Goal: Task Accomplishment & Management: Manage account settings

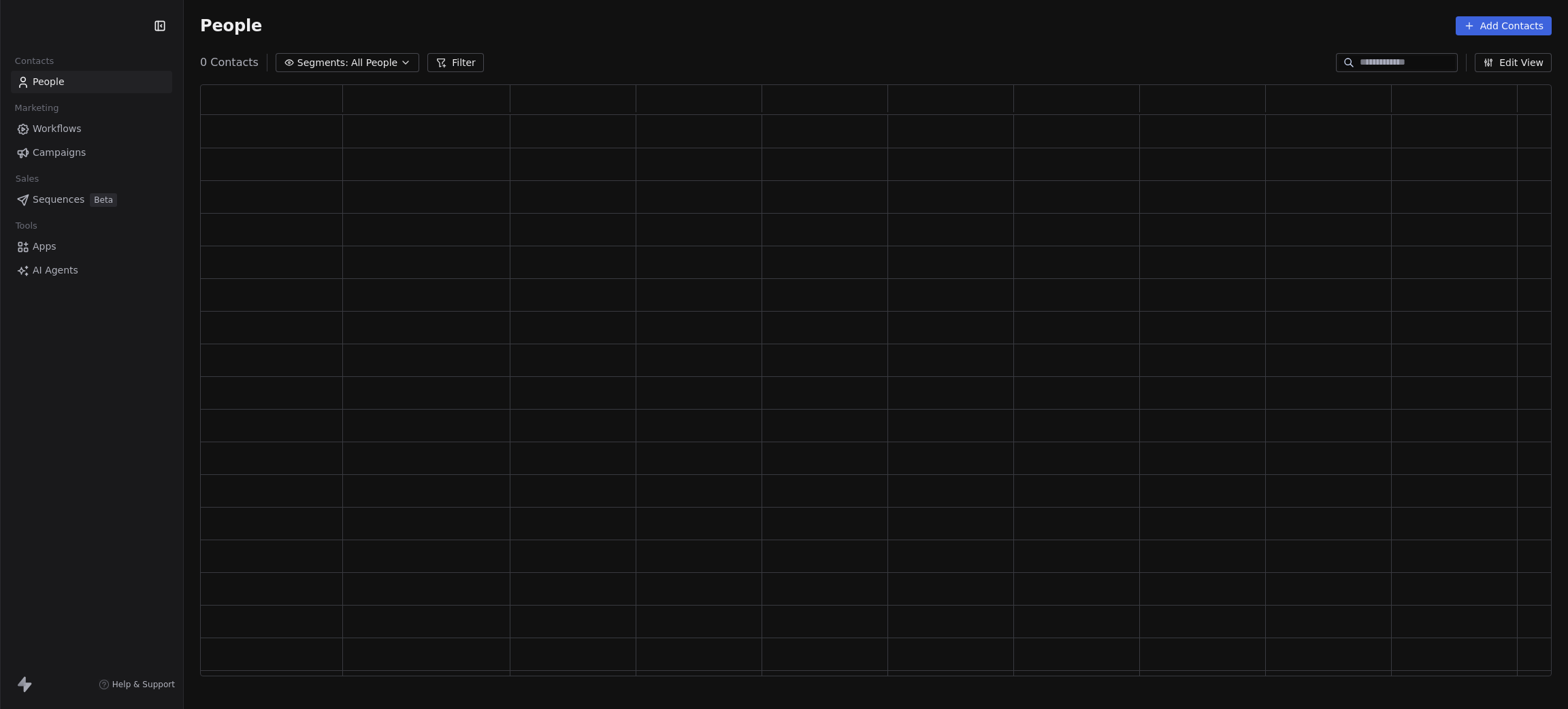
scroll to position [575, 1336]
click at [43, 23] on html "PracSkills Contacts People Marketing Workflows Campaigns Sales Pipelines Sequen…" at bounding box center [784, 354] width 1568 height 709
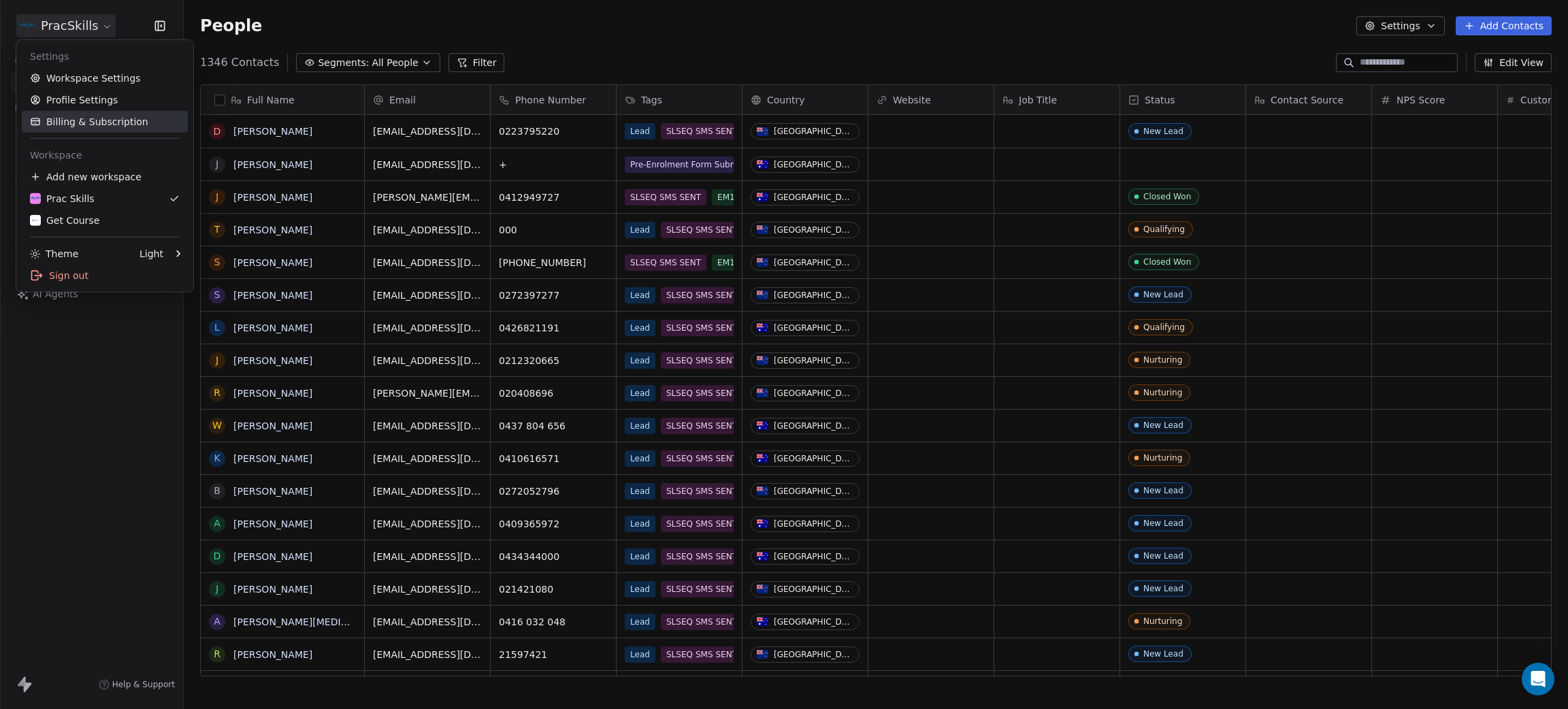
scroll to position [608, 1369]
click at [67, 223] on div "Get Course" at bounding box center [64, 221] width 70 height 14
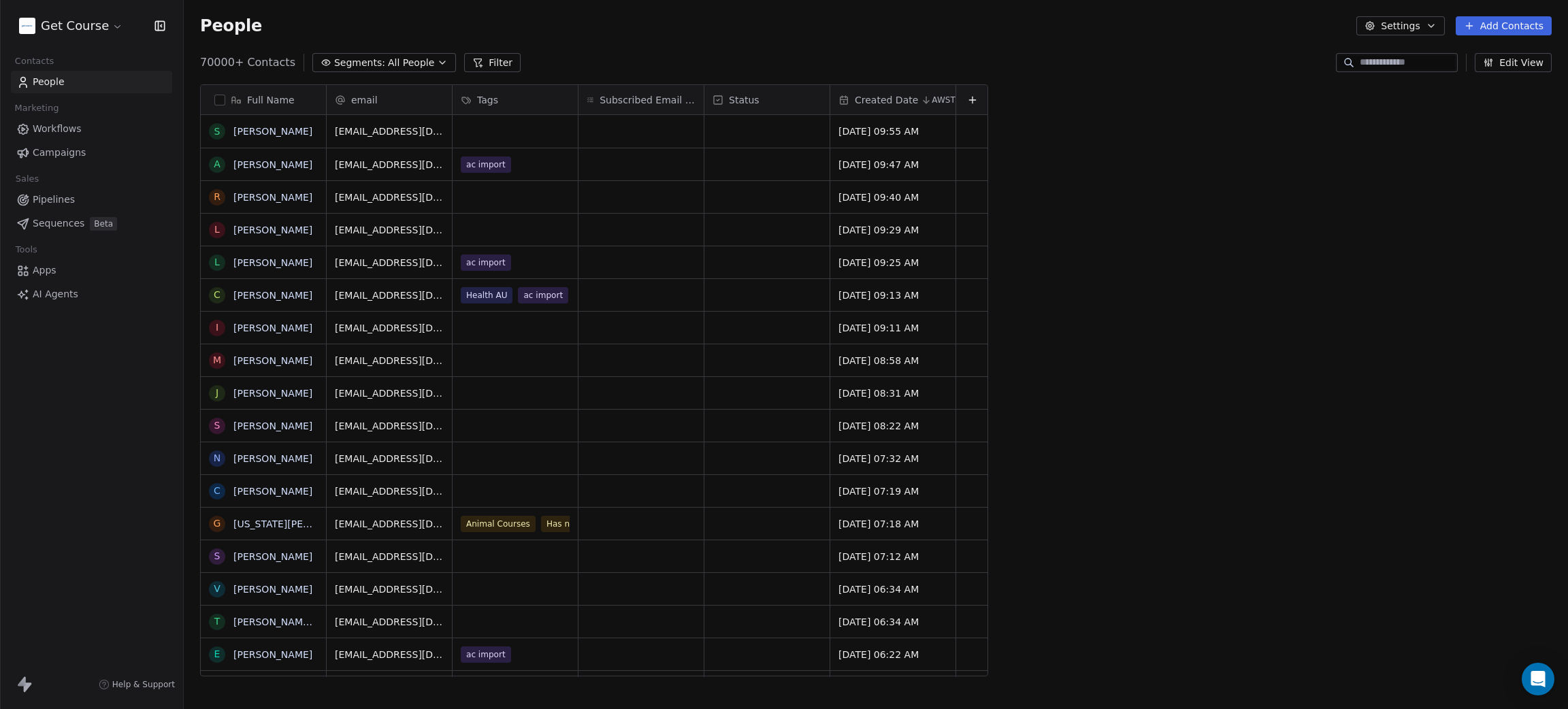
scroll to position [608, 1369]
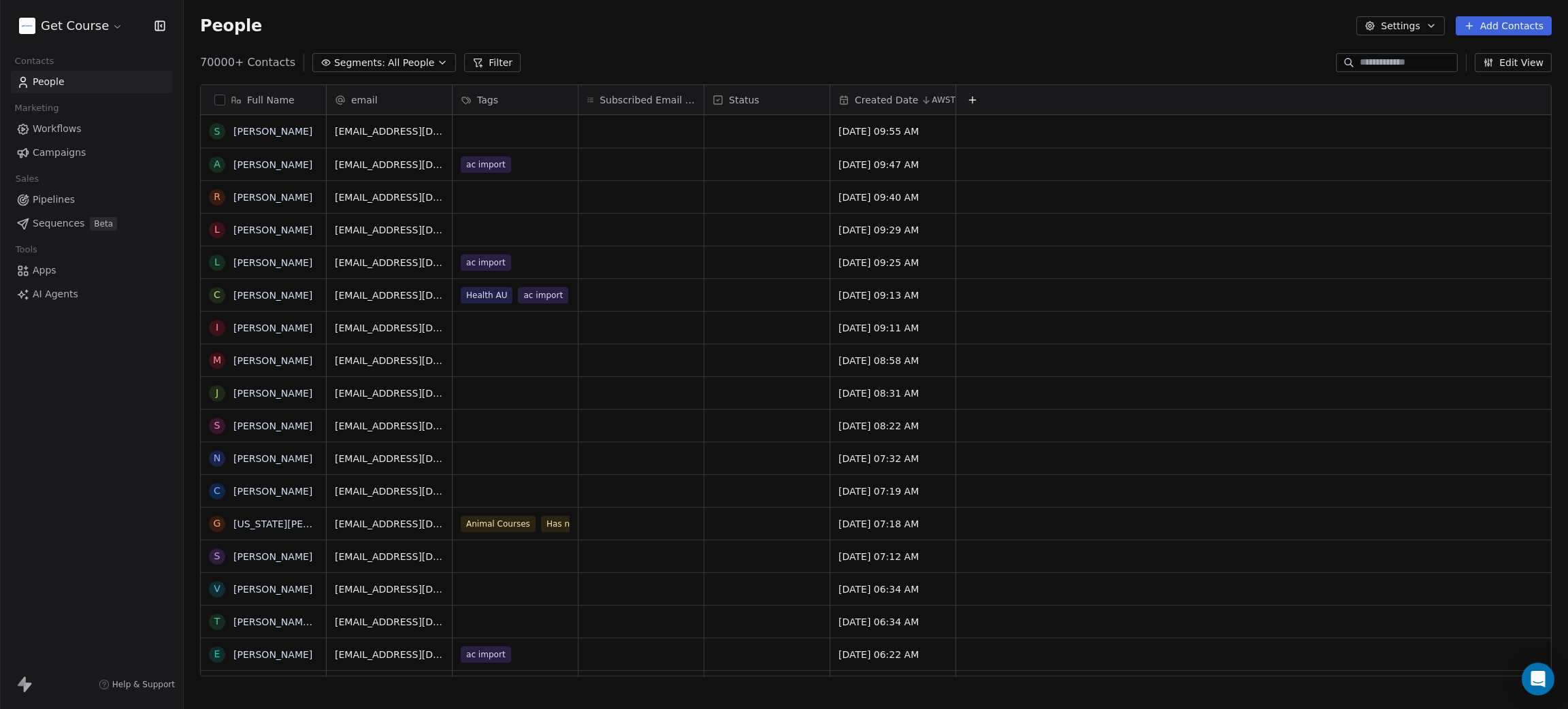
click at [473, 64] on button "Filter" at bounding box center [493, 63] width 57 height 19
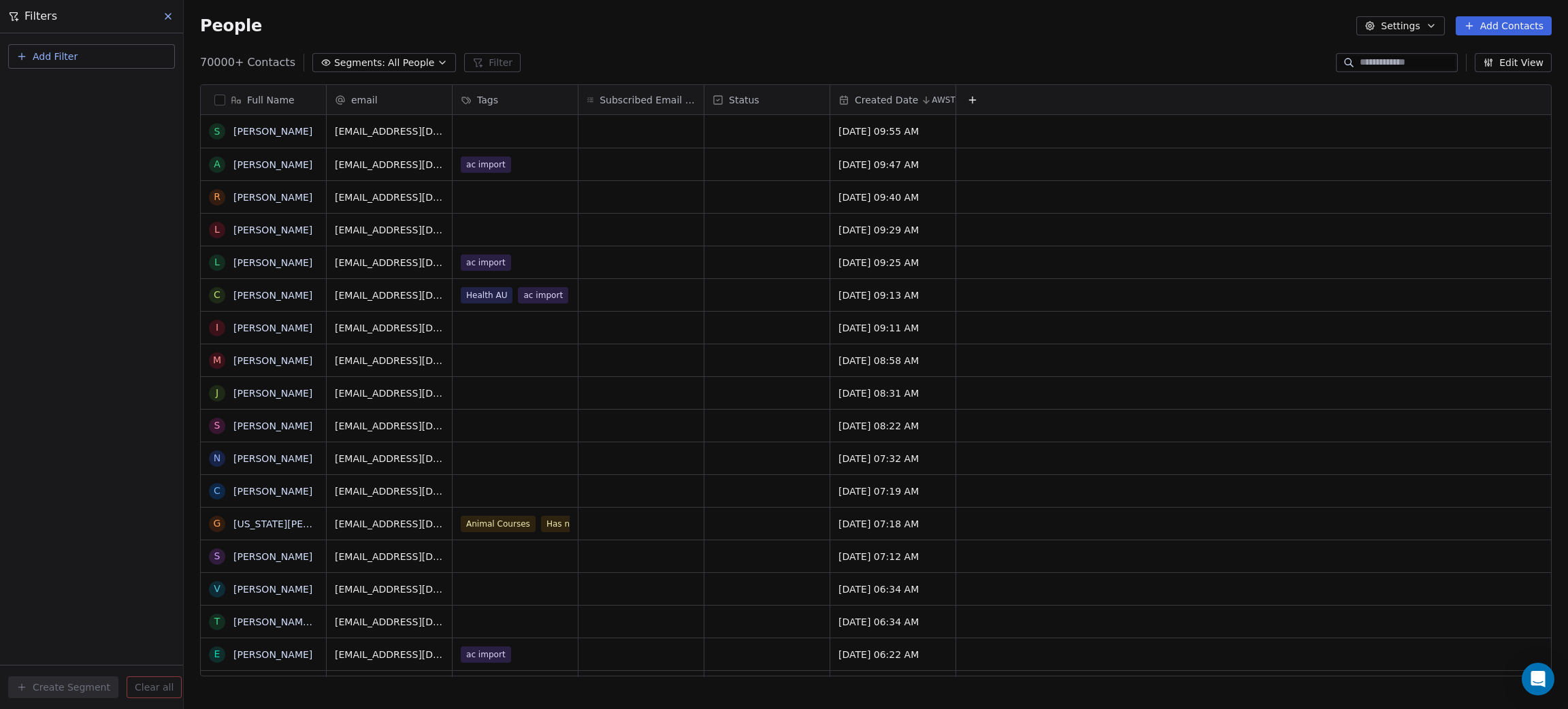
click at [38, 61] on span "Add Filter" at bounding box center [55, 57] width 45 height 15
click at [48, 87] on span "Contact properties" at bounding box center [66, 88] width 88 height 15
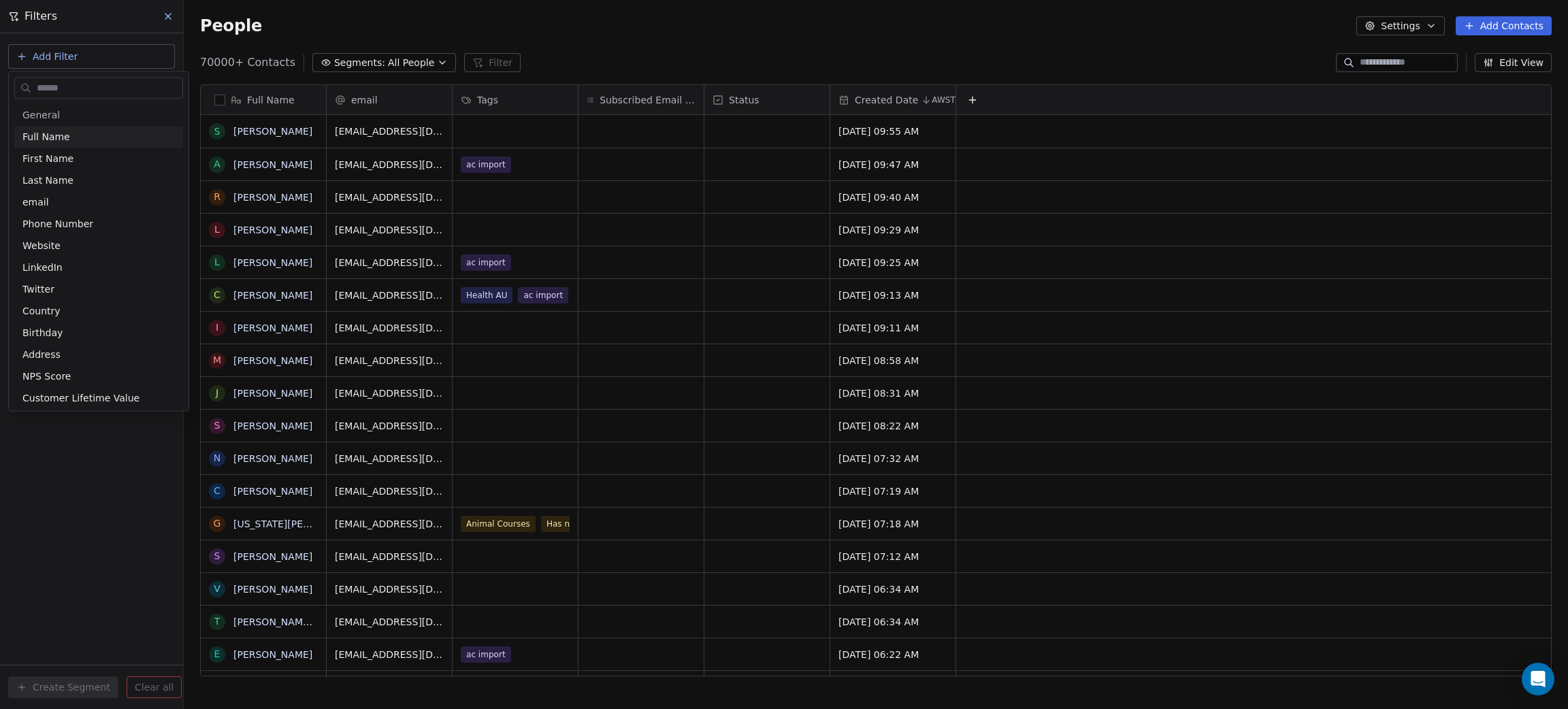
click at [64, 82] on input "text" at bounding box center [108, 88] width 149 height 20
type input "***"
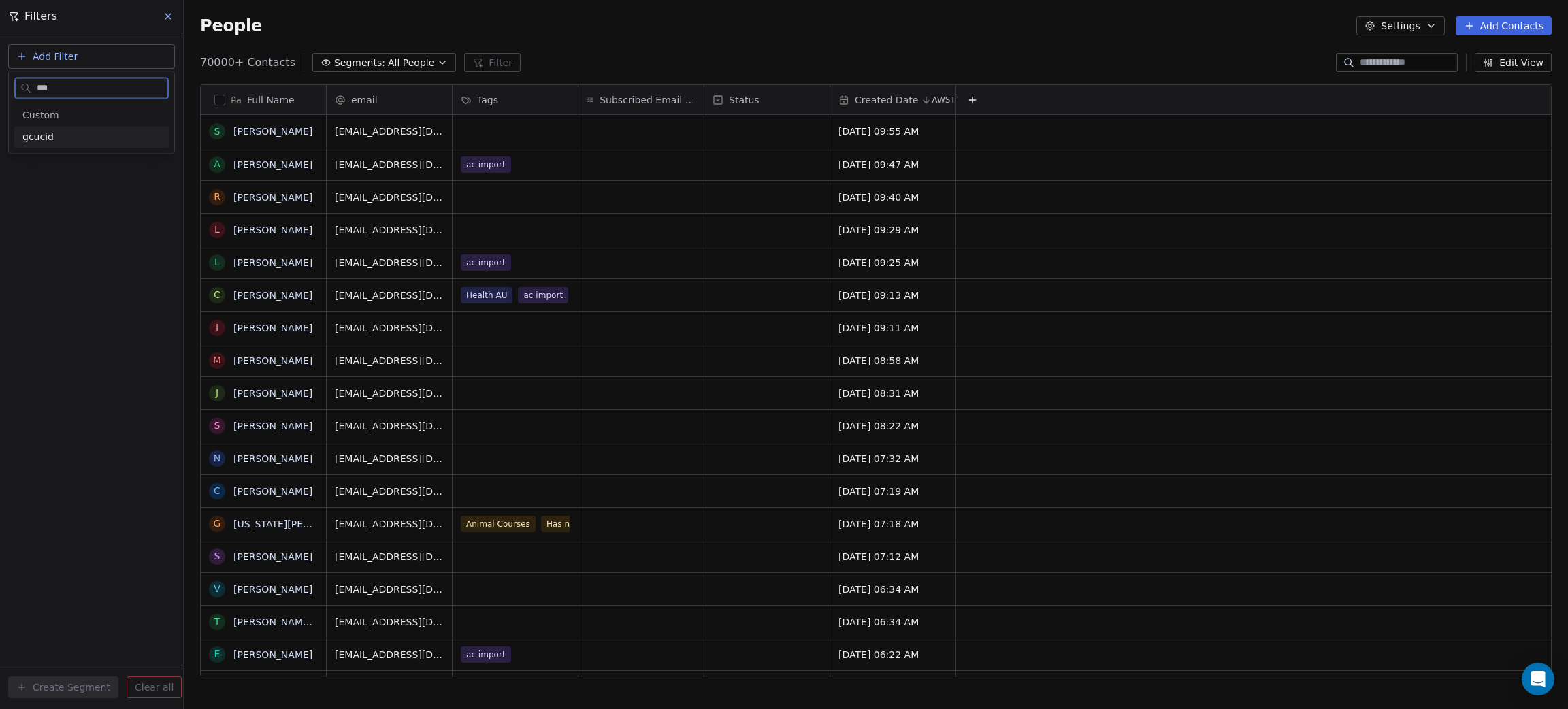
click at [83, 133] on div "gcucid" at bounding box center [91, 136] width 138 height 14
click at [52, 187] on div "Contains" at bounding box center [92, 189] width 142 height 21
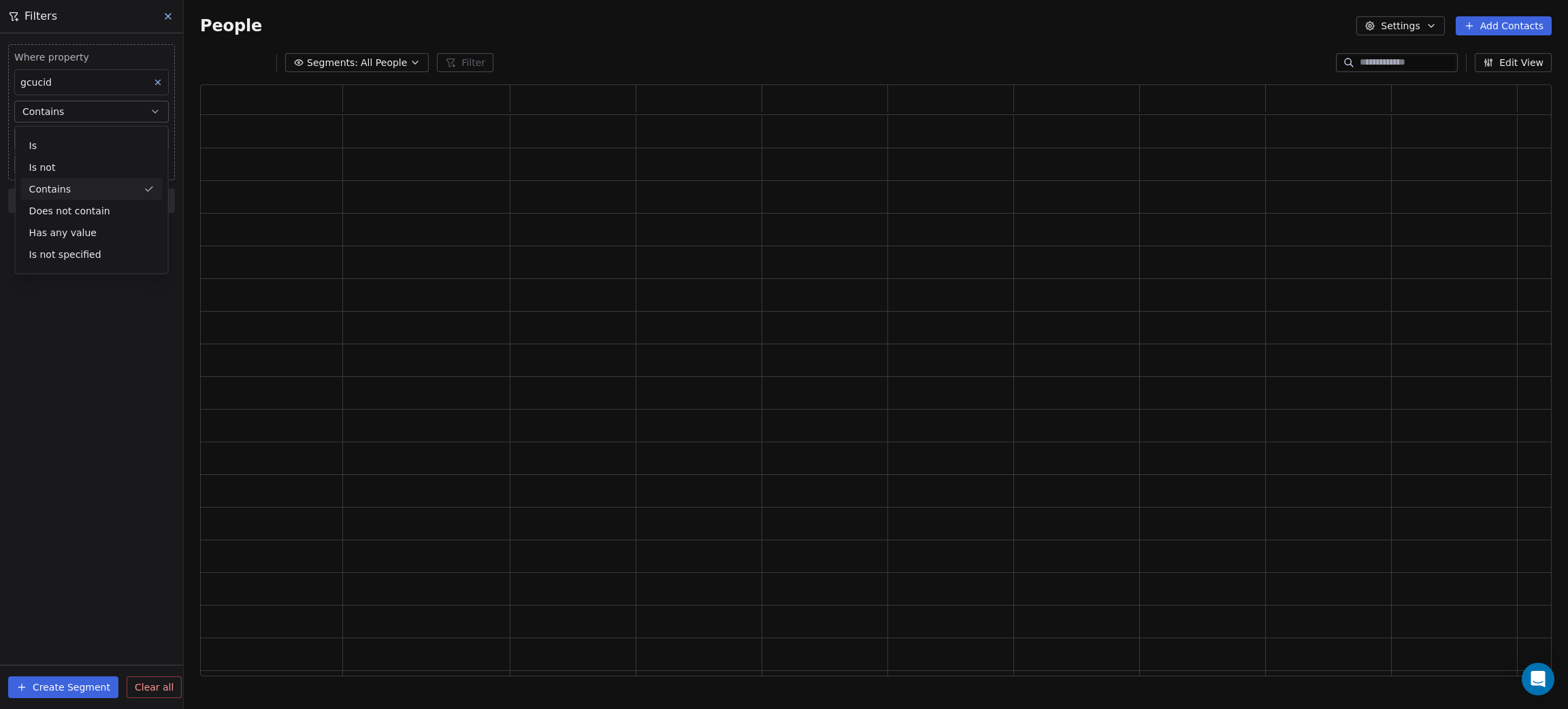
scroll to position [575, 1336]
click at [67, 140] on input at bounding box center [91, 139] width 153 height 21
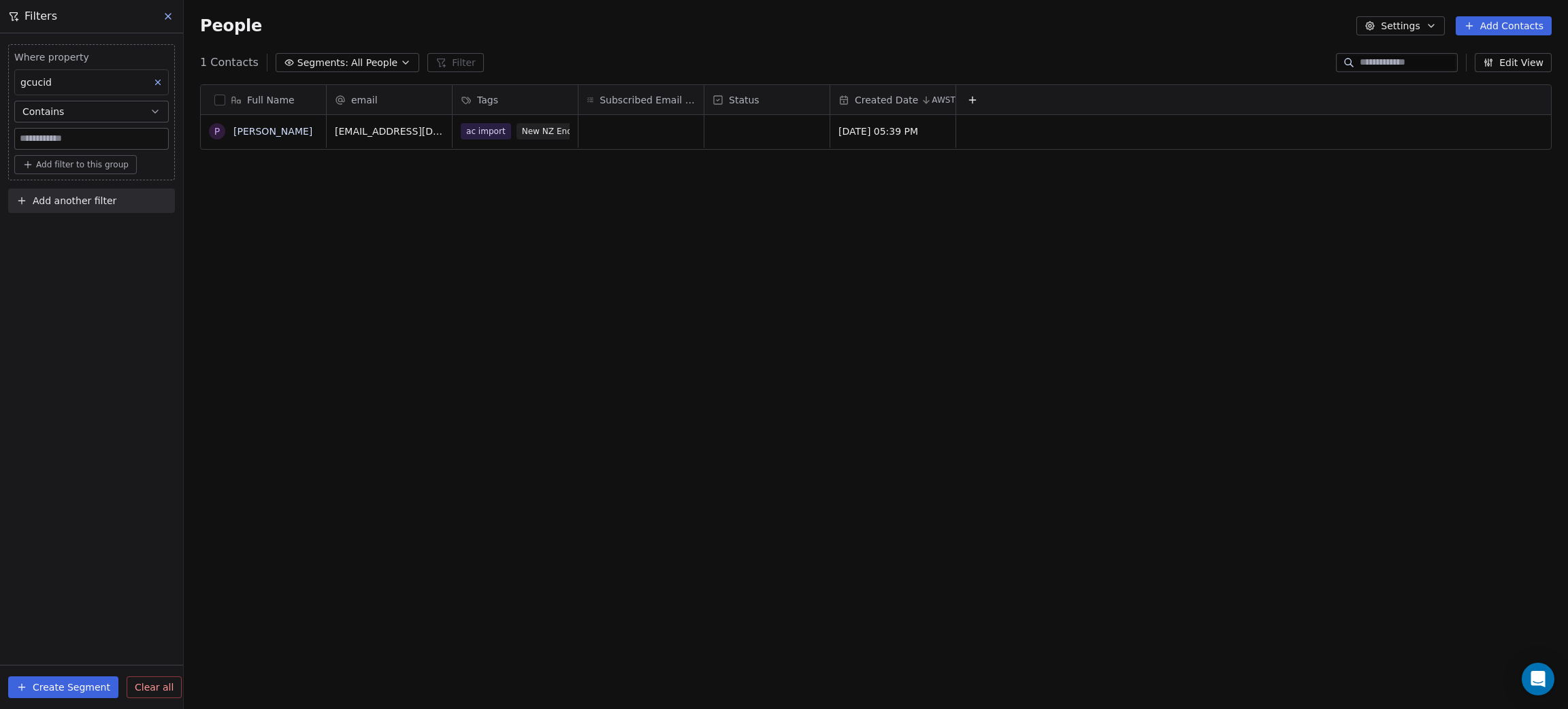
scroll to position [608, 1369]
type input "**"
click at [15, 427] on div "Where property gcucid Contains ** Add filter to this group Add another filter C…" at bounding box center [91, 371] width 183 height 676
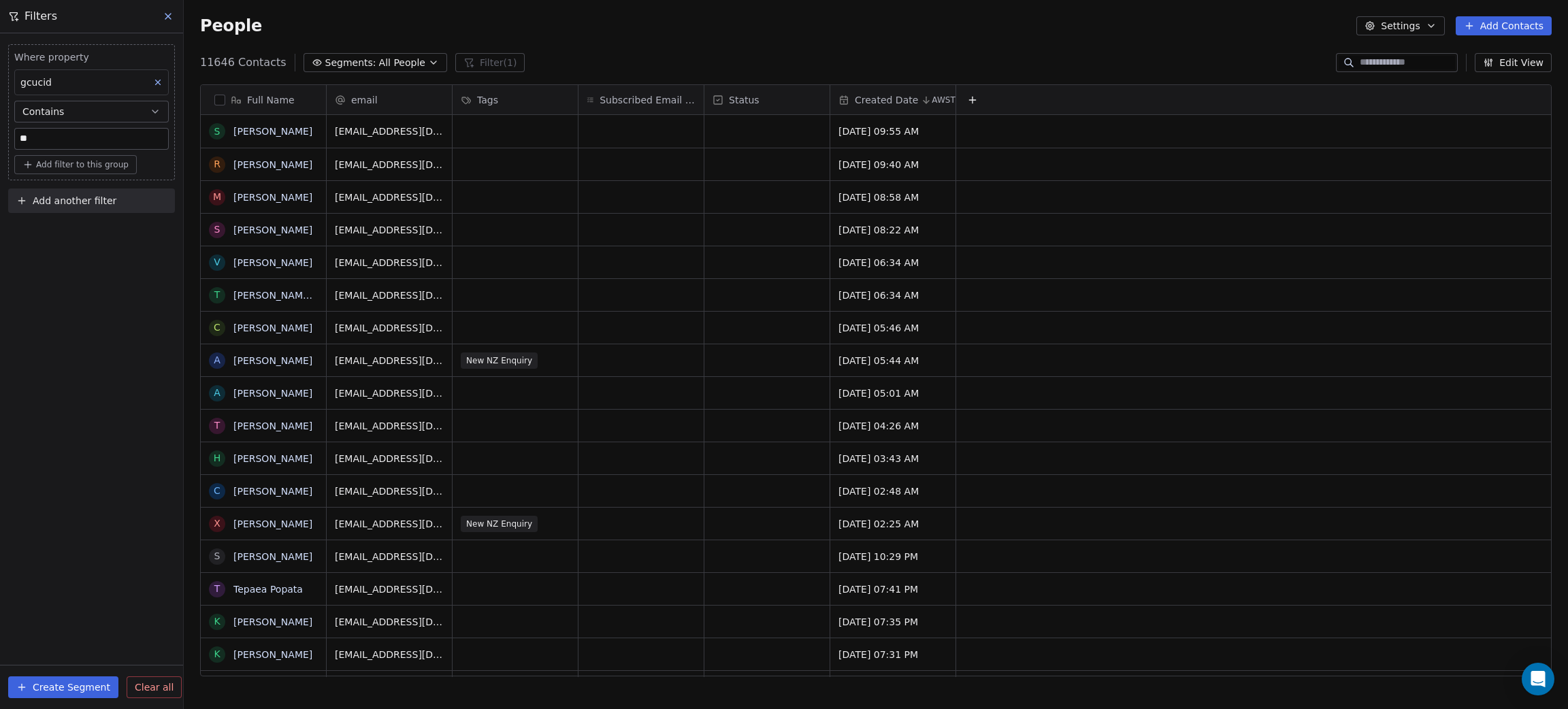
click at [47, 202] on span "Add another filter" at bounding box center [74, 201] width 83 height 15
click at [48, 235] on span "Contact properties" at bounding box center [66, 233] width 88 height 15
type input "***"
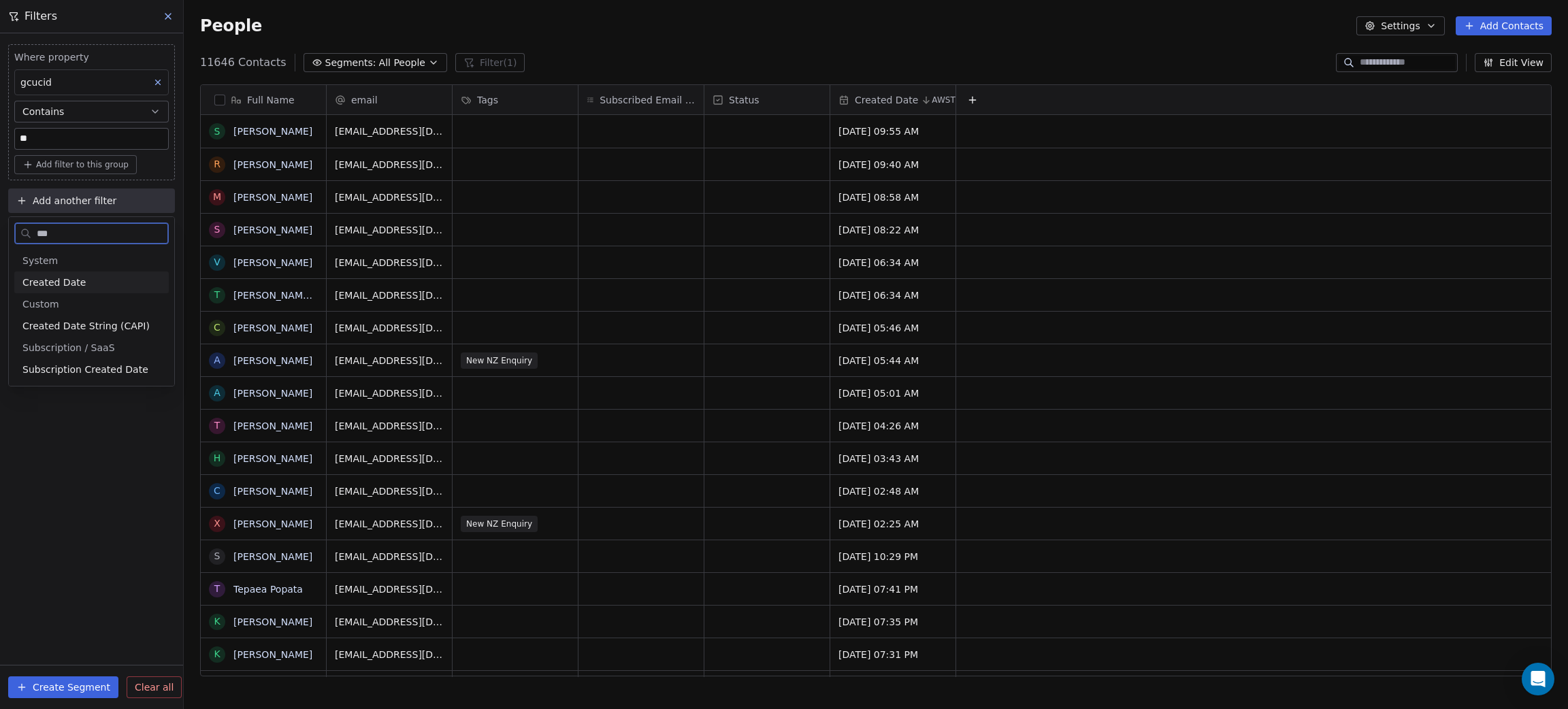
click at [69, 285] on span "Created Date" at bounding box center [54, 282] width 64 height 14
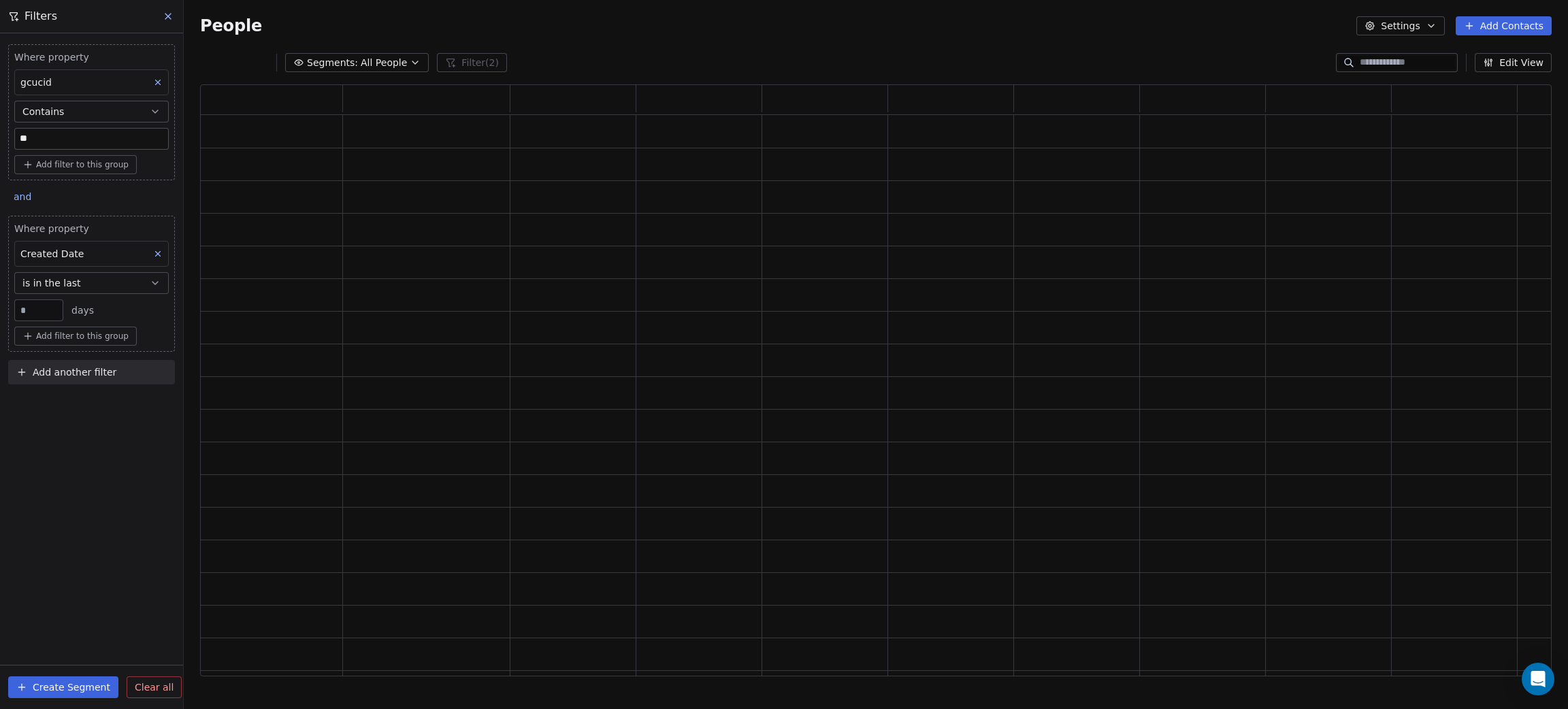
scroll to position [575, 1336]
click at [31, 316] on input "**" at bounding box center [39, 311] width 42 height 10
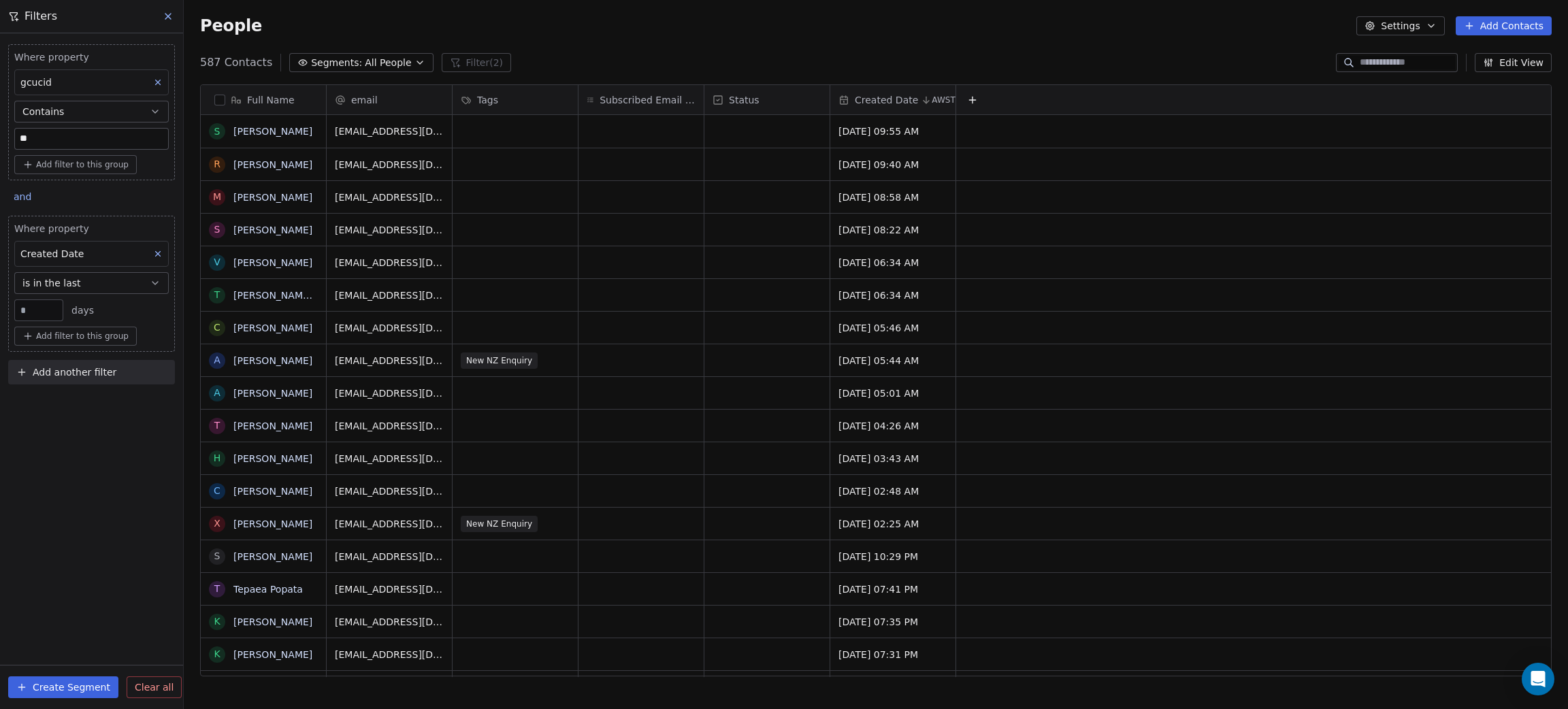
scroll to position [608, 1369]
type input "***"
click at [47, 474] on div "Where property gcucid Contains ** Add filter to this group and Where property C…" at bounding box center [91, 371] width 183 height 676
click at [1403, 28] on button "Settings" at bounding box center [1401, 26] width 88 height 19
click at [1200, 27] on html "Get Course Contacts People Marketing Workflows Campaigns Sales Pipelines Sequen…" at bounding box center [784, 354] width 1568 height 709
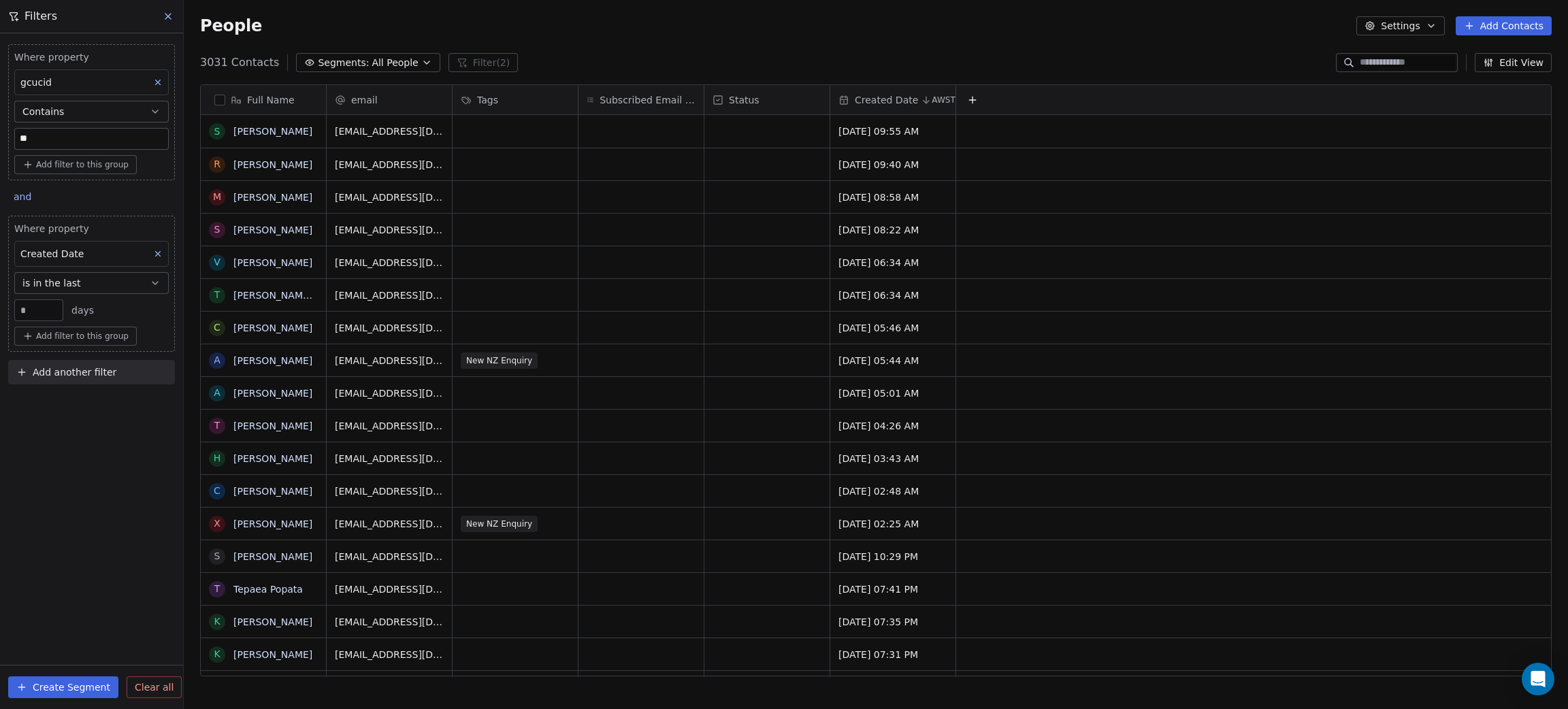
click at [1393, 31] on button "Settings" at bounding box center [1401, 26] width 88 height 19
click at [1395, 124] on span "Export" at bounding box center [1409, 120] width 31 height 15
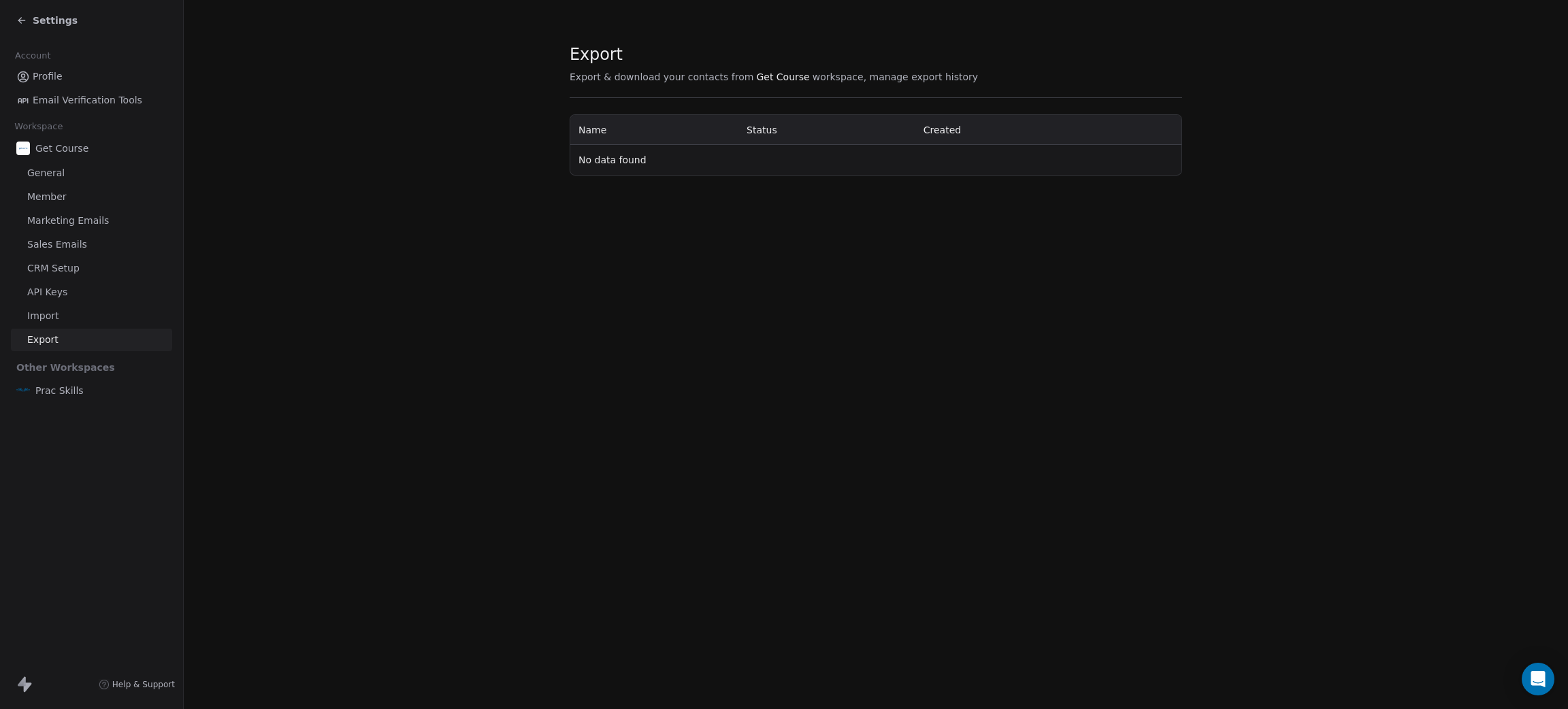
click at [39, 15] on span "Settings" at bounding box center [55, 21] width 45 height 14
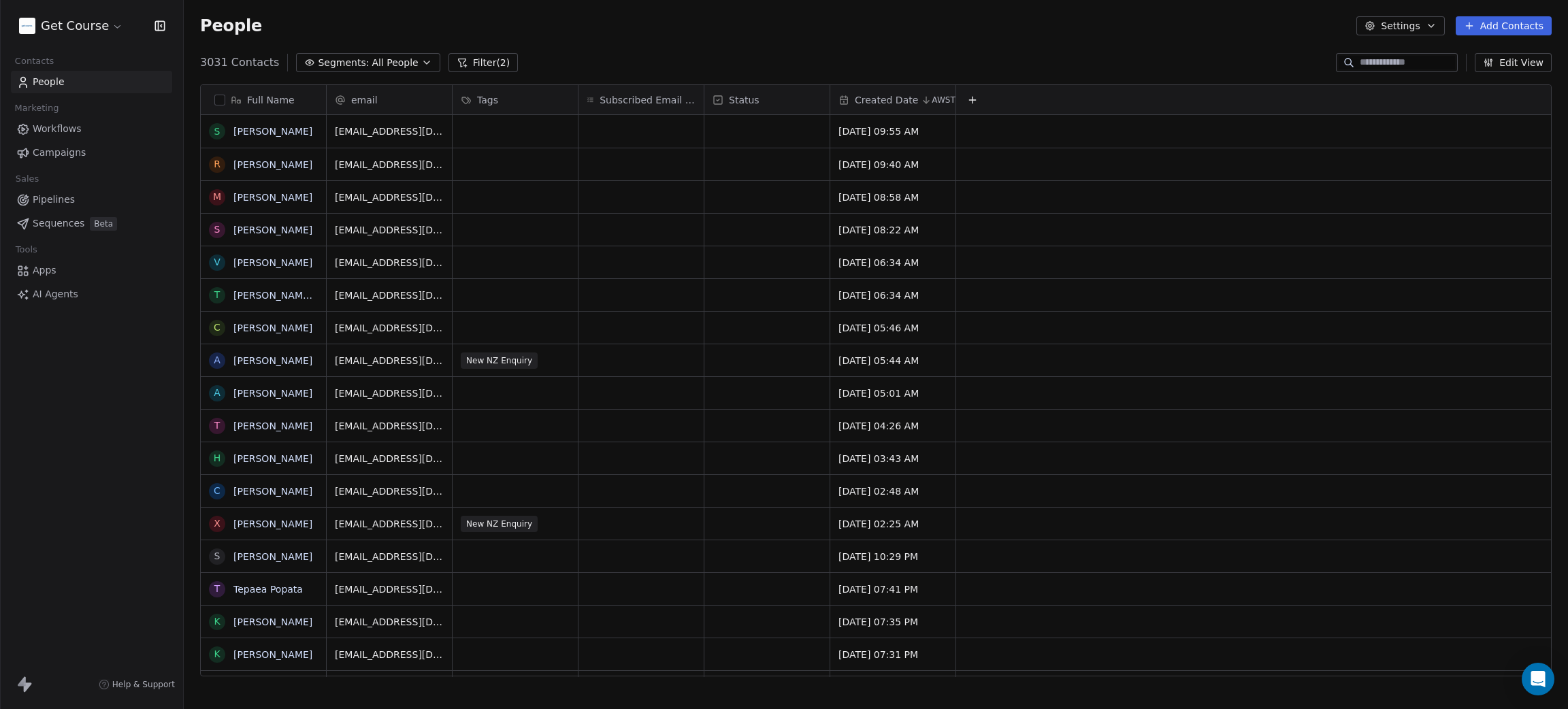
scroll to position [608, 1369]
click at [471, 55] on button "Filter (2)" at bounding box center [483, 63] width 70 height 19
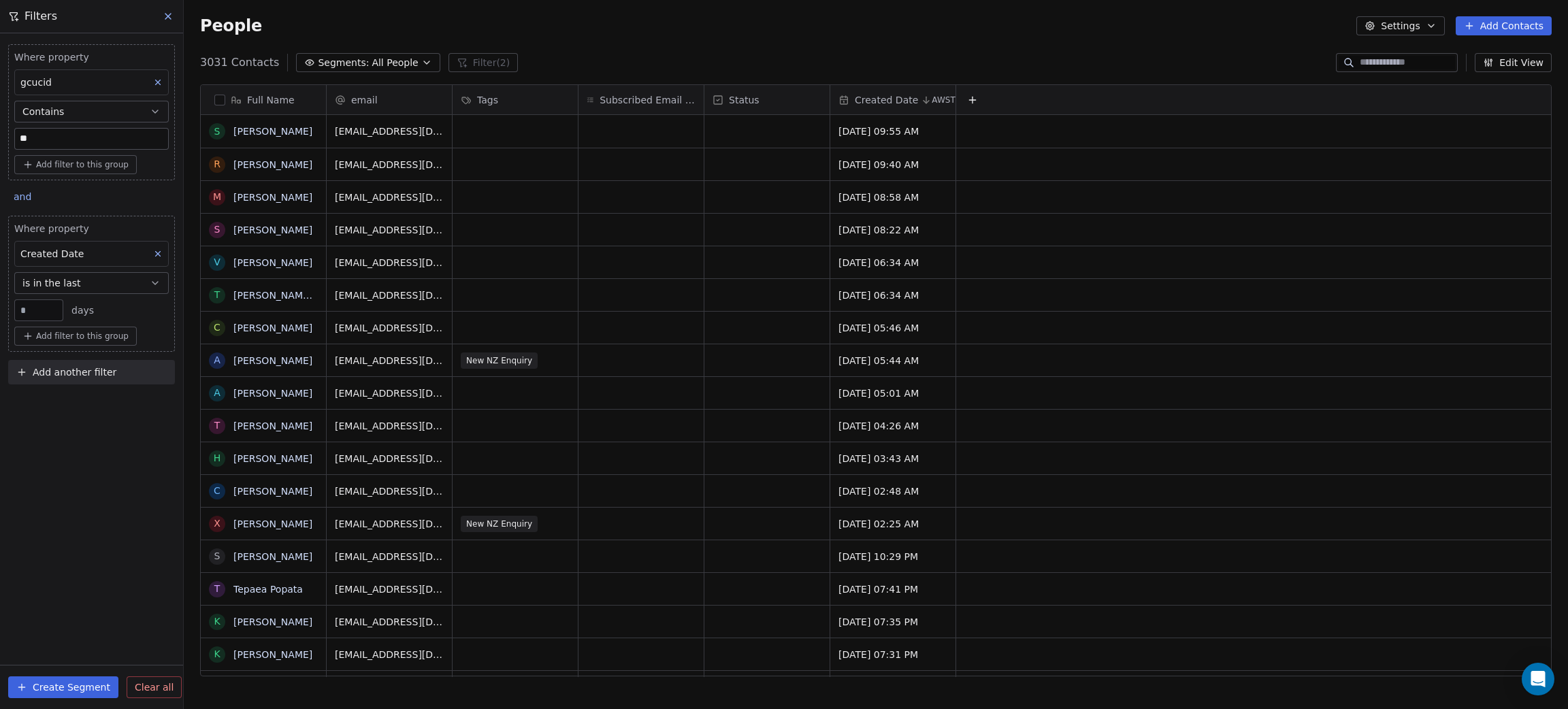
click at [38, 686] on button "Create Segment" at bounding box center [64, 687] width 110 height 21
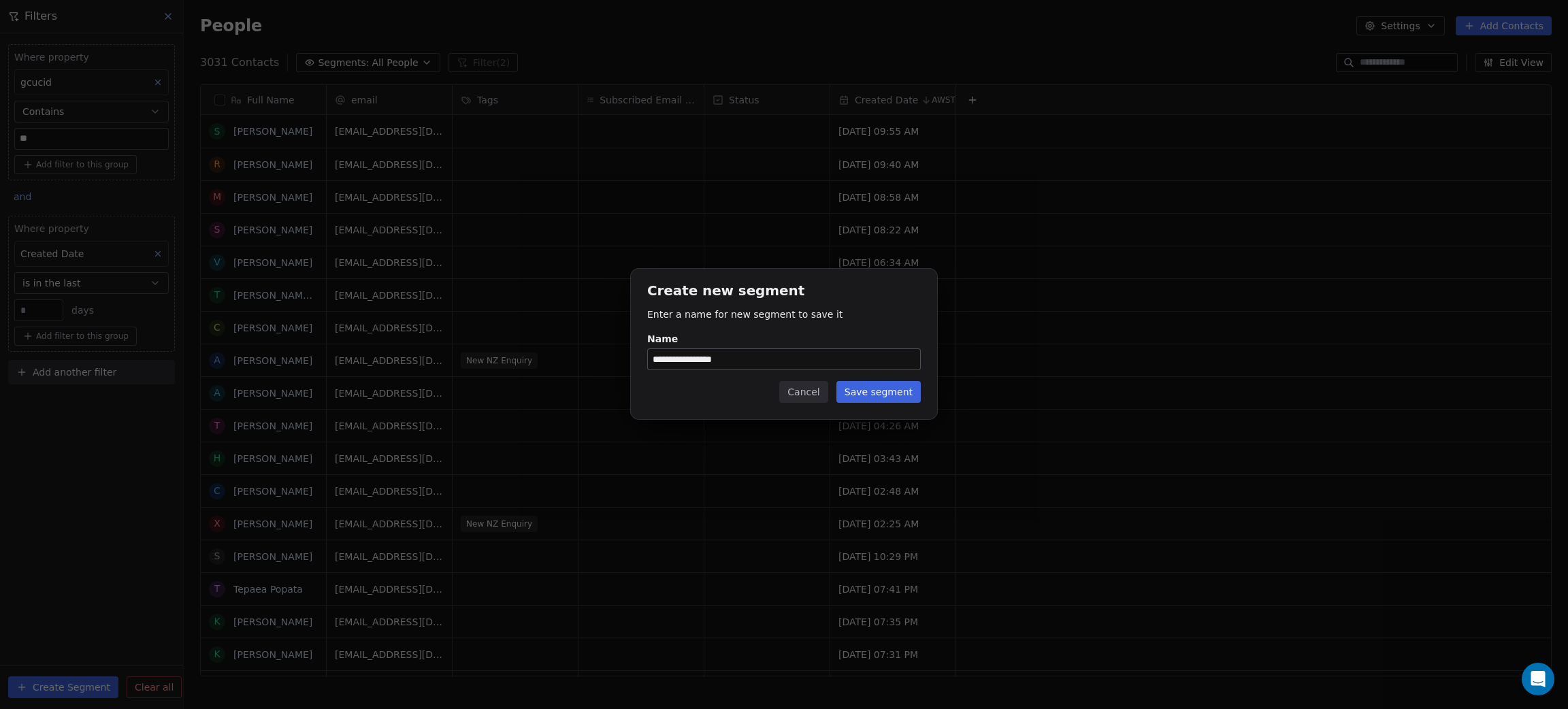
type input "**********"
click at [896, 395] on button "Save segment" at bounding box center [878, 391] width 84 height 21
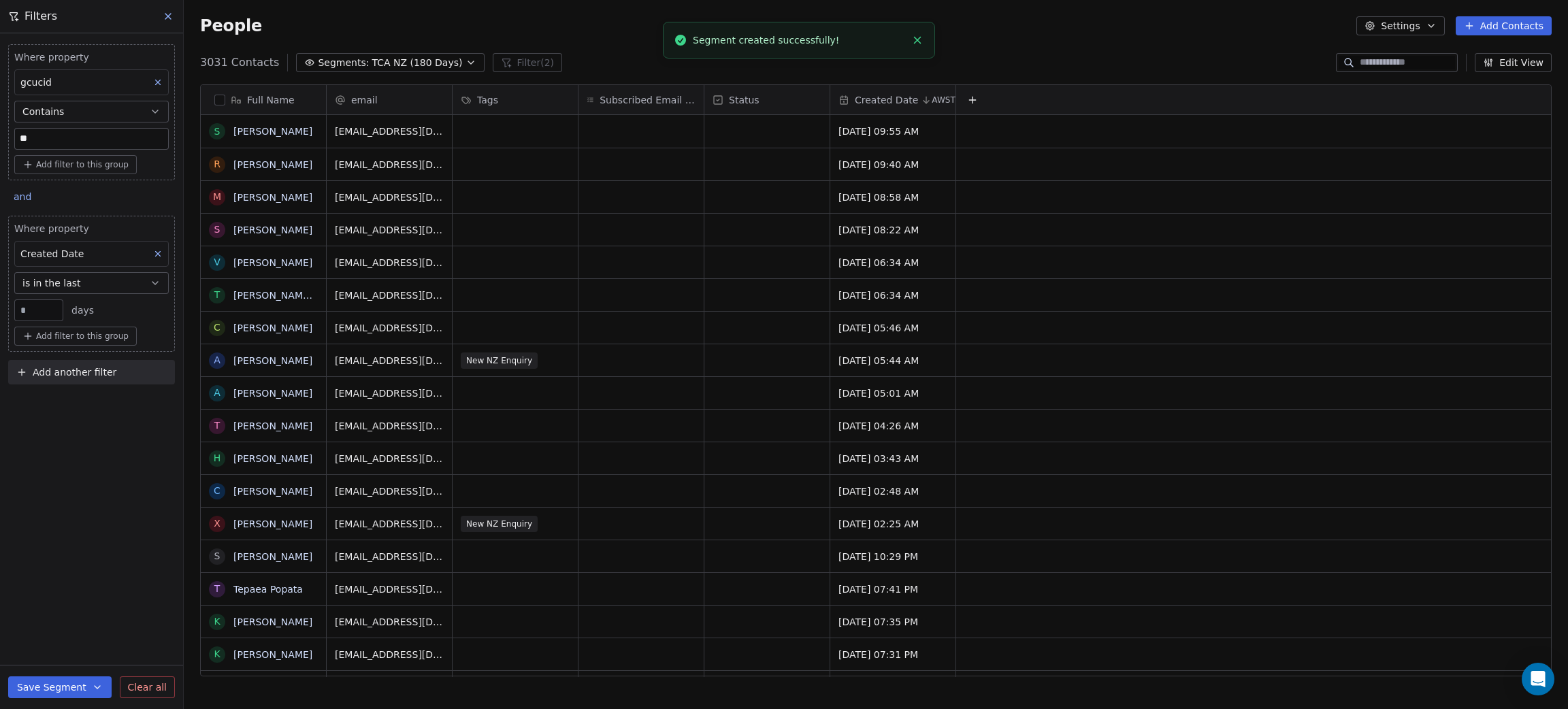
click at [1402, 27] on button "Settings" at bounding box center [1401, 26] width 88 height 19
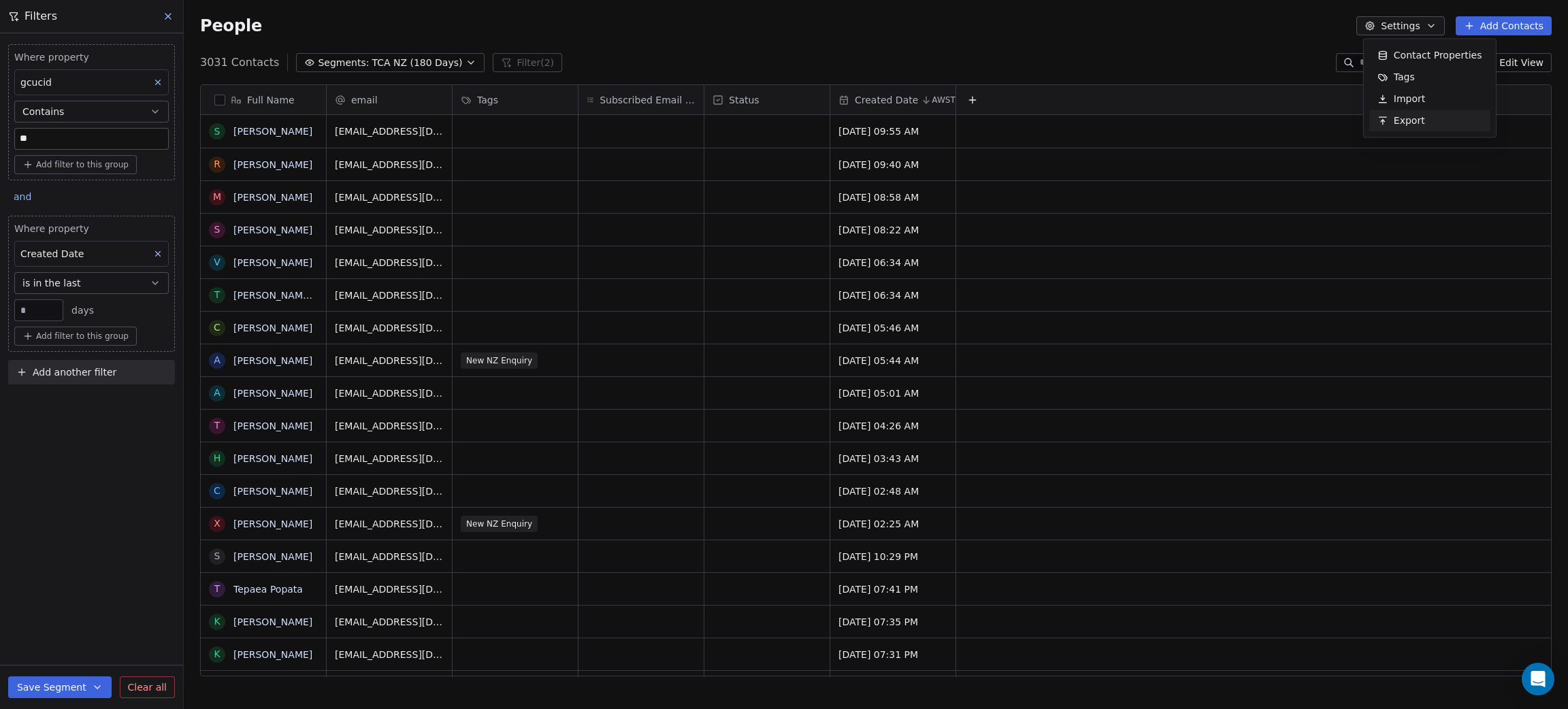
click at [1395, 121] on span "Export" at bounding box center [1409, 120] width 31 height 15
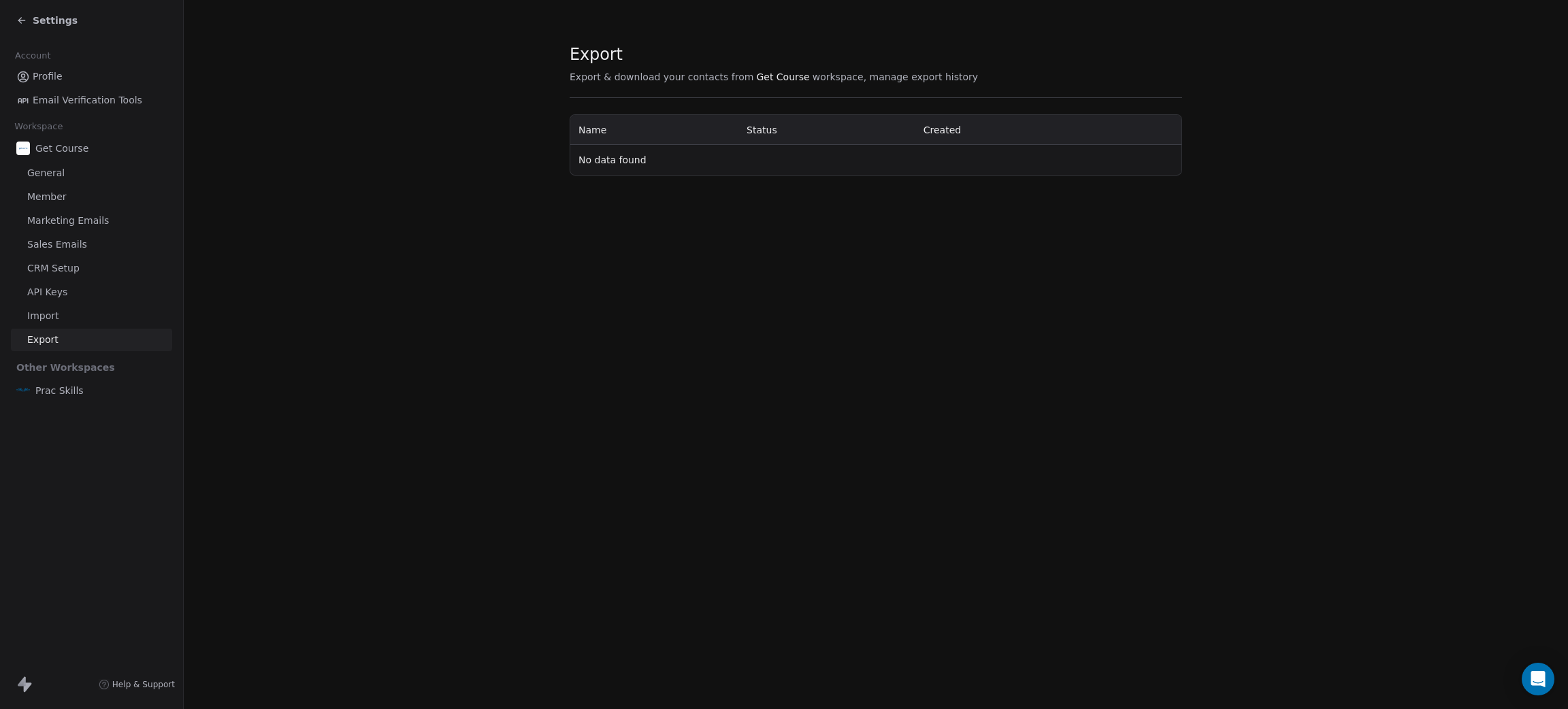
click at [827, 42] on section "Export Export & download your contacts from Get Course workspace, manage export…" at bounding box center [876, 109] width 1384 height 219
click at [616, 162] on span "No data found" at bounding box center [612, 160] width 68 height 11
click at [60, 347] on link "Export" at bounding box center [92, 340] width 161 height 22
click at [60, 335] on link "Export" at bounding box center [92, 340] width 161 height 22
click at [62, 314] on link "Import" at bounding box center [92, 316] width 161 height 22
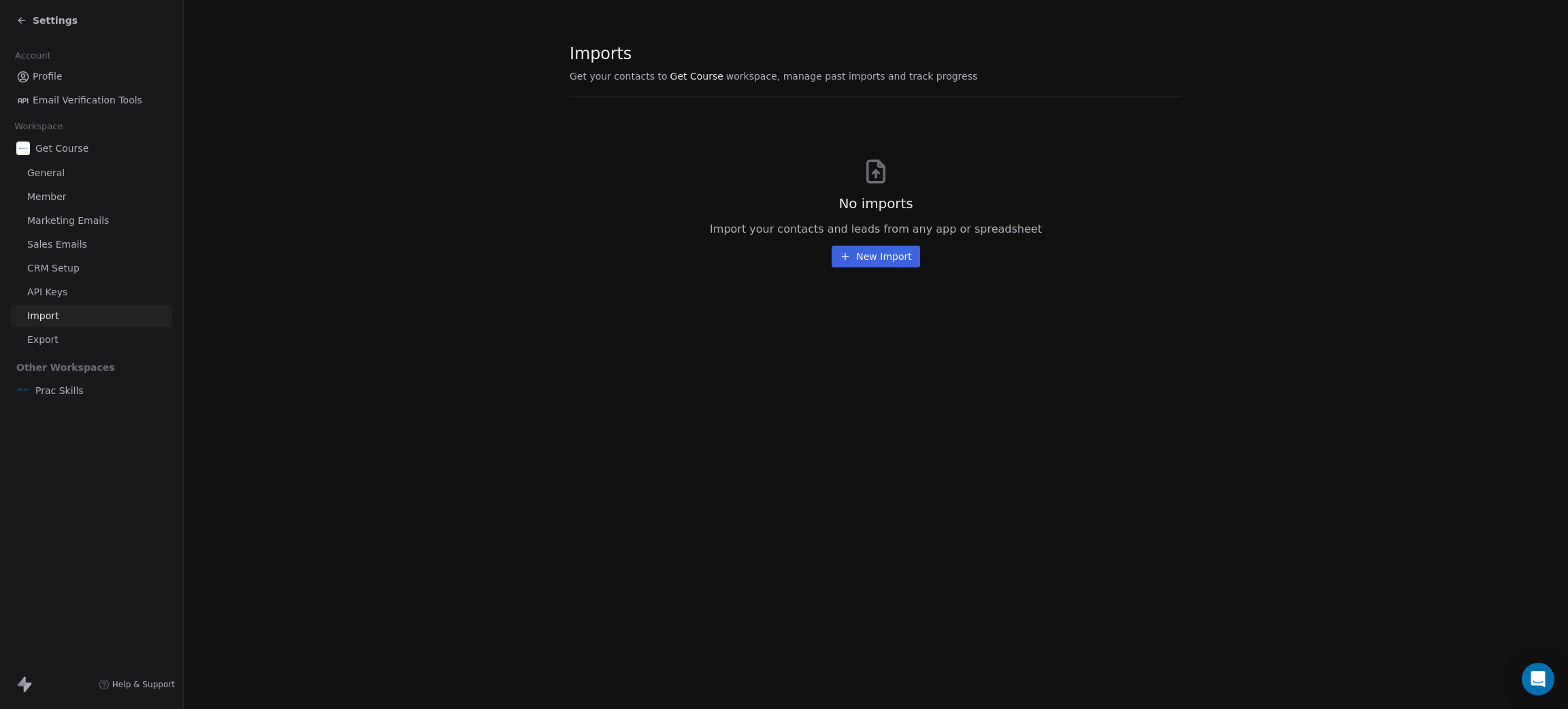
click at [60, 342] on link "Export" at bounding box center [92, 340] width 161 height 22
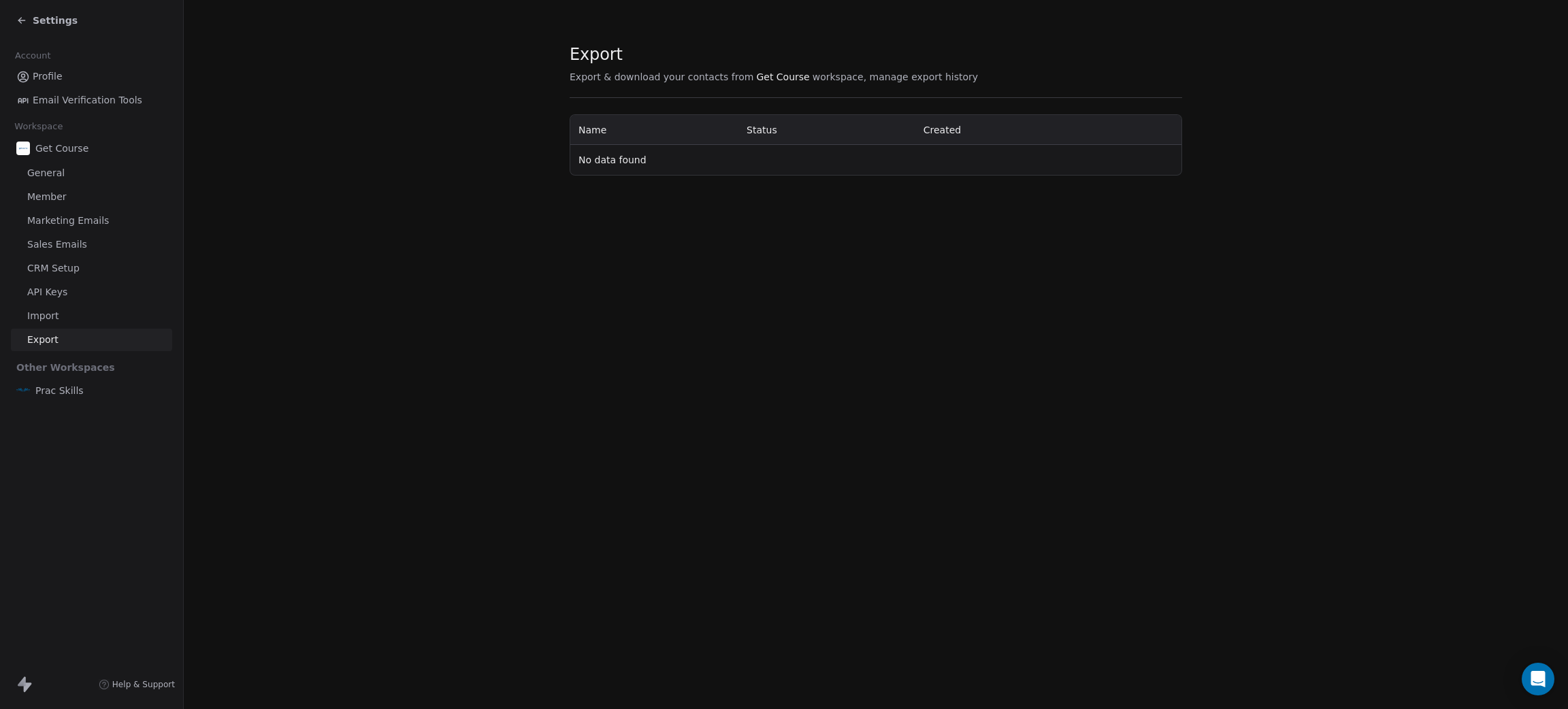
click at [757, 72] on span "Get Course" at bounding box center [783, 77] width 53 height 14
click at [33, 20] on span "Settings" at bounding box center [55, 21] width 45 height 14
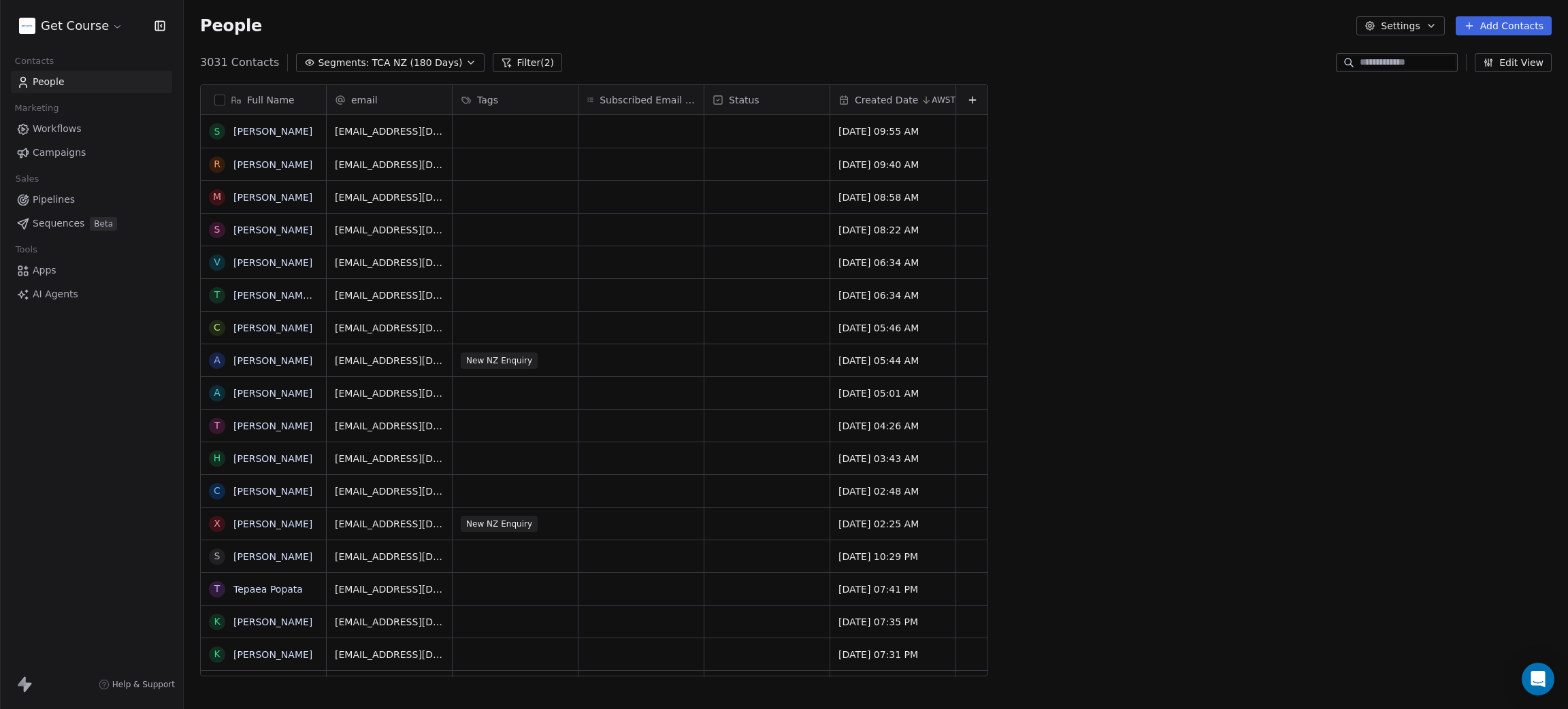
scroll to position [608, 1369]
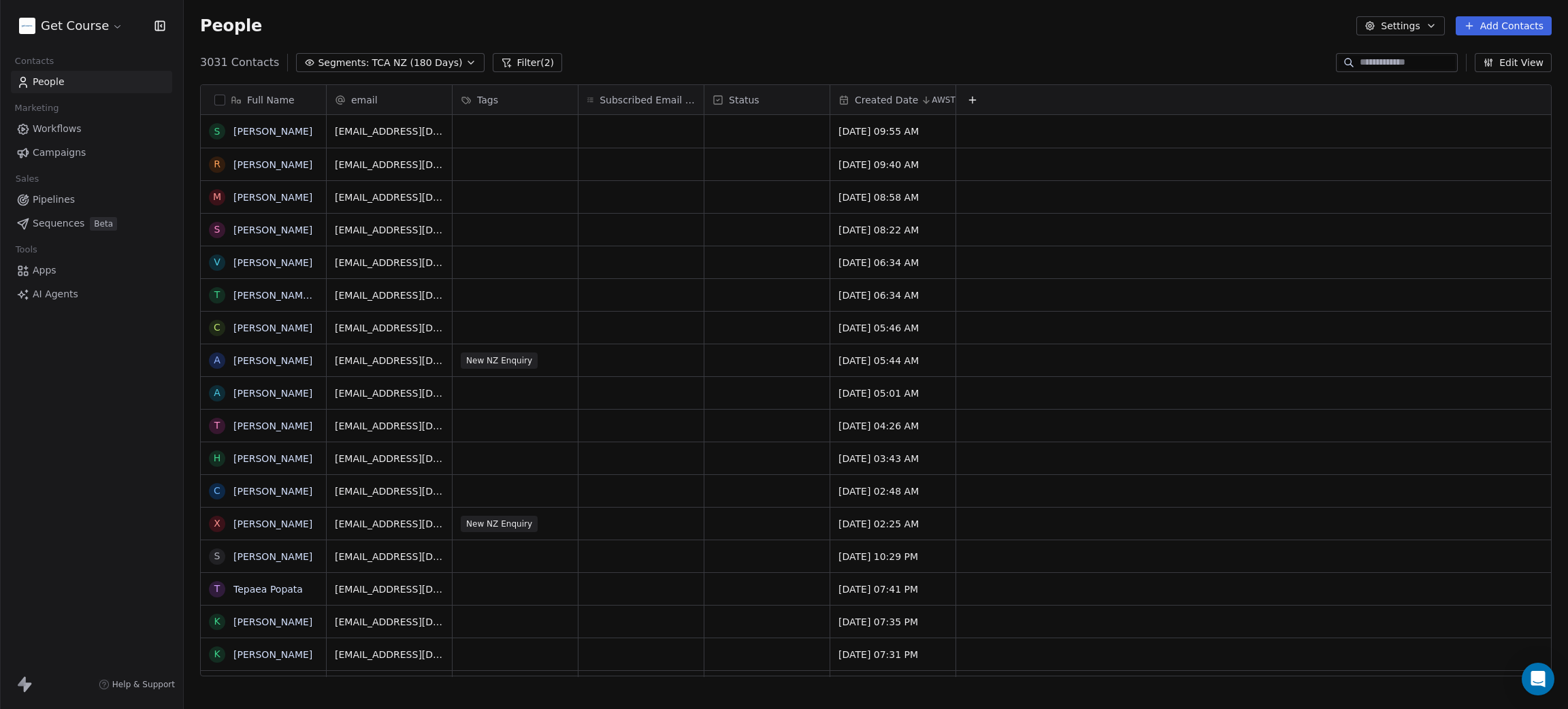
click at [1402, 20] on button "Settings" at bounding box center [1401, 26] width 88 height 19
click at [685, 40] on html "Get Course Contacts People Marketing Workflows Campaigns Sales Pipelines Sequen…" at bounding box center [784, 354] width 1568 height 709
click at [90, 16] on html "Get Course Contacts People Marketing Workflows Campaigns Sales Pipelines Sequen…" at bounding box center [784, 354] width 1568 height 709
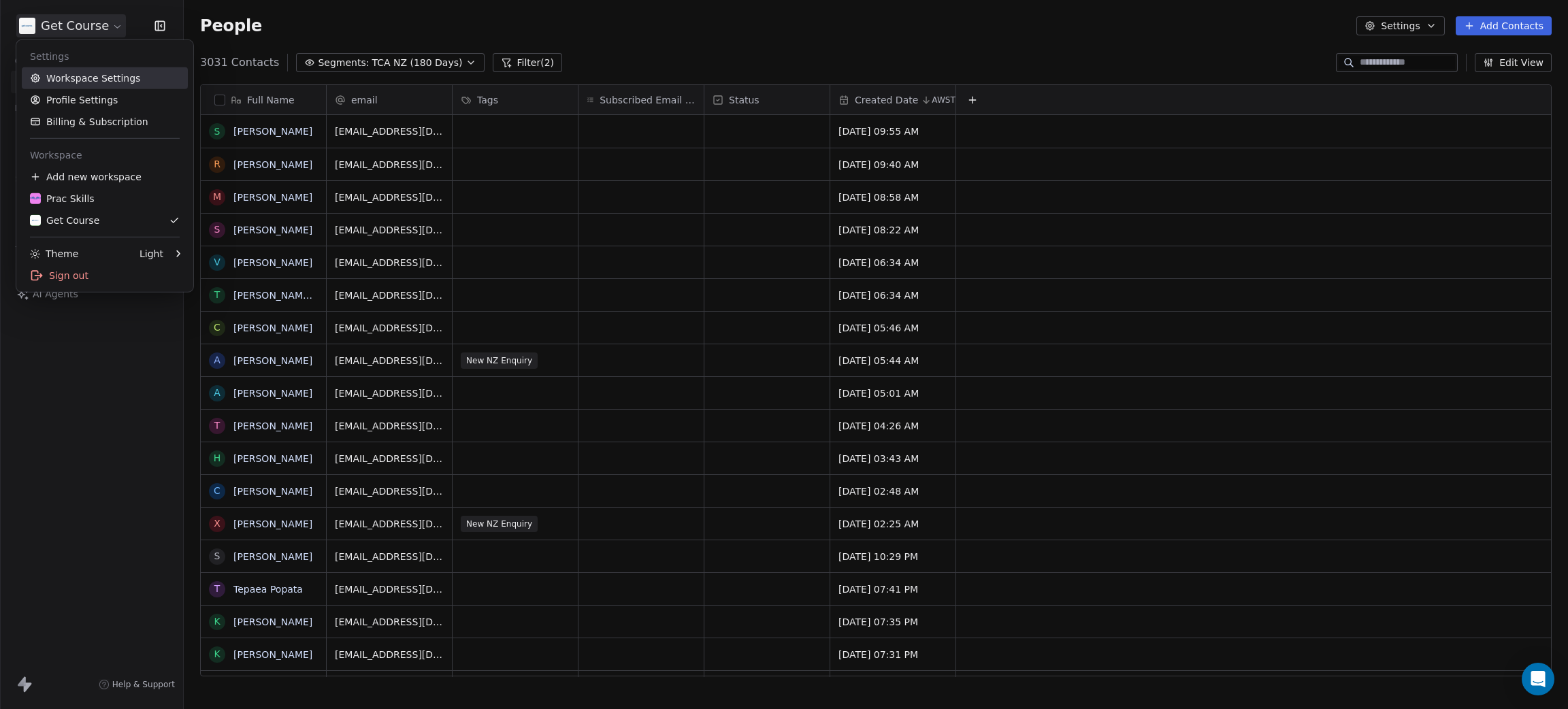
click at [83, 77] on link "Workspace Settings" at bounding box center [104, 77] width 166 height 21
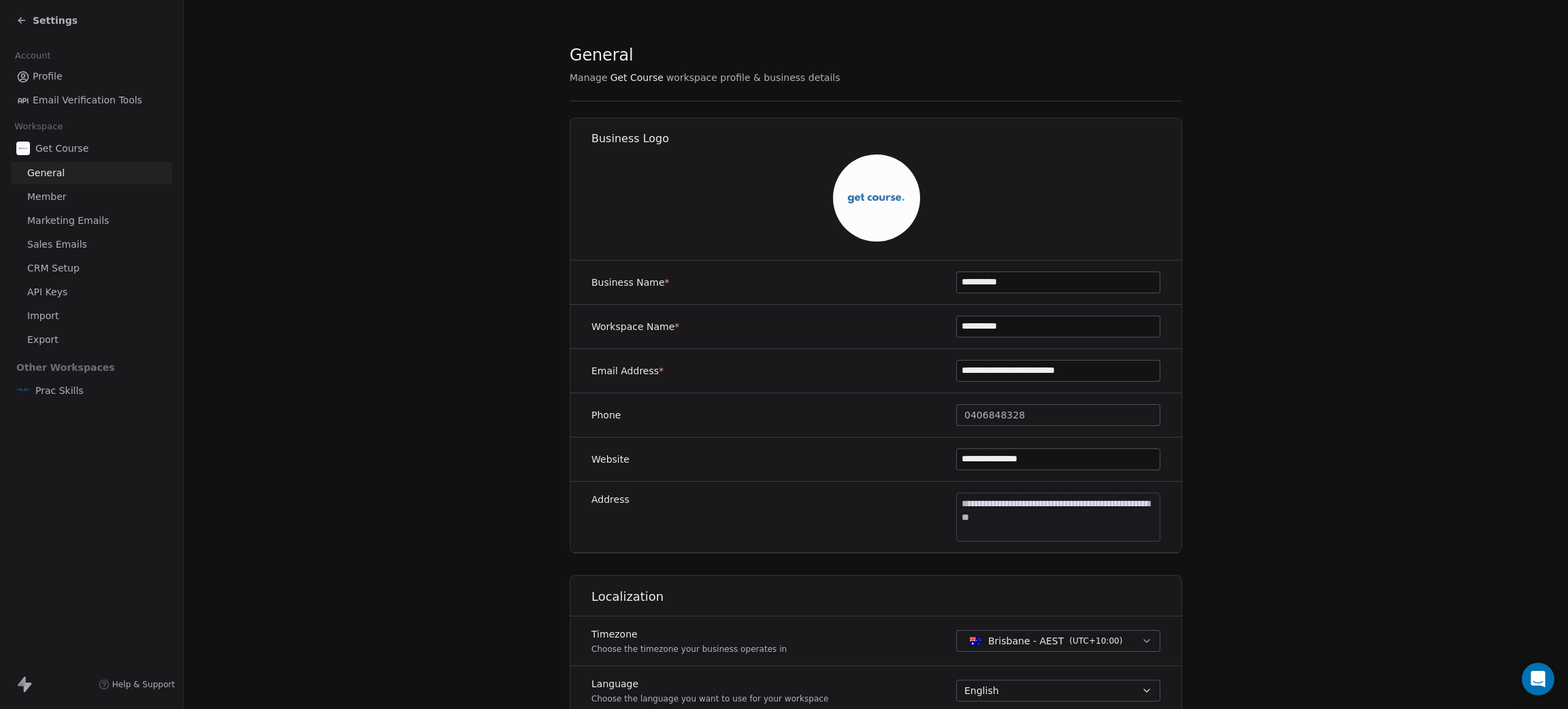
click at [62, 333] on link "Export" at bounding box center [92, 340] width 161 height 22
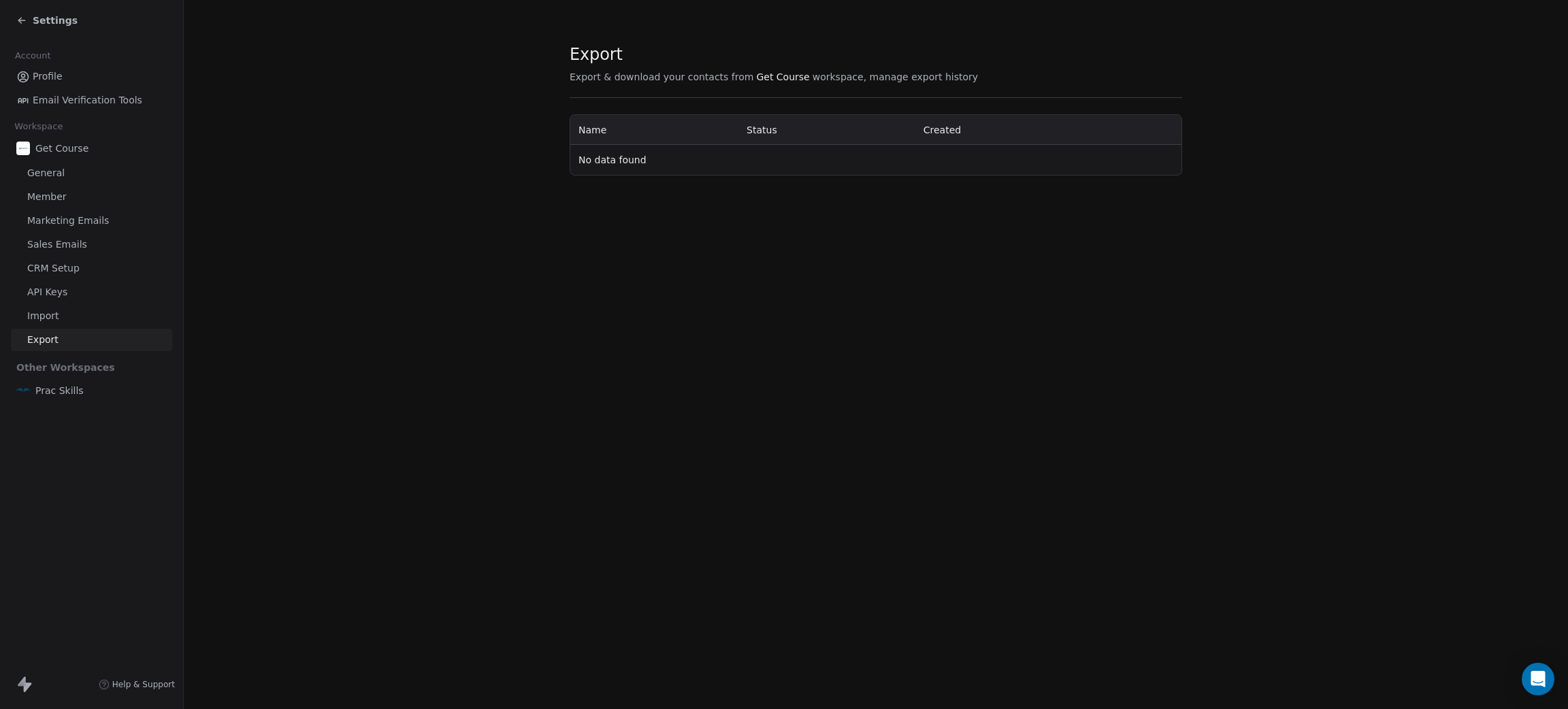
click at [56, 313] on span "Import" at bounding box center [43, 316] width 31 height 15
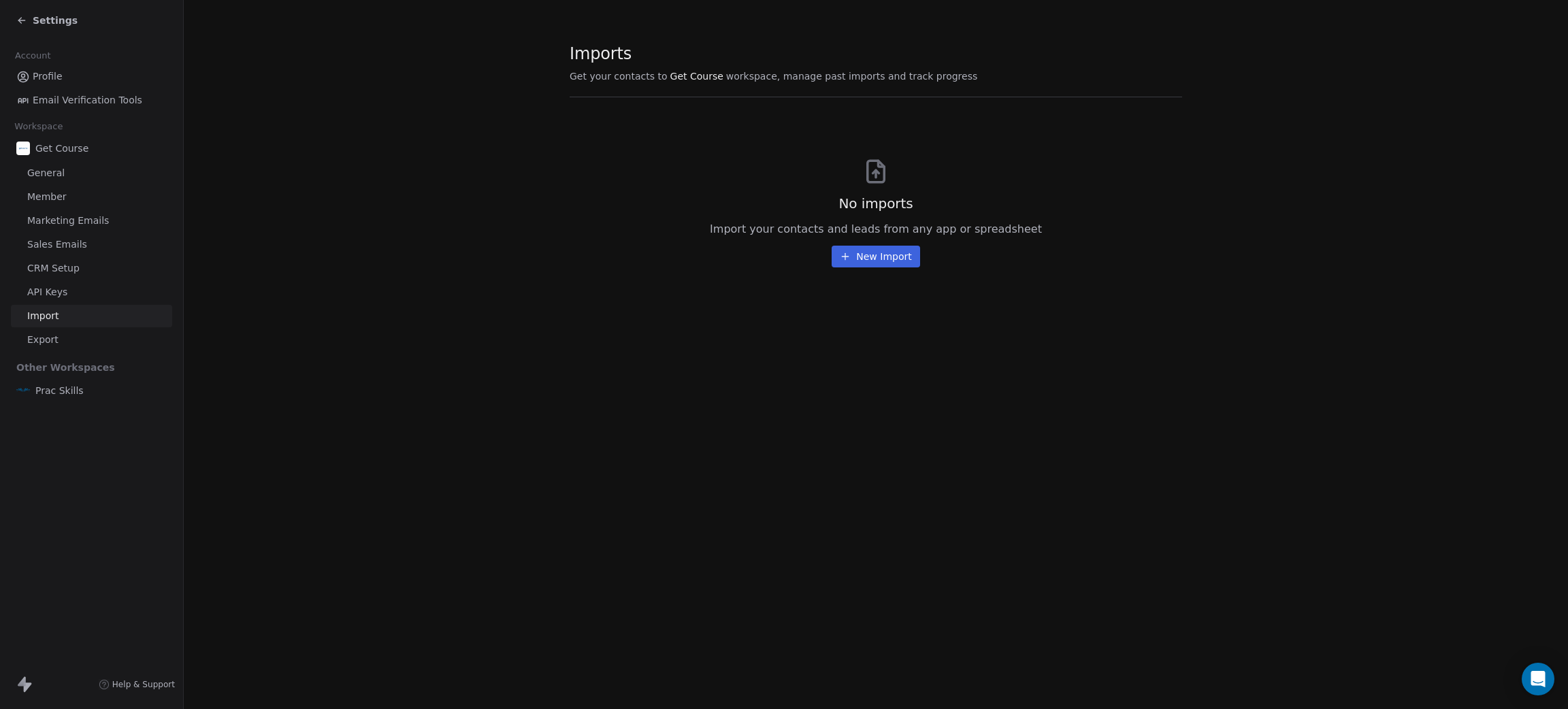
click at [58, 291] on span "API Keys" at bounding box center [47, 292] width 40 height 15
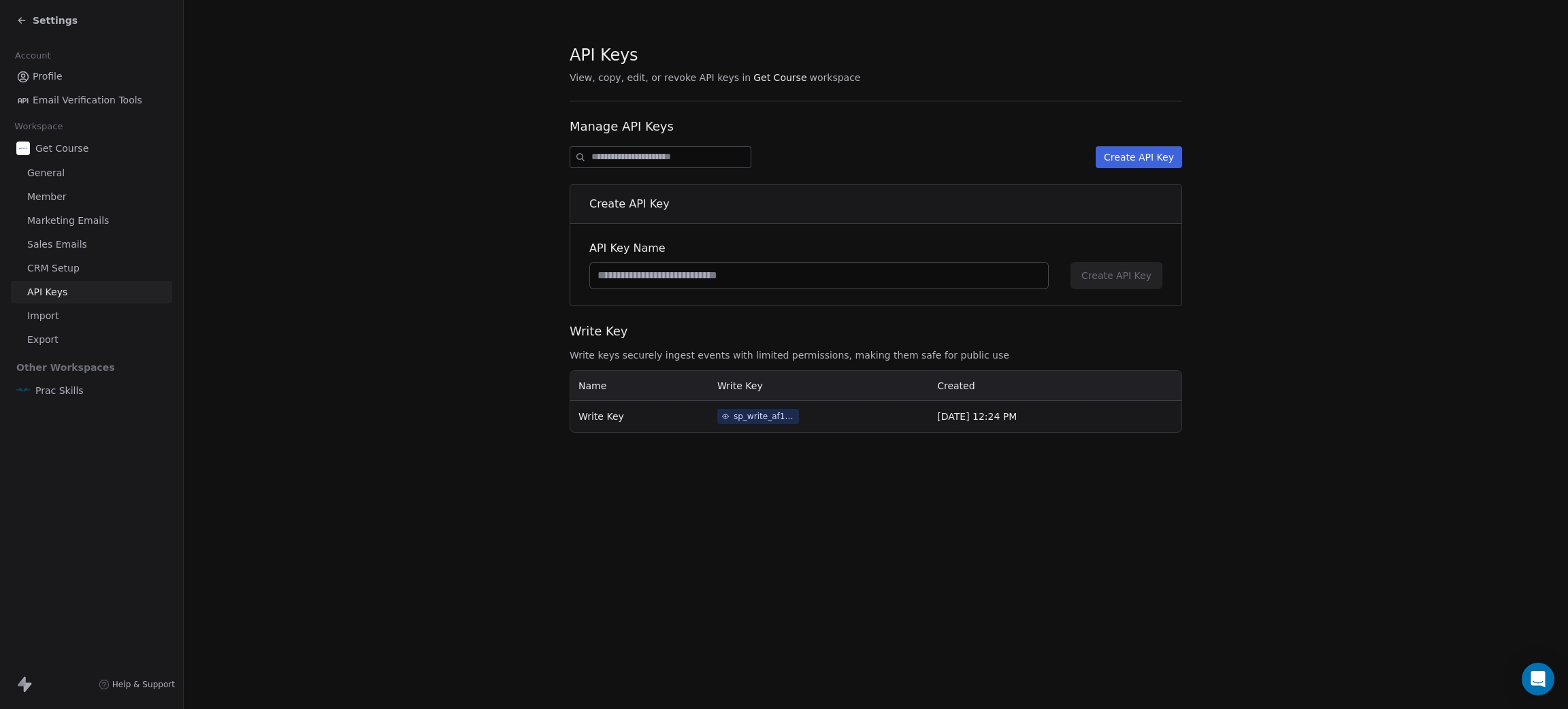
click at [64, 264] on span "CRM Setup" at bounding box center [53, 268] width 52 height 15
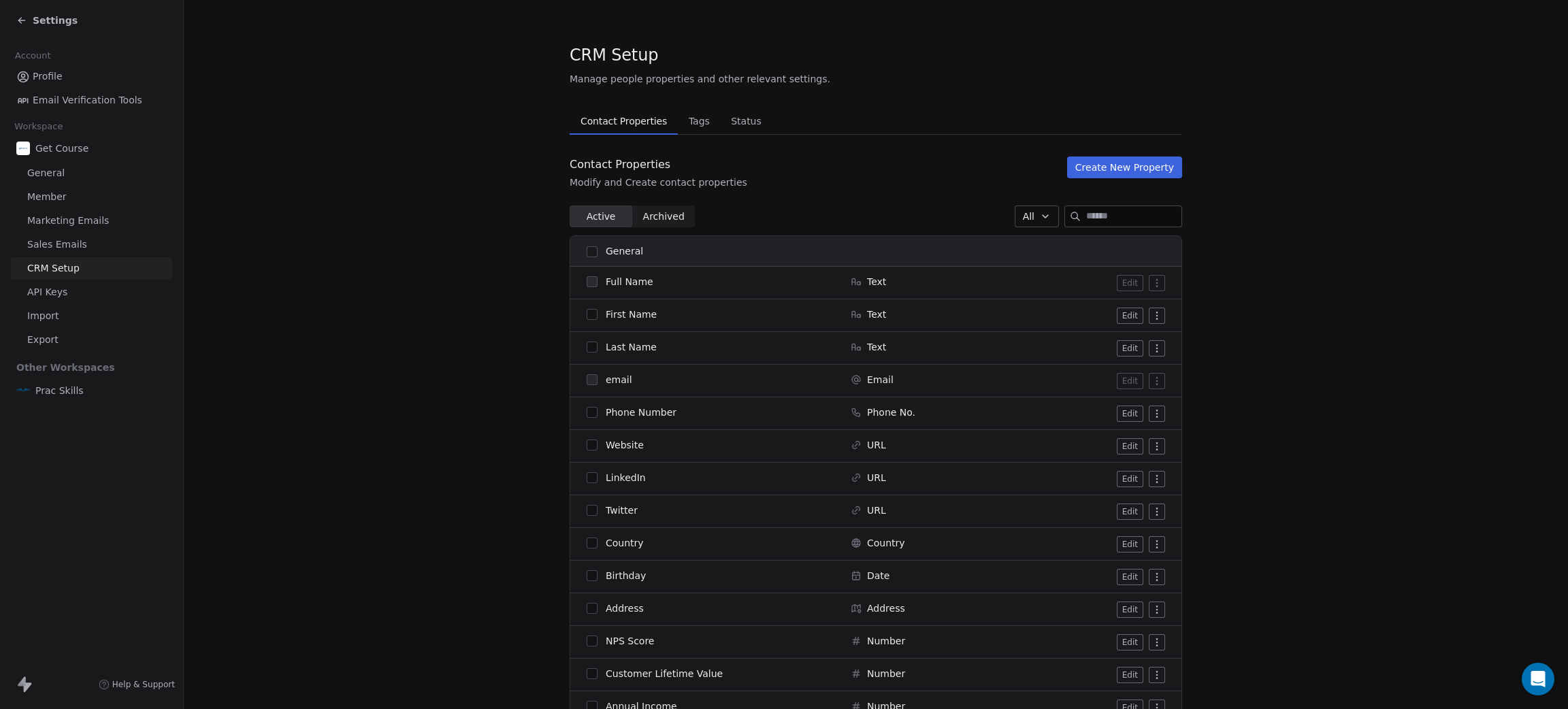
click at [75, 242] on span "Sales Emails" at bounding box center [58, 245] width 60 height 15
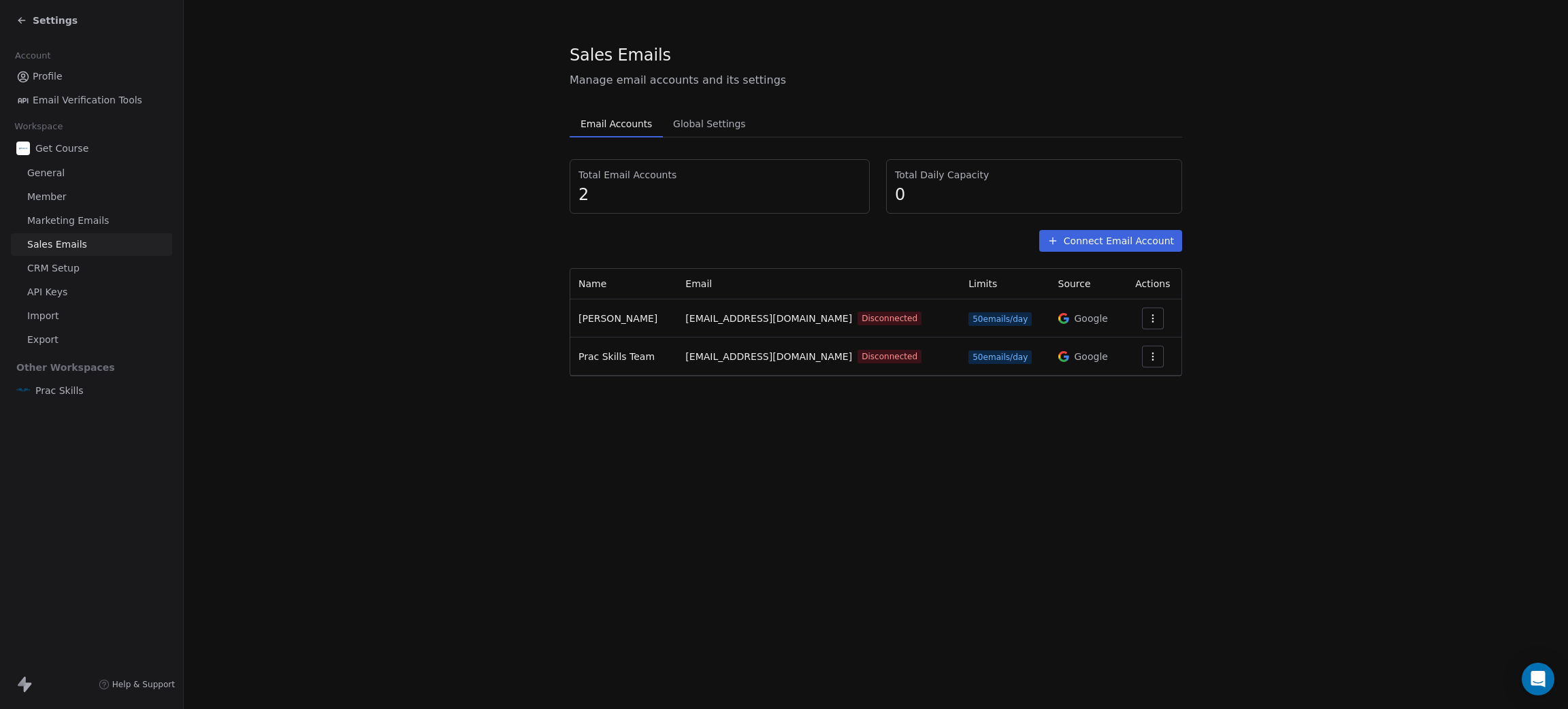
click at [88, 209] on link "Marketing Emails" at bounding box center [92, 221] width 161 height 22
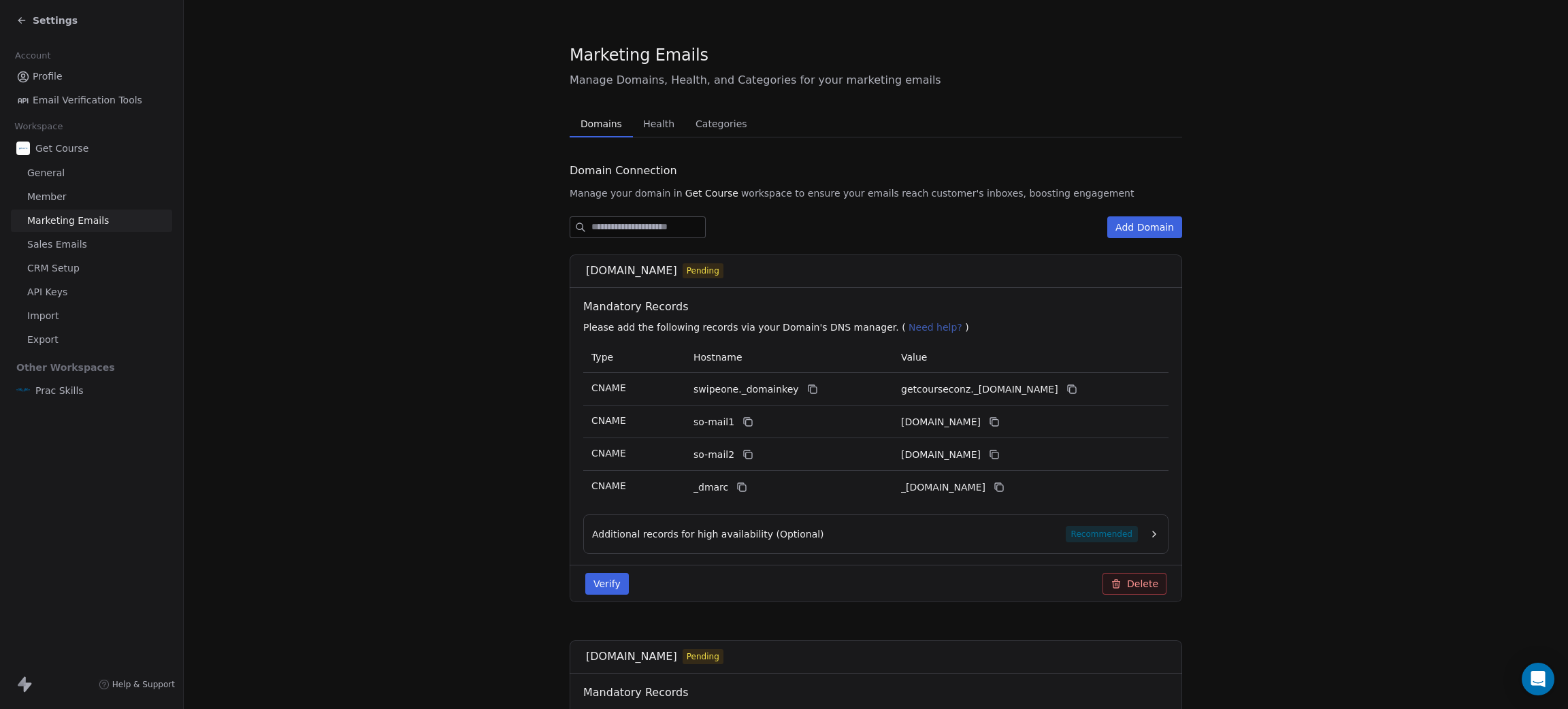
click at [89, 196] on link "Member" at bounding box center [92, 197] width 161 height 22
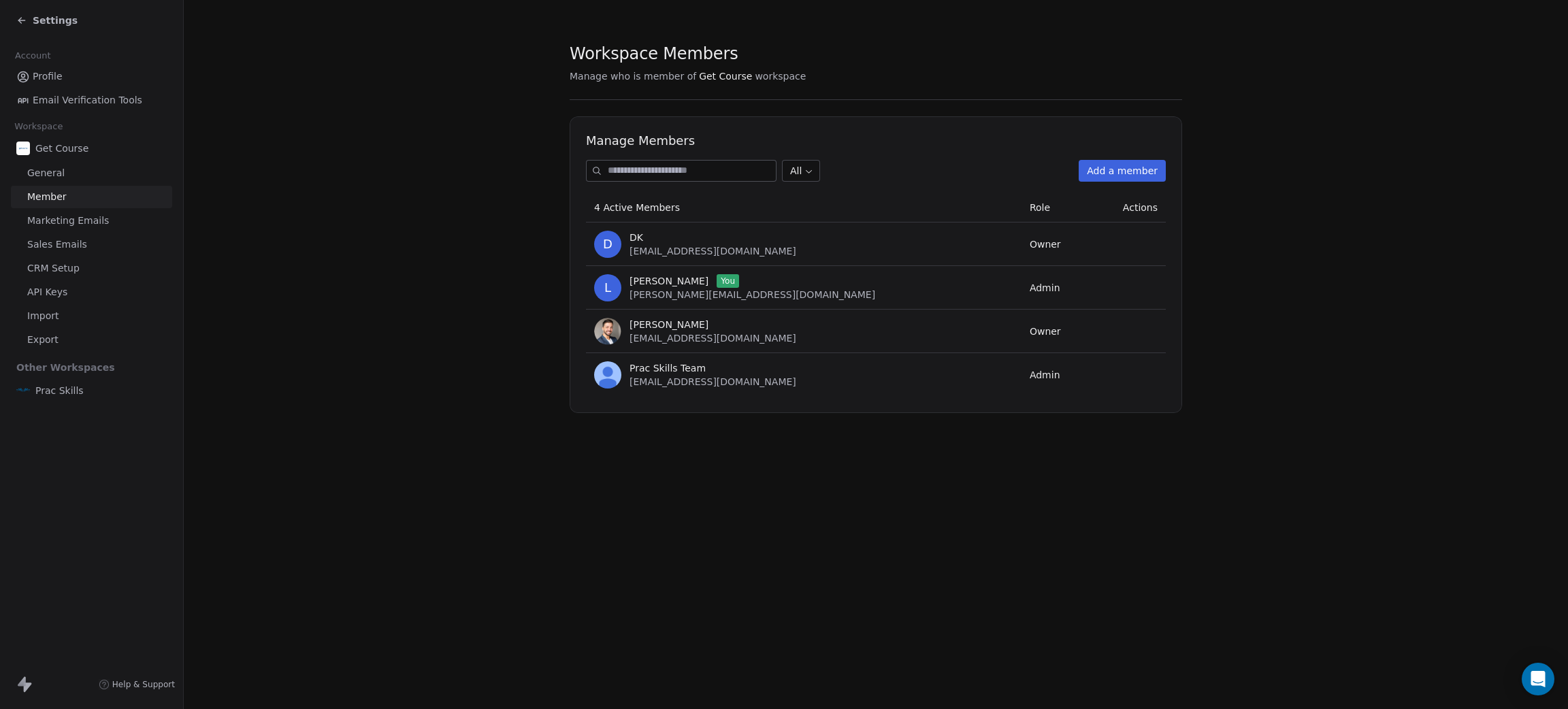
click at [97, 173] on link "General" at bounding box center [92, 173] width 161 height 22
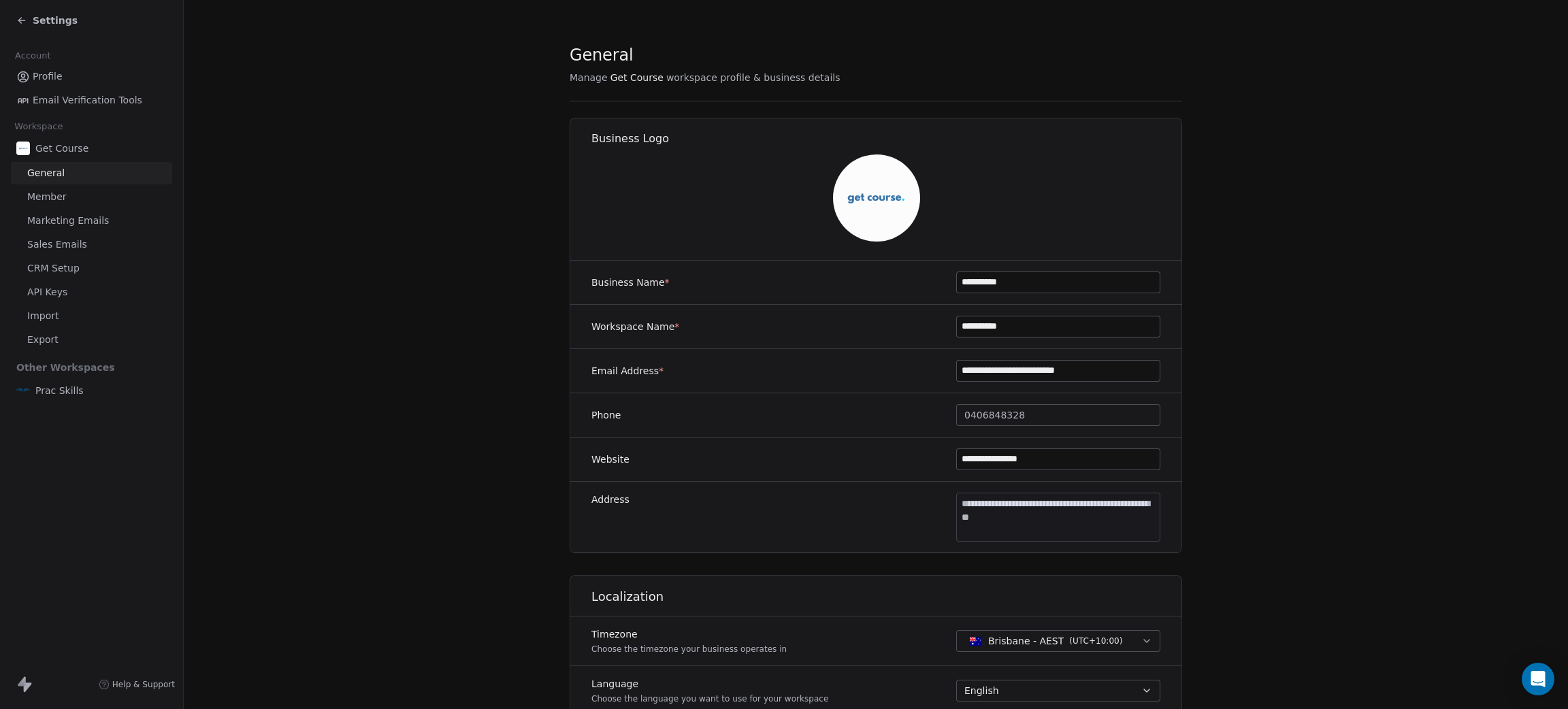
click at [33, 14] on span "Settings" at bounding box center [55, 21] width 45 height 14
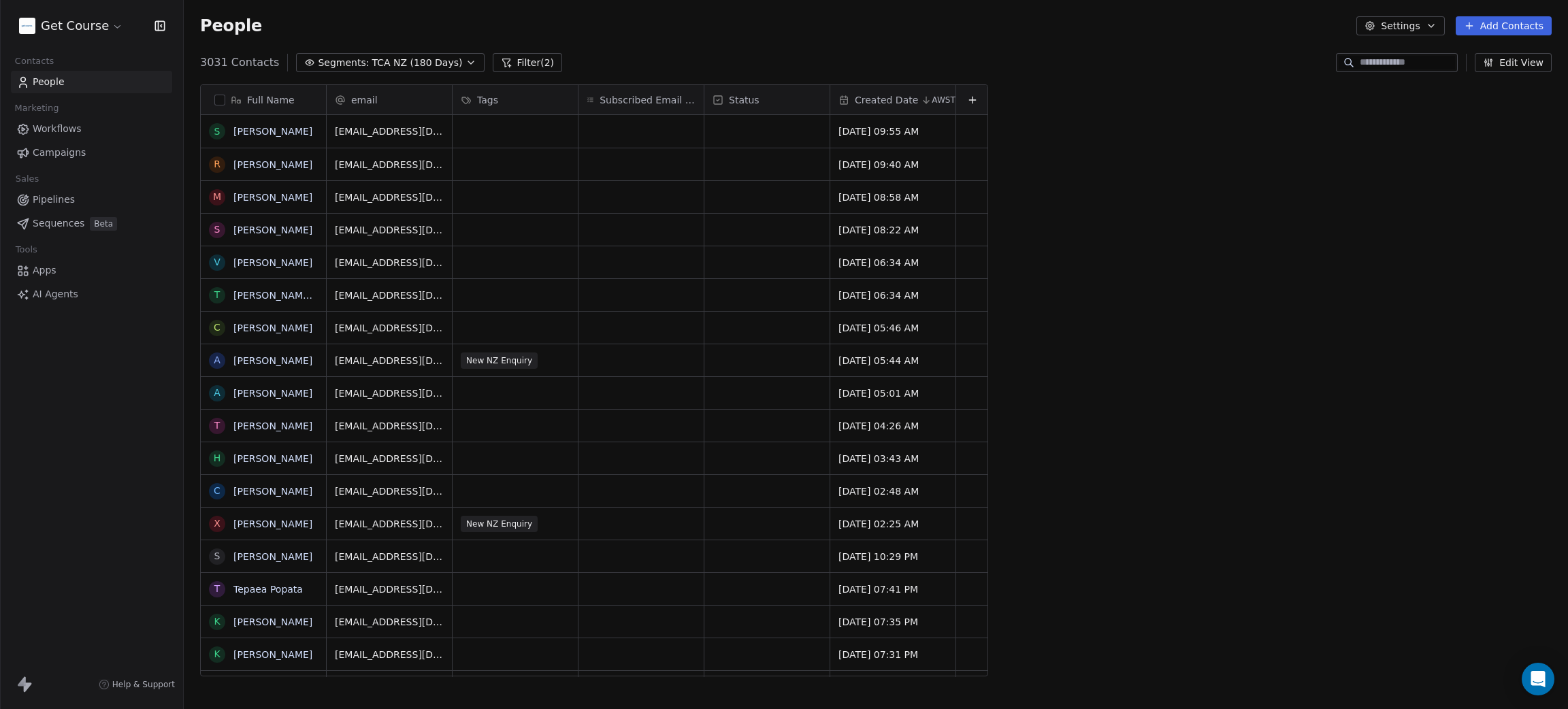
scroll to position [608, 1369]
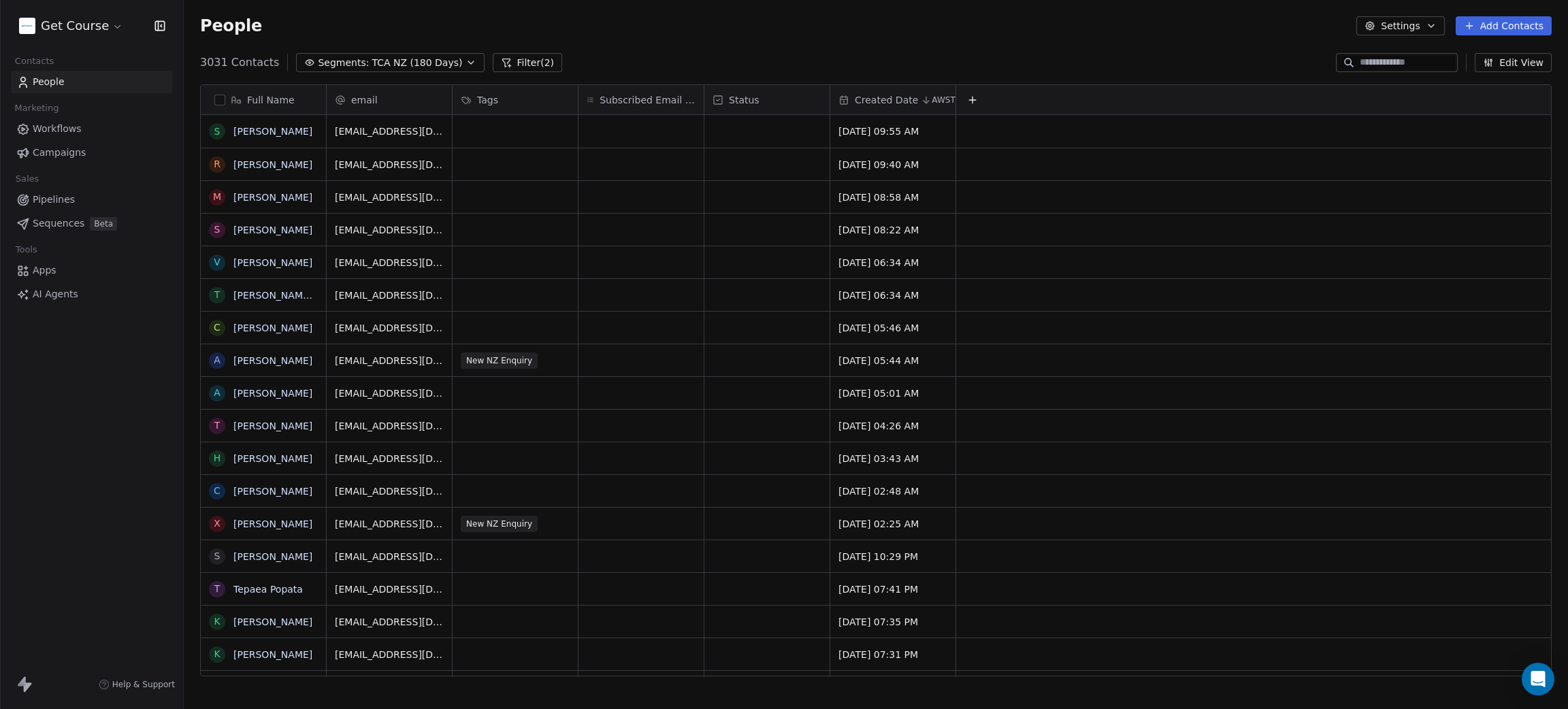
click at [414, 64] on span "TCA NZ (180 Days)" at bounding box center [416, 63] width 90 height 15
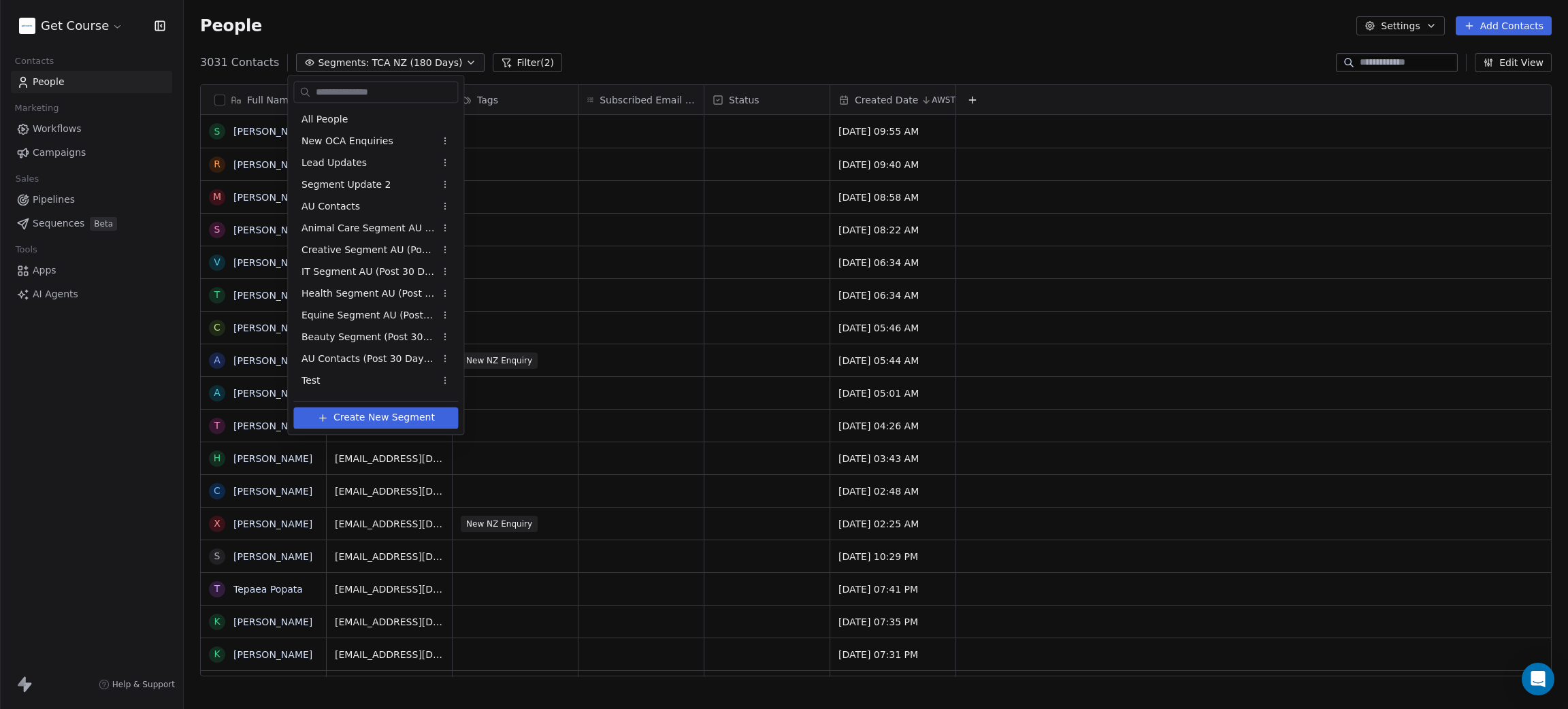
scroll to position [125, 0]
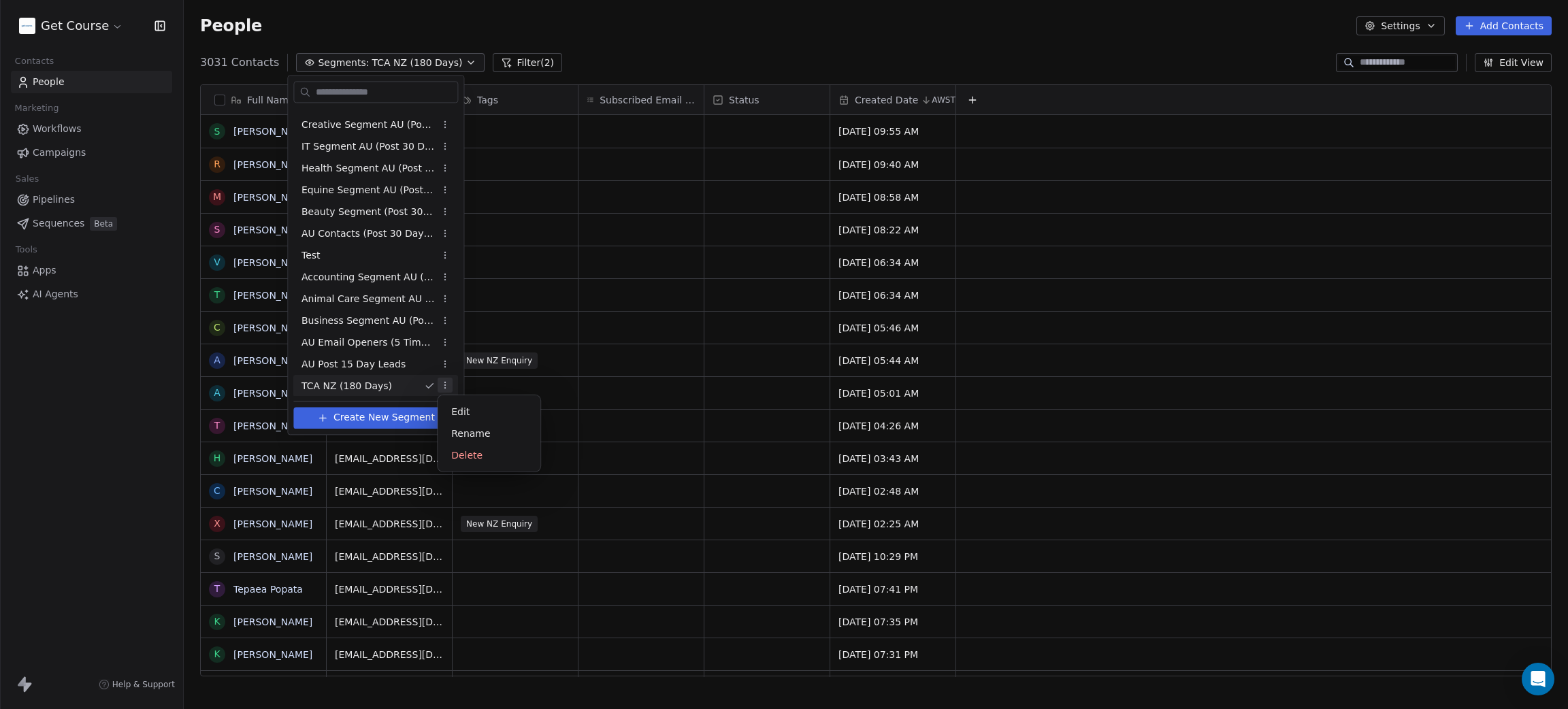
click at [447, 383] on html "Get Course Contacts People Marketing Workflows Campaigns Sales Pipelines Sequen…" at bounding box center [784, 354] width 1568 height 709
click at [1030, 27] on html "Get Course Contacts People Marketing Workflows Campaigns Sales Pipelines Sequen…" at bounding box center [784, 354] width 1568 height 709
click at [1494, 48] on html "Get Course Contacts People Marketing Workflows Campaigns Sales Pipelines Sequen…" at bounding box center [784, 354] width 1568 height 709
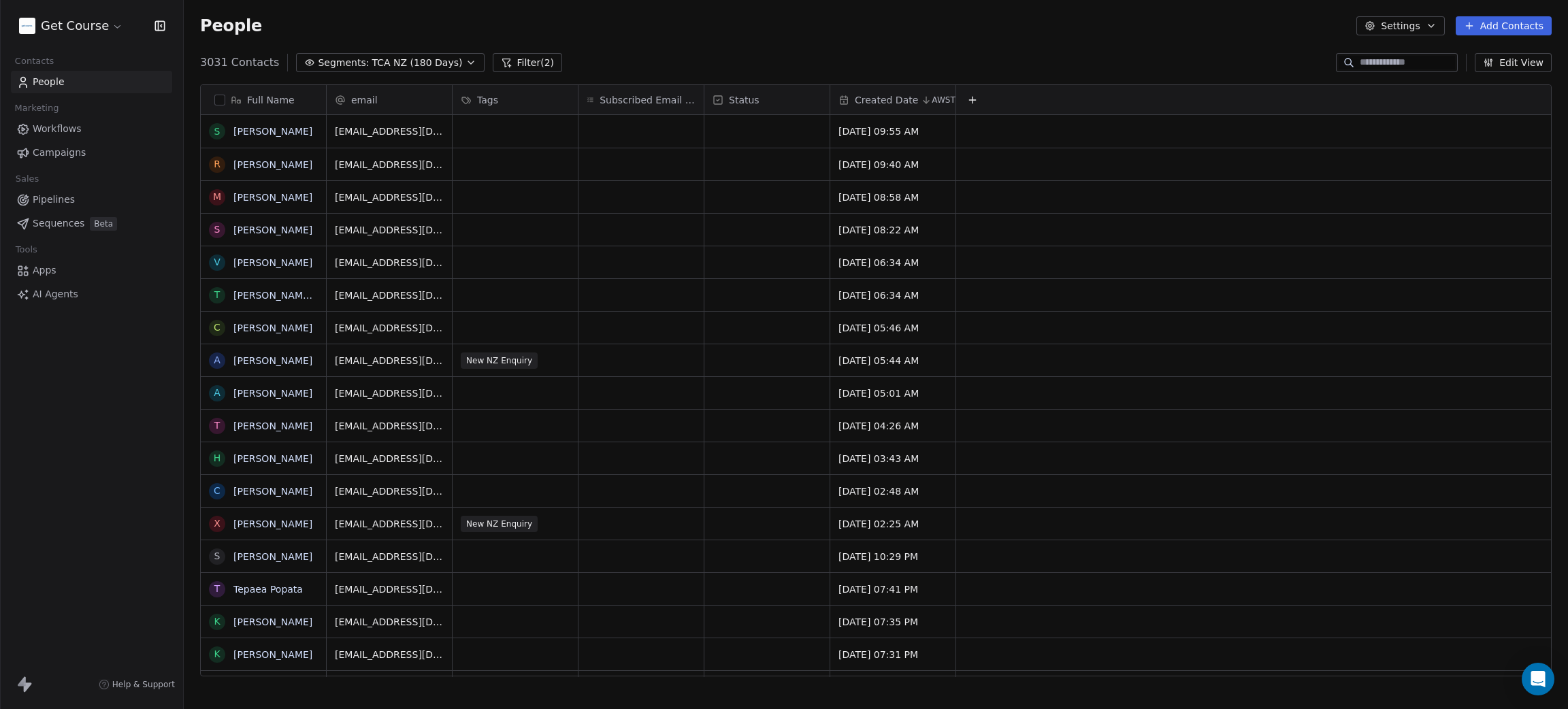
click at [1500, 59] on button "Edit View" at bounding box center [1514, 63] width 77 height 19
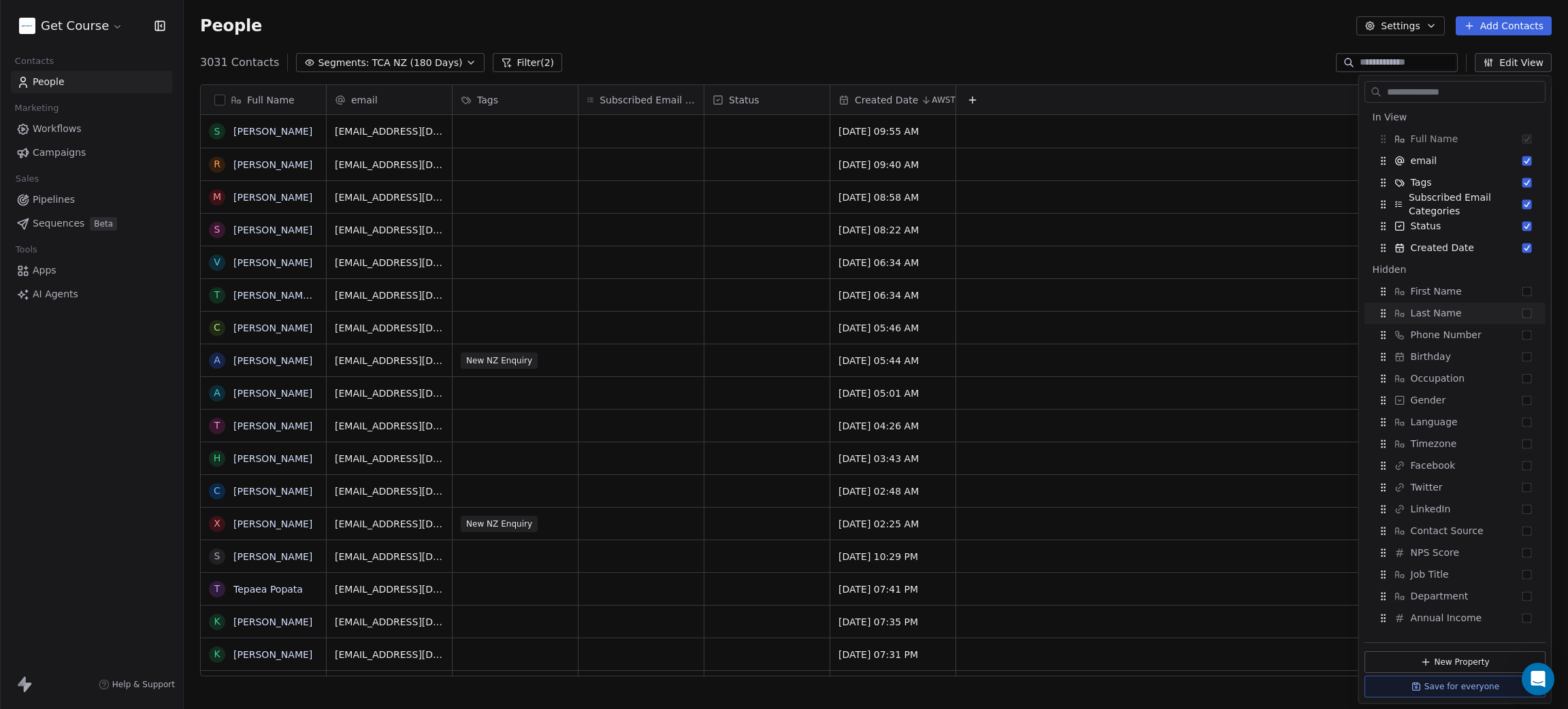
scroll to position [0, 0]
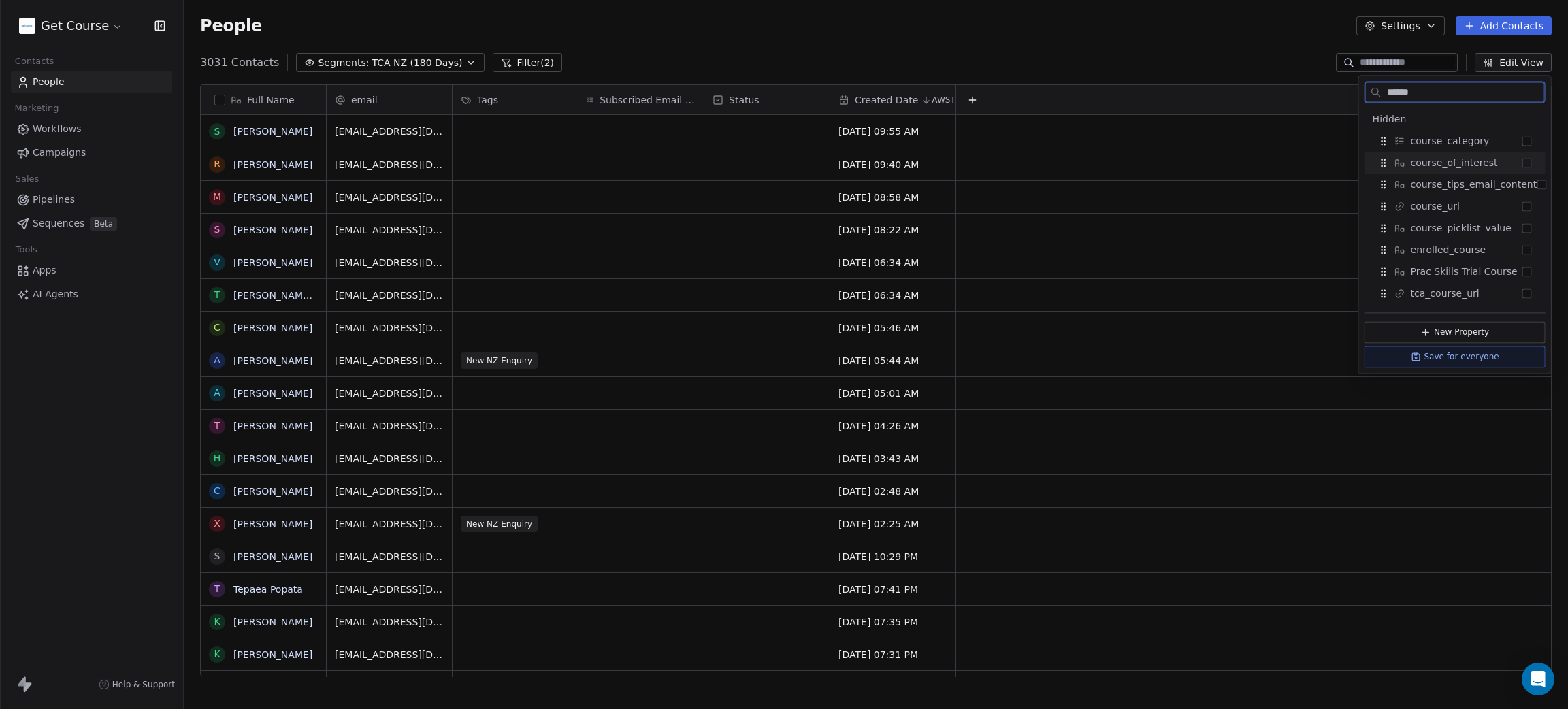
click at [1525, 161] on button "Suggestions" at bounding box center [1527, 162] width 9 height 9
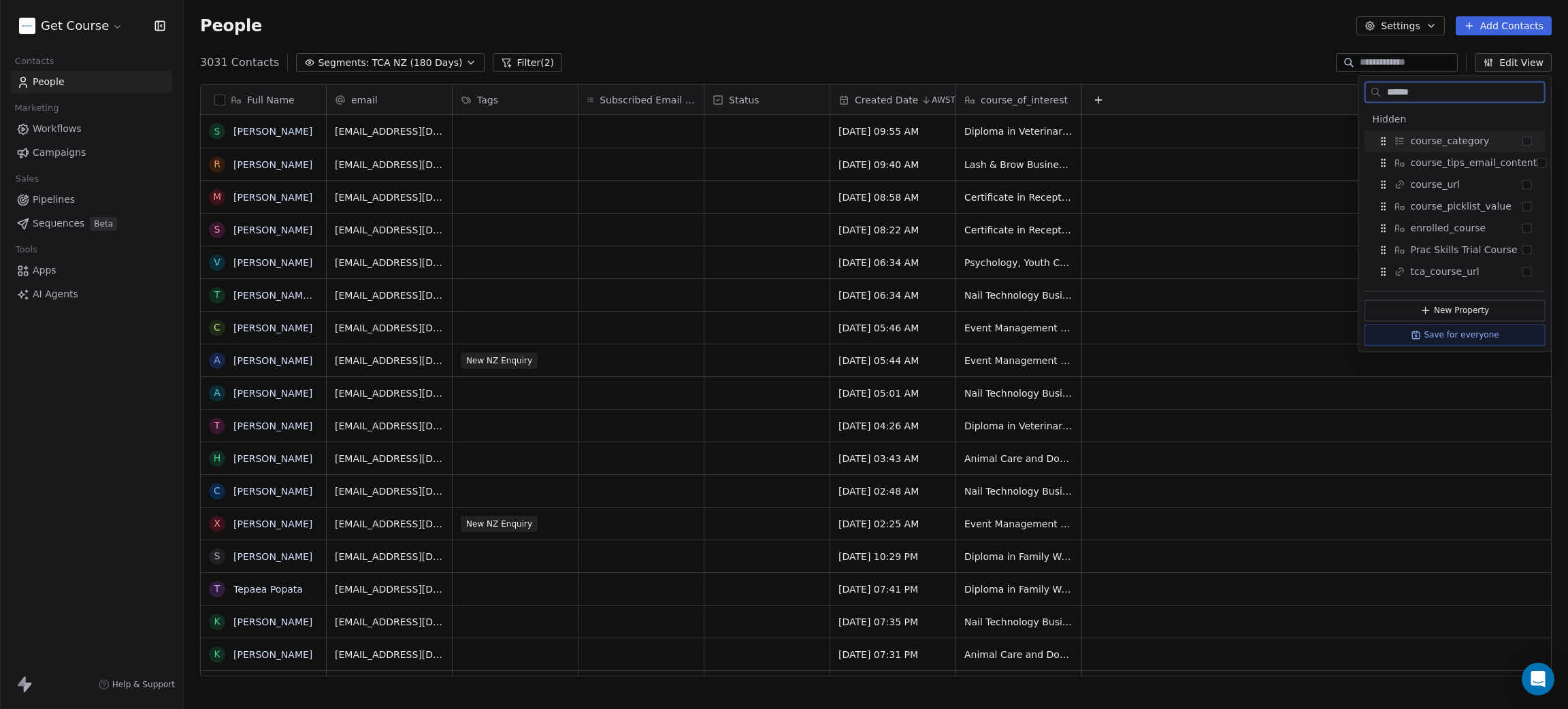
drag, startPoint x: 1434, startPoint y: 88, endPoint x: 1378, endPoint y: 93, distance: 56.2
click at [1378, 93] on div "******" at bounding box center [1455, 91] width 181 height 21
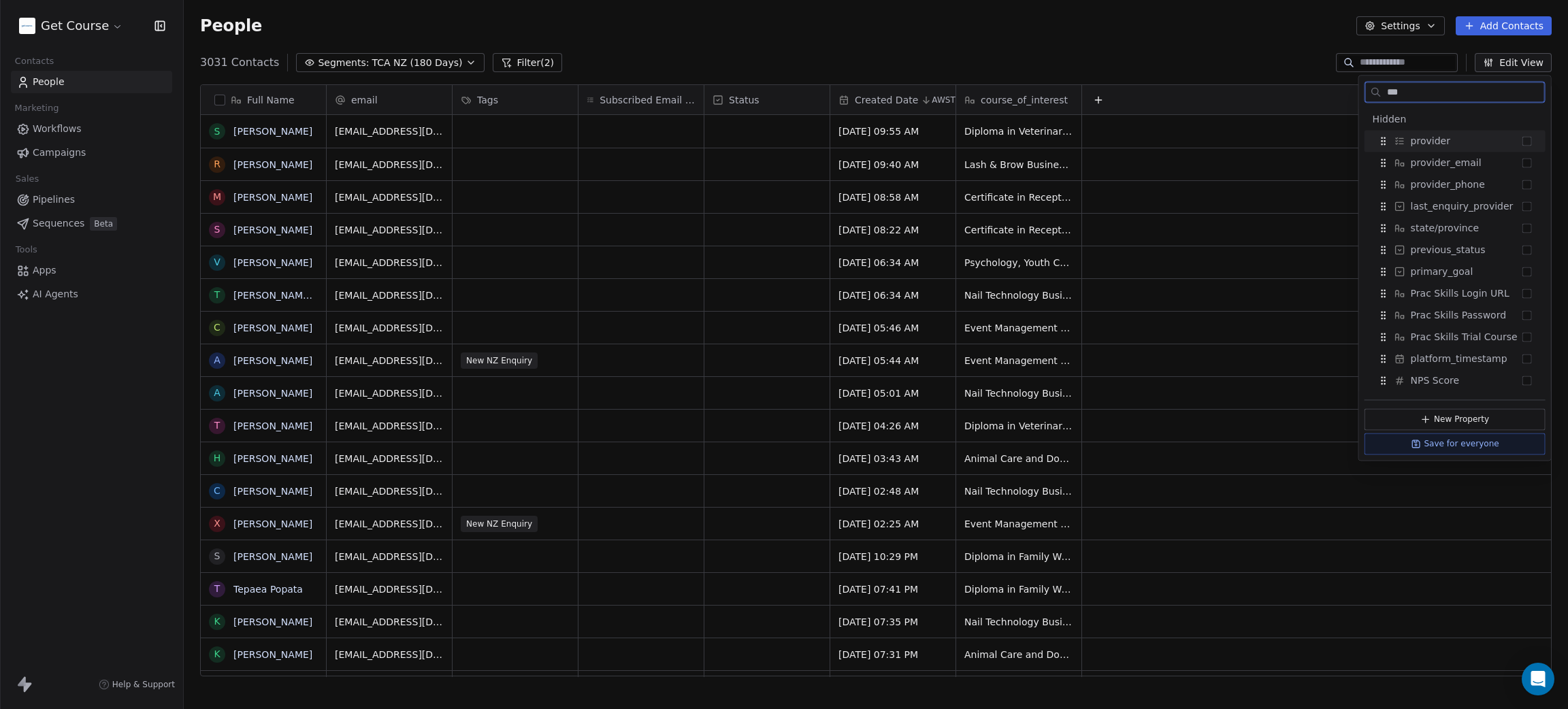
type input "***"
click at [1524, 141] on button "Suggestions" at bounding box center [1527, 141] width 9 height 9
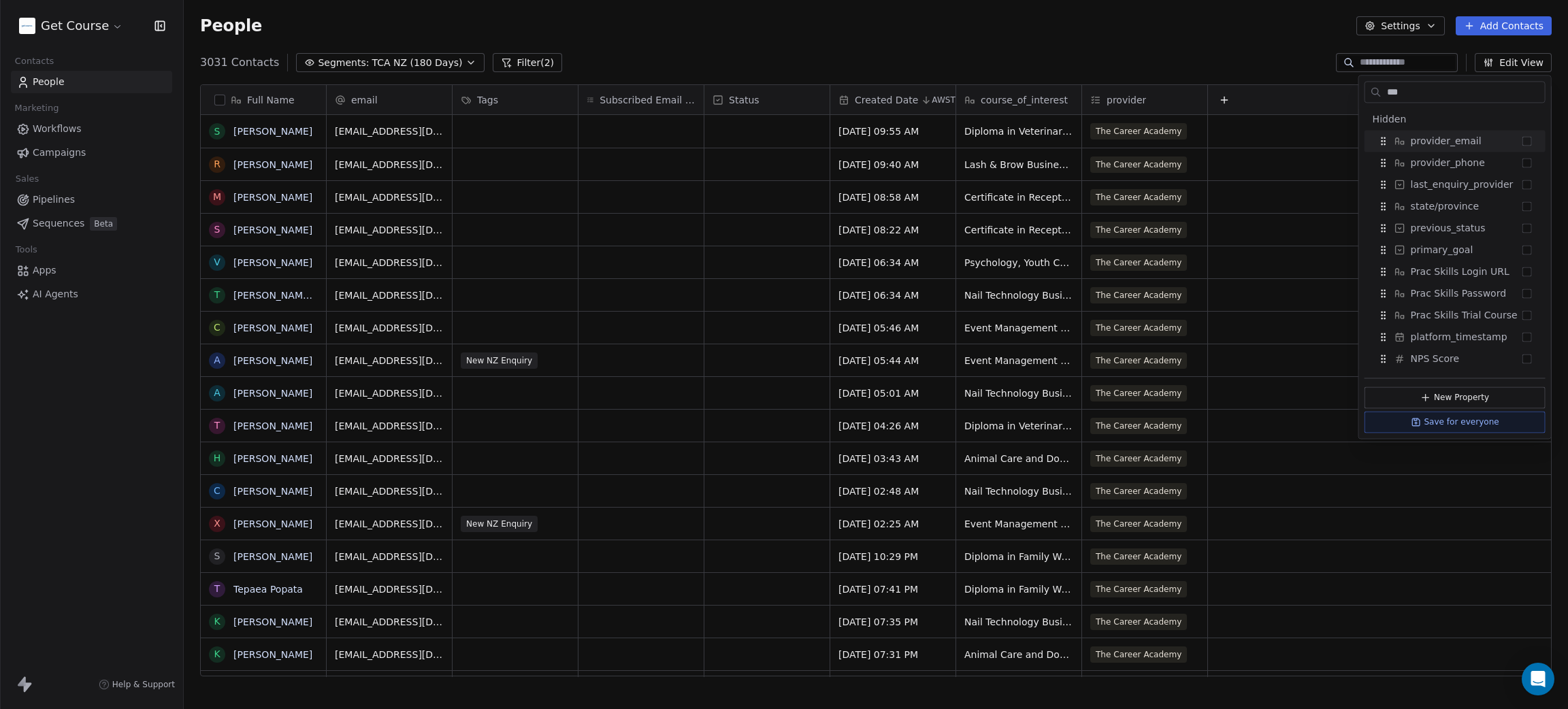
click at [1219, 34] on div "People Settings Add Contacts" at bounding box center [876, 26] width 1352 height 19
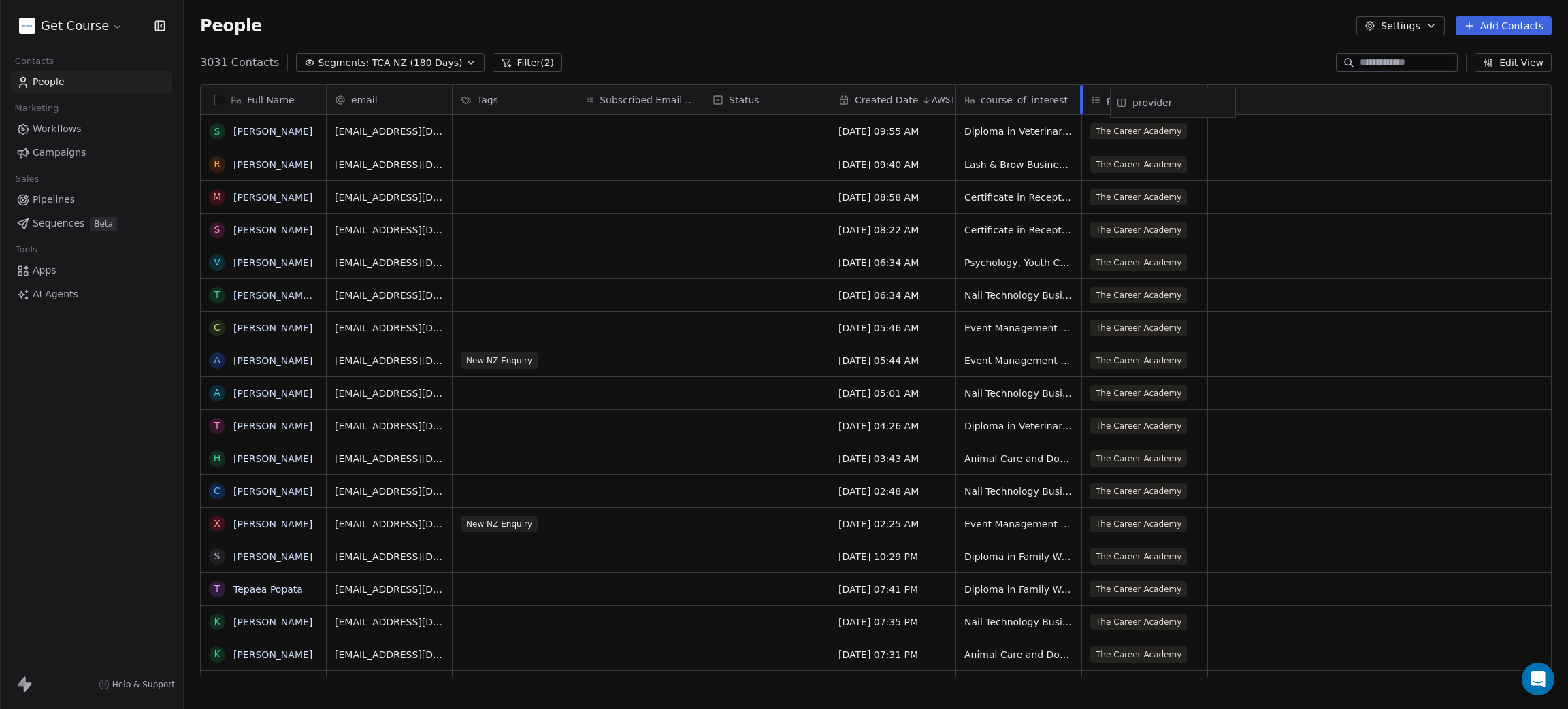
drag, startPoint x: 1088, startPoint y: 96, endPoint x: 1109, endPoint y: 98, distance: 21.1
click at [1109, 98] on div "Full Name S [PERSON_NAME] R [PERSON_NAME] M [PERSON_NAME] S [PERSON_NAME] V [PE…" at bounding box center [876, 381] width 1351 height 592
click at [1415, 31] on button "Settings" at bounding box center [1401, 26] width 88 height 19
click at [1386, 120] on icon "Suggestions" at bounding box center [1383, 120] width 11 height 11
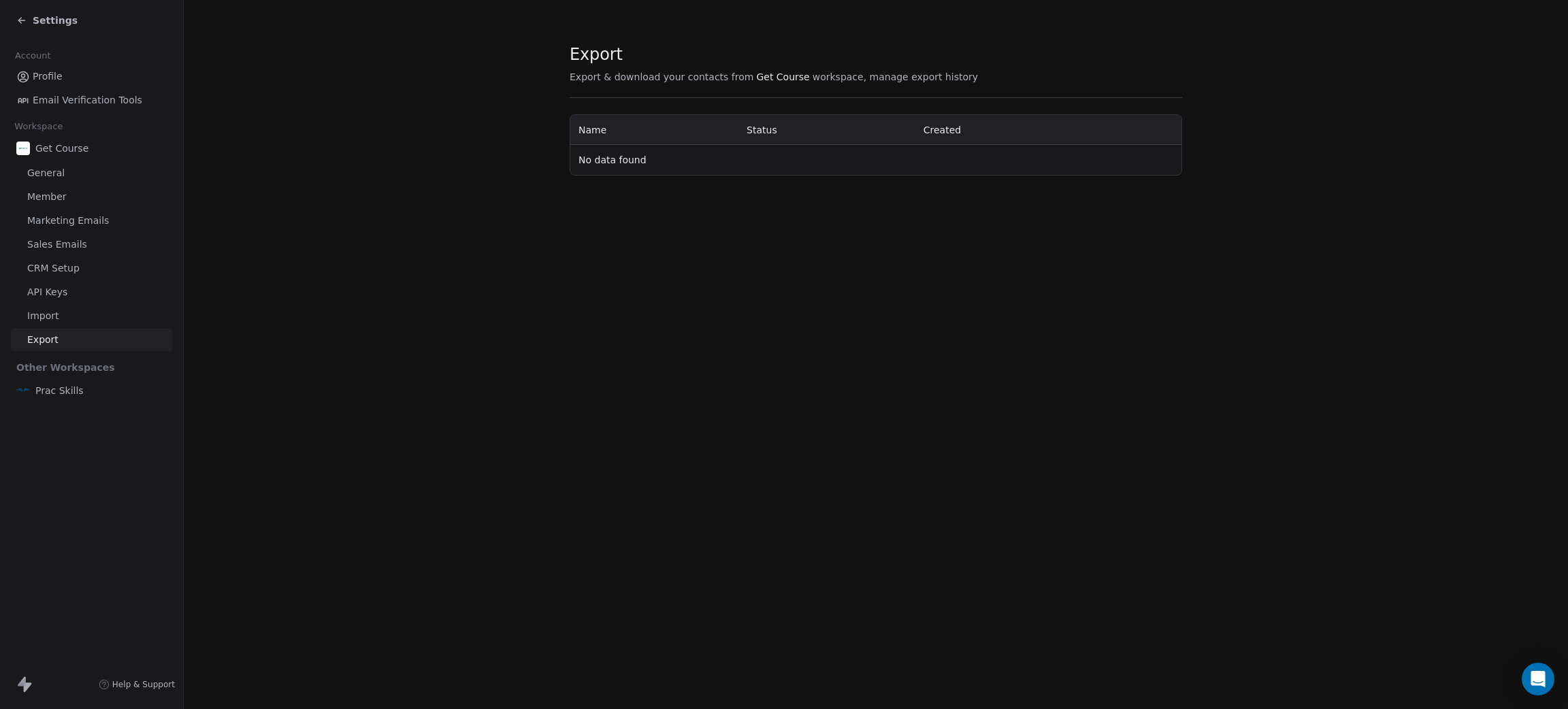
click at [611, 158] on span "No data found" at bounding box center [612, 160] width 68 height 11
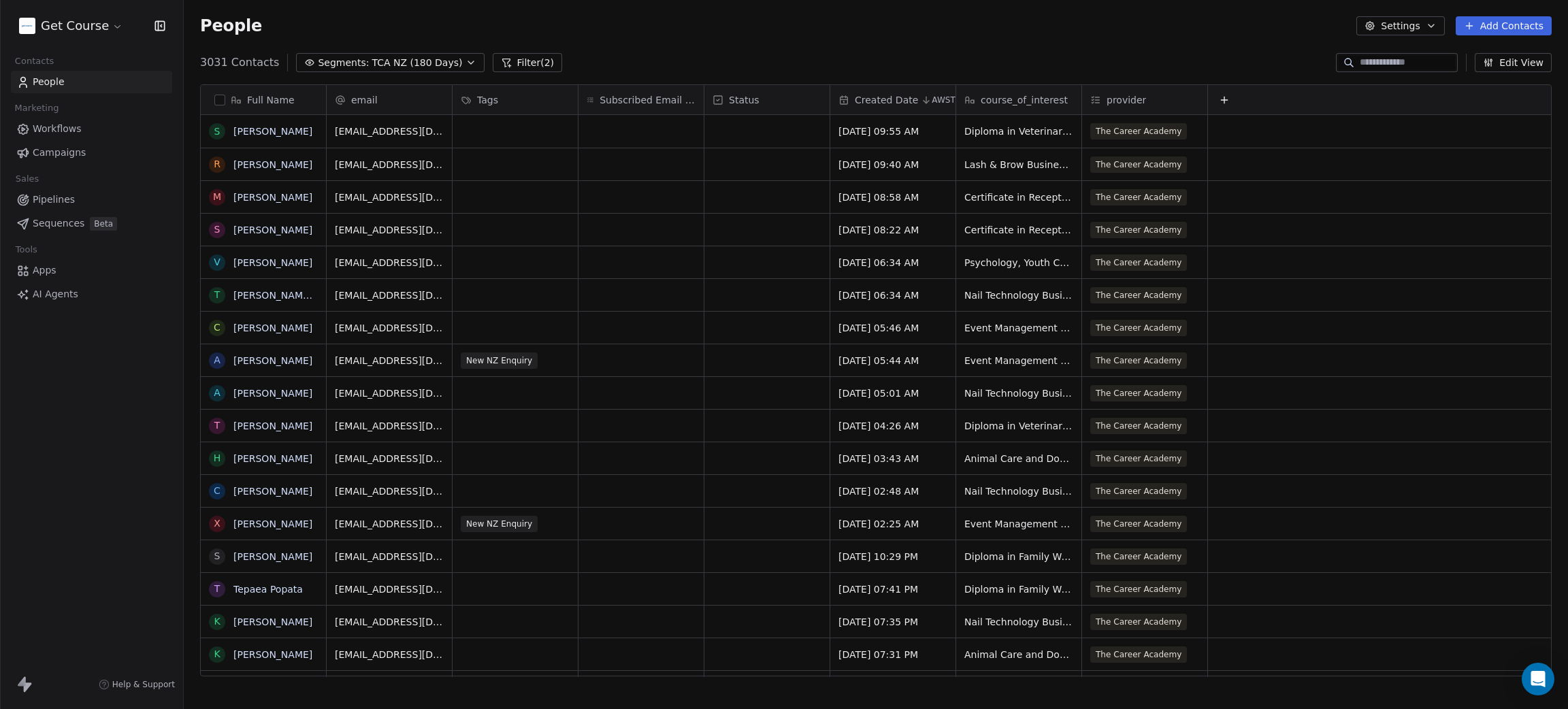
scroll to position [608, 1369]
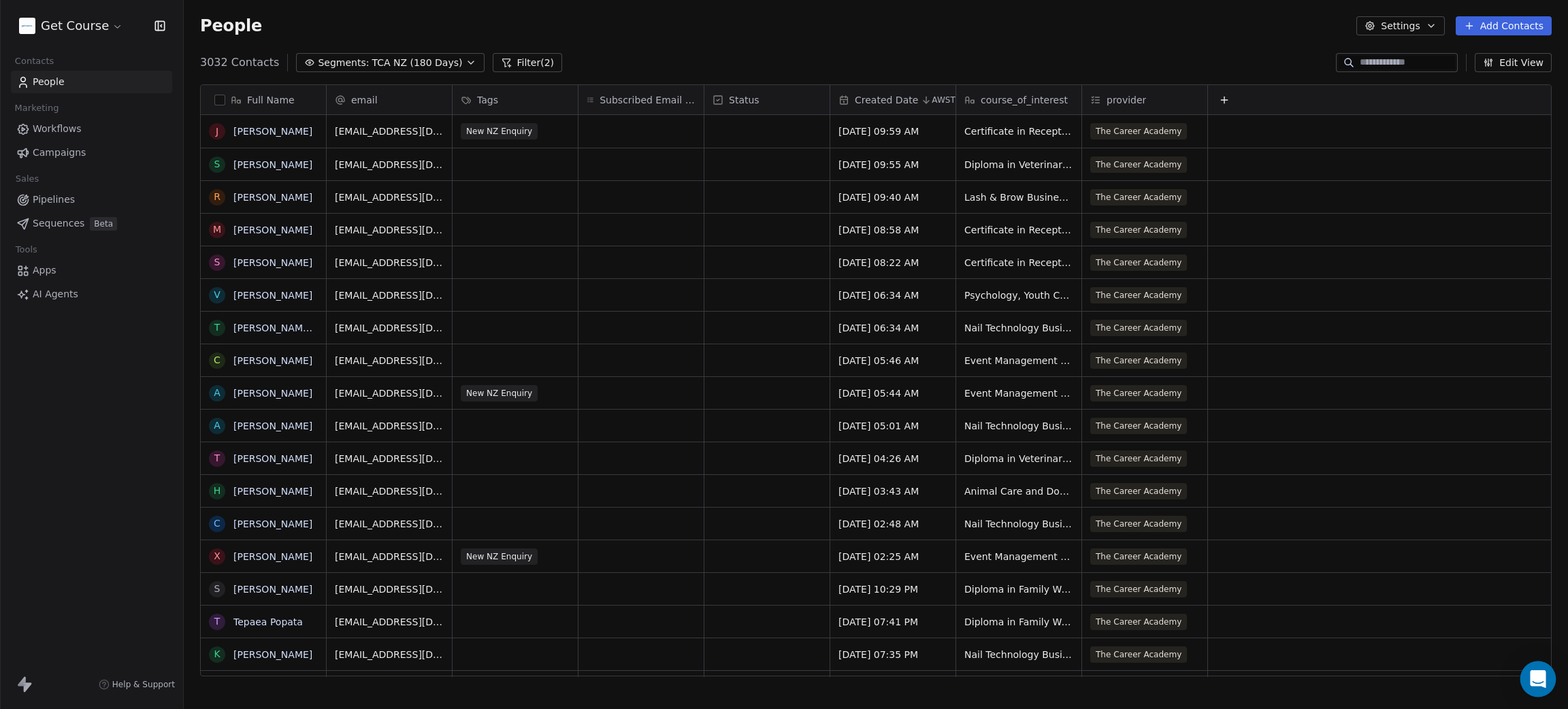
click at [1527, 679] on div "Open Intercom Messenger" at bounding box center [1539, 679] width 36 height 36
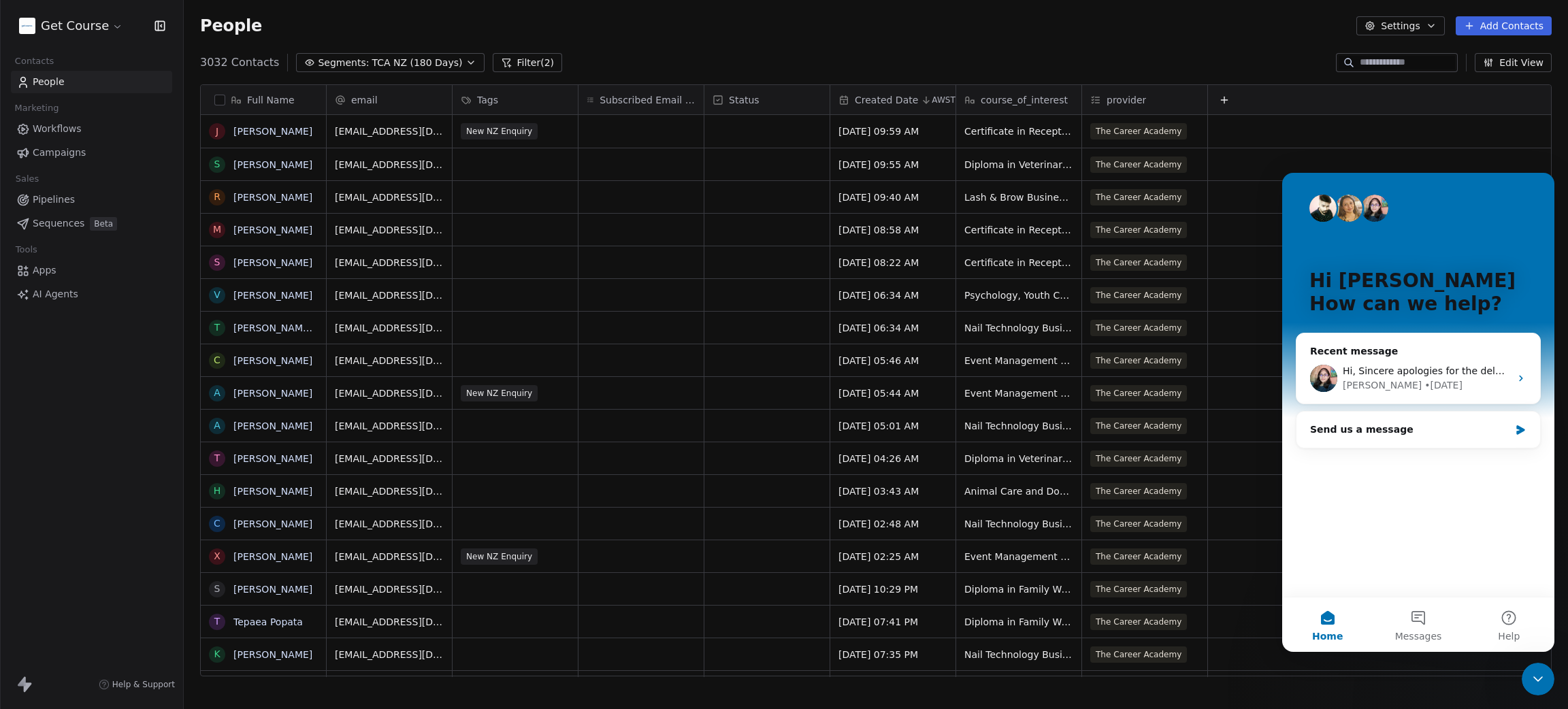
scroll to position [0, 0]
click at [1415, 615] on button "Messages" at bounding box center [1418, 624] width 90 height 54
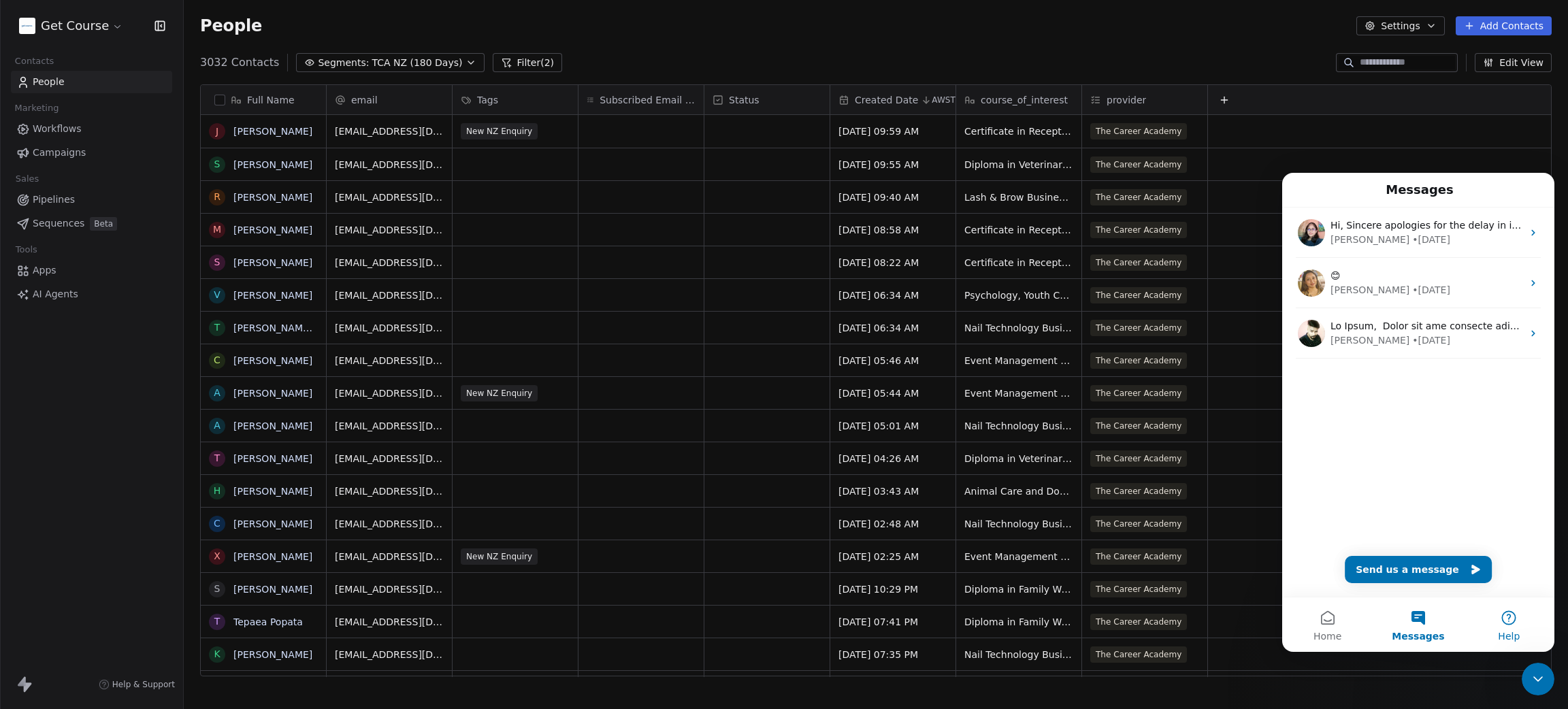
click at [1502, 621] on button "Help" at bounding box center [1509, 624] width 90 height 54
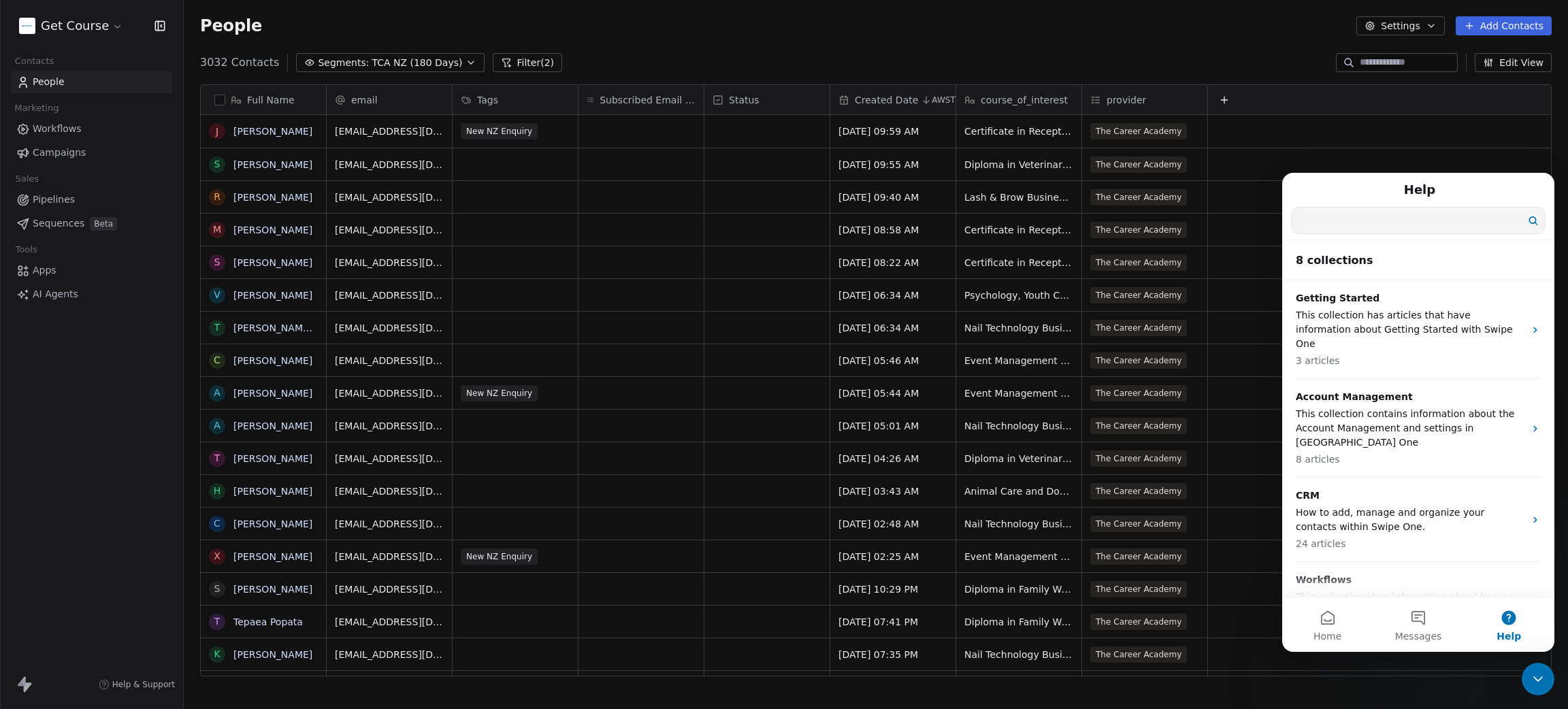
click at [1366, 221] on input "Search for help" at bounding box center [1418, 221] width 253 height 26
type input "******"
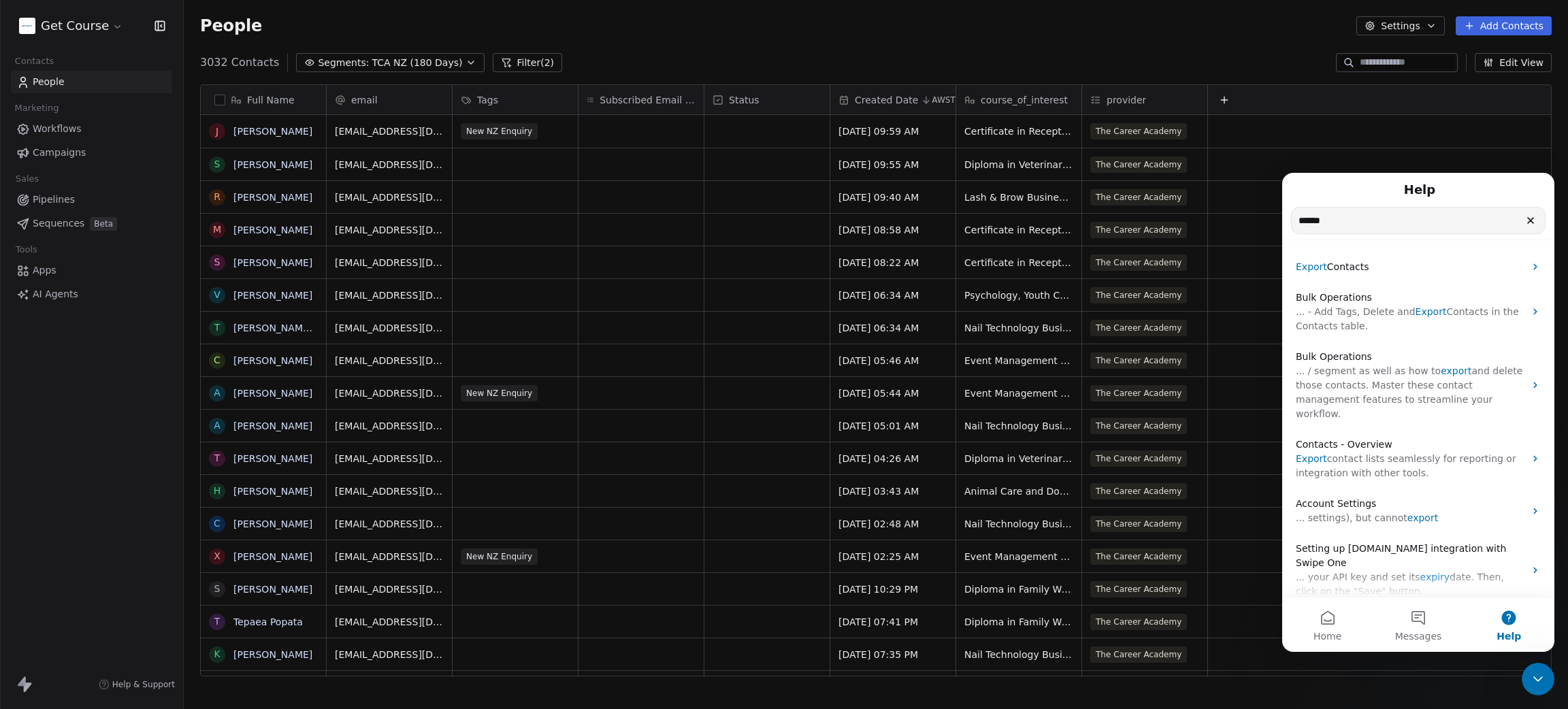
click at [222, 95] on button "button" at bounding box center [220, 100] width 11 height 11
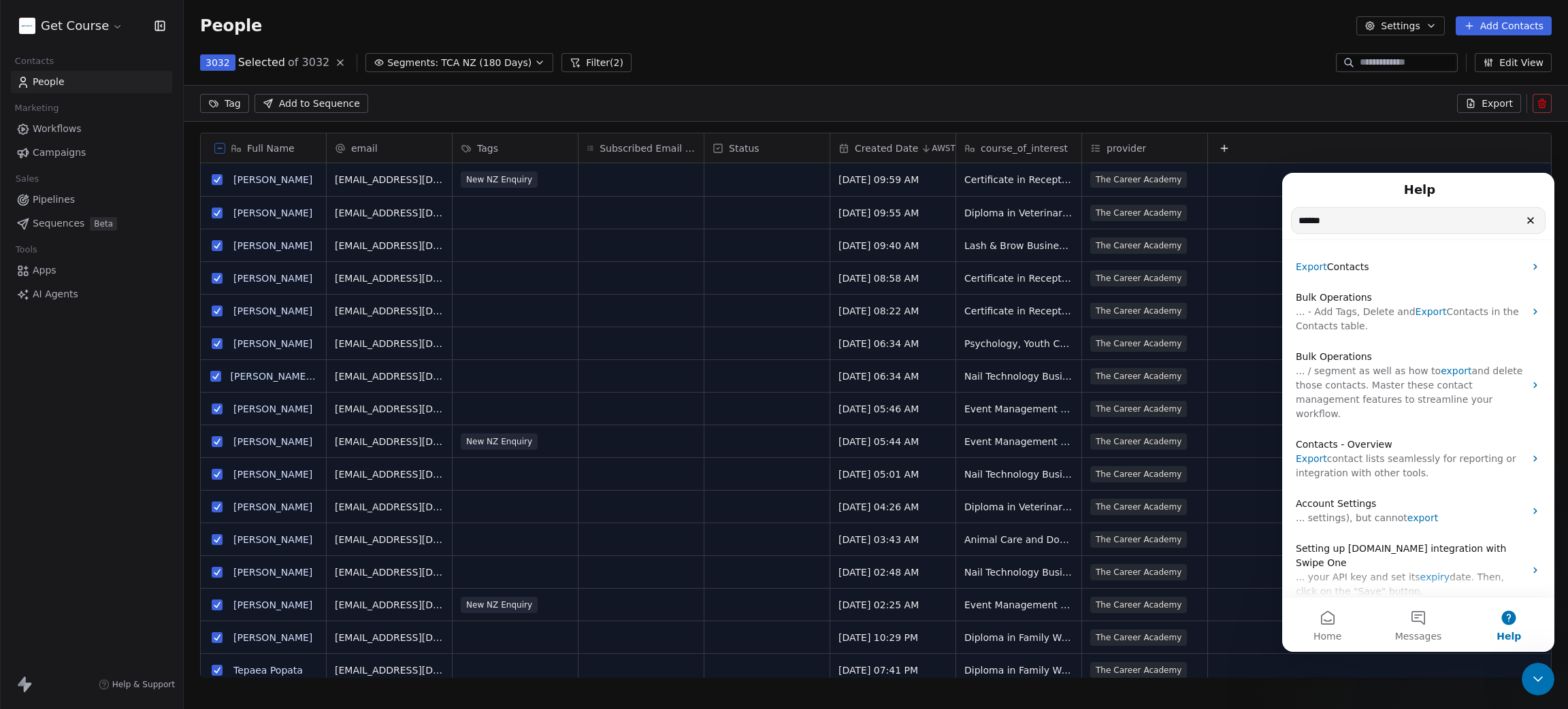
scroll to position [17, 15]
click at [1492, 102] on span "Export" at bounding box center [1498, 104] width 31 height 14
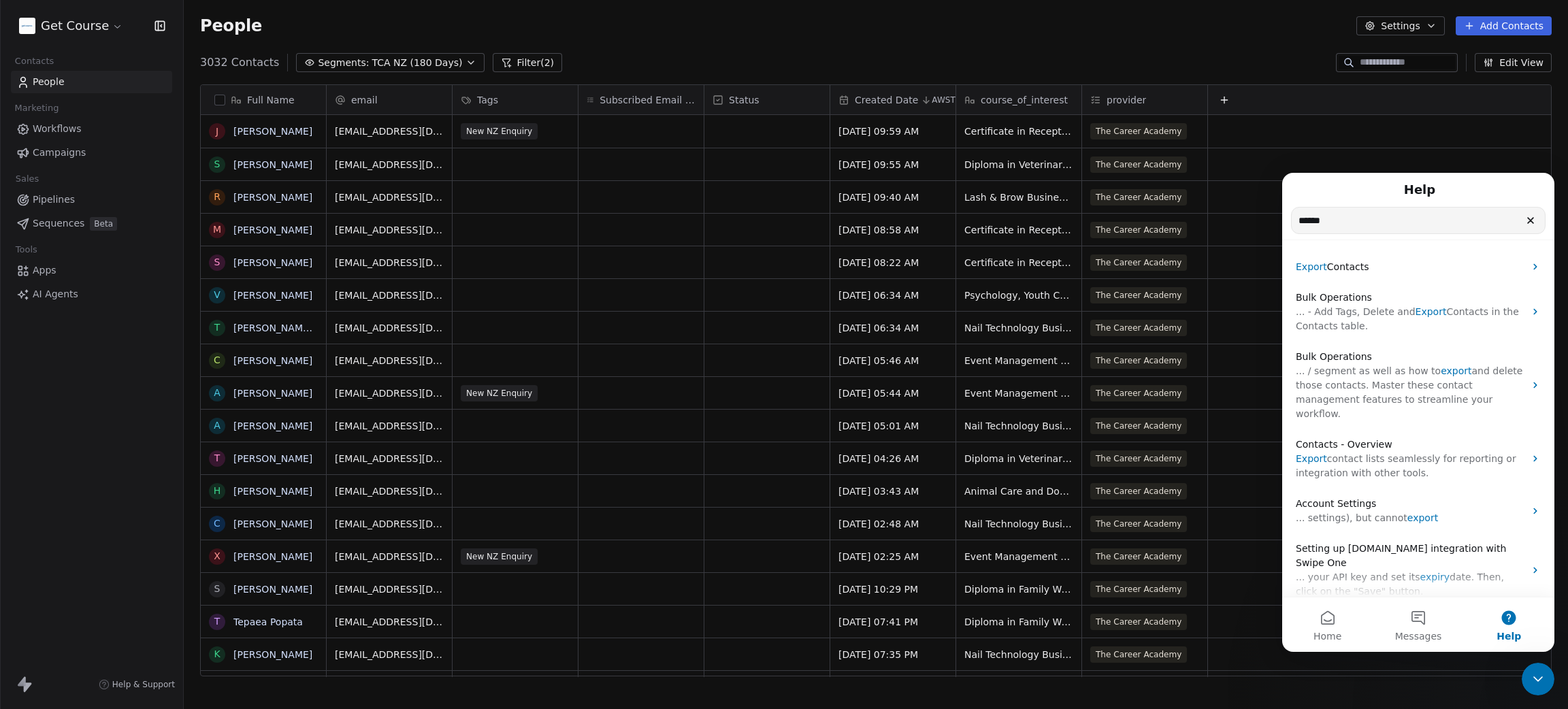
scroll to position [608, 1369]
click at [1538, 671] on icon "Close Intercom Messenger" at bounding box center [1538, 679] width 16 height 16
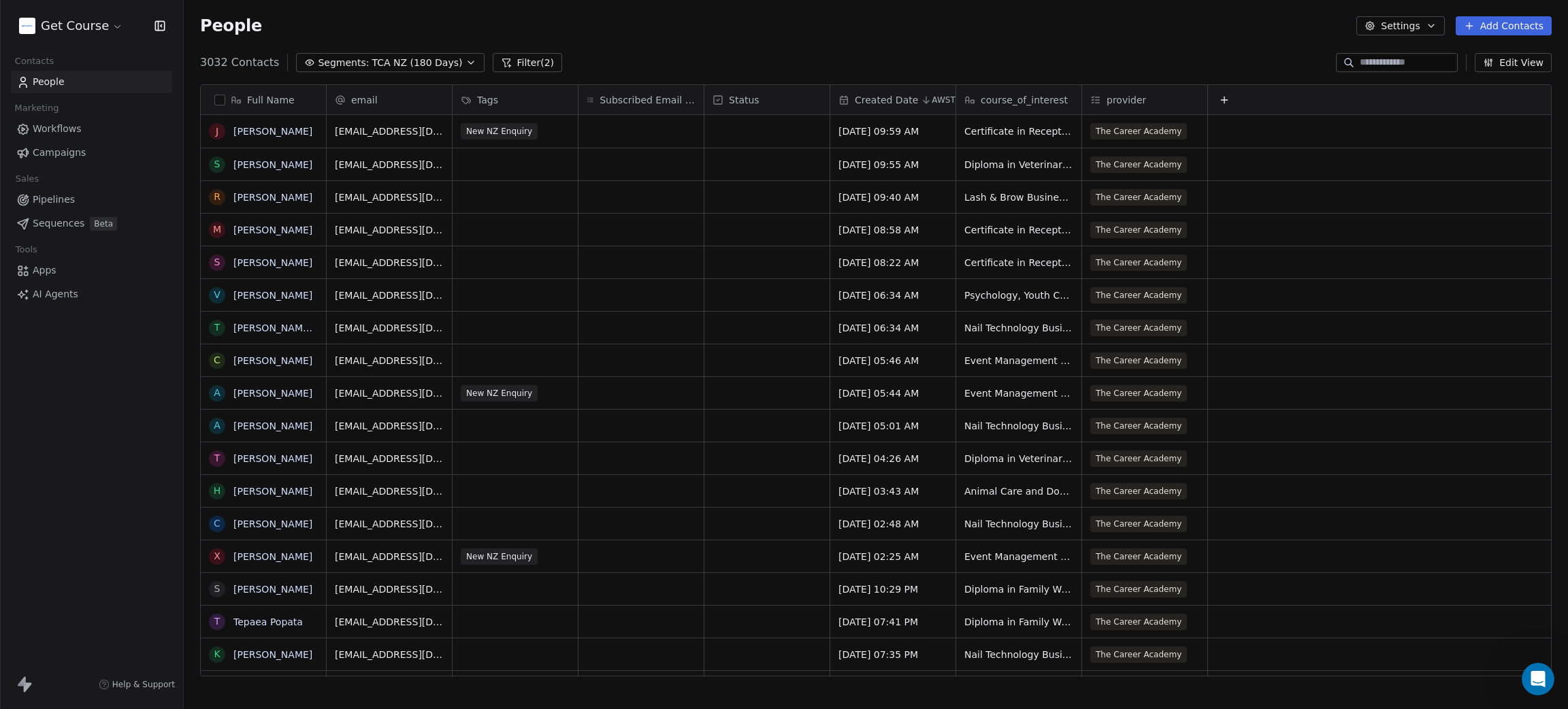
scroll to position [0, 0]
click at [838, 38] on link "here" at bounding box center [848, 33] width 20 height 10
click at [982, 47] on div "People Settings Add Contacts" at bounding box center [876, 26] width 1384 height 52
click at [515, 64] on button "Filter (2)" at bounding box center [528, 63] width 70 height 19
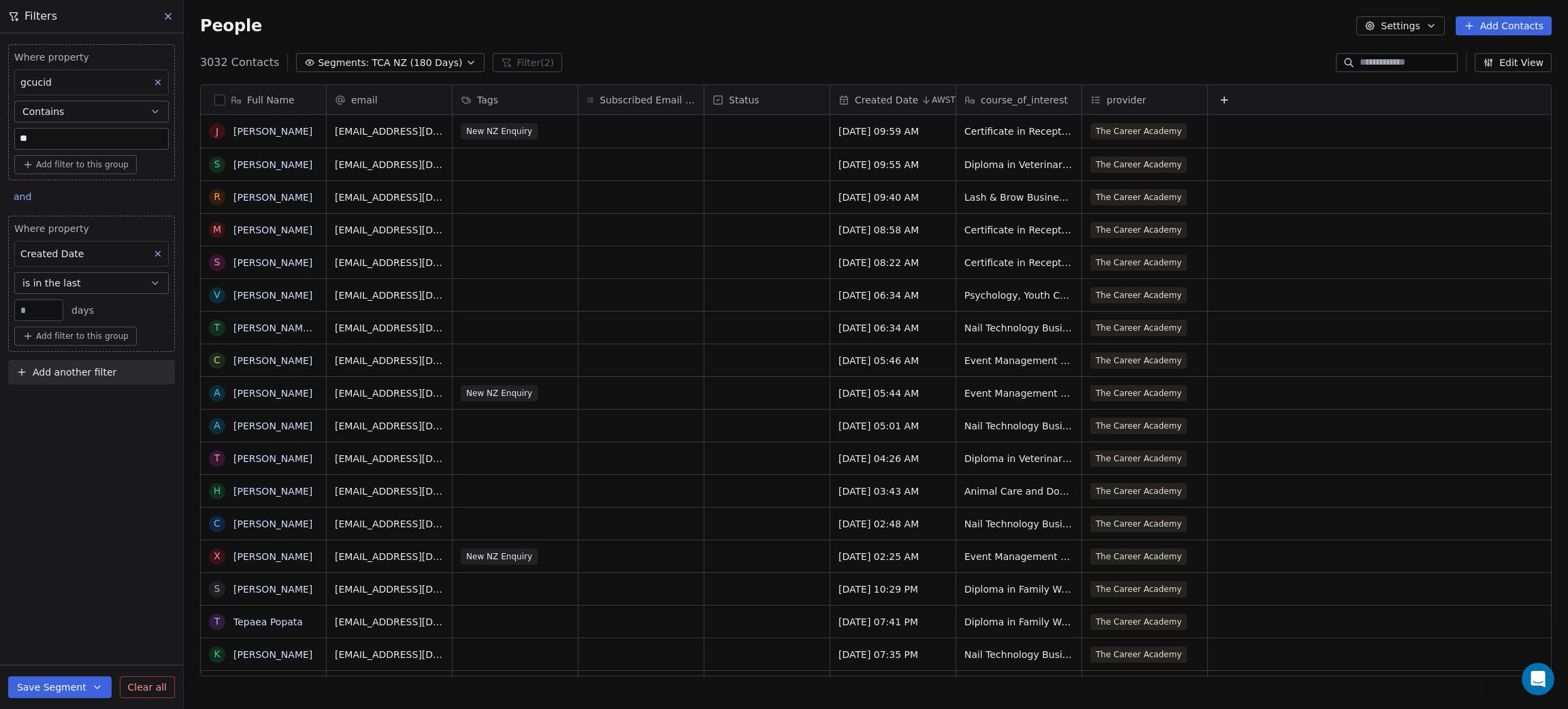
drag, startPoint x: 33, startPoint y: 138, endPoint x: 15, endPoint y: 136, distance: 18.1
click at [15, 136] on input "**" at bounding box center [91, 139] width 153 height 21
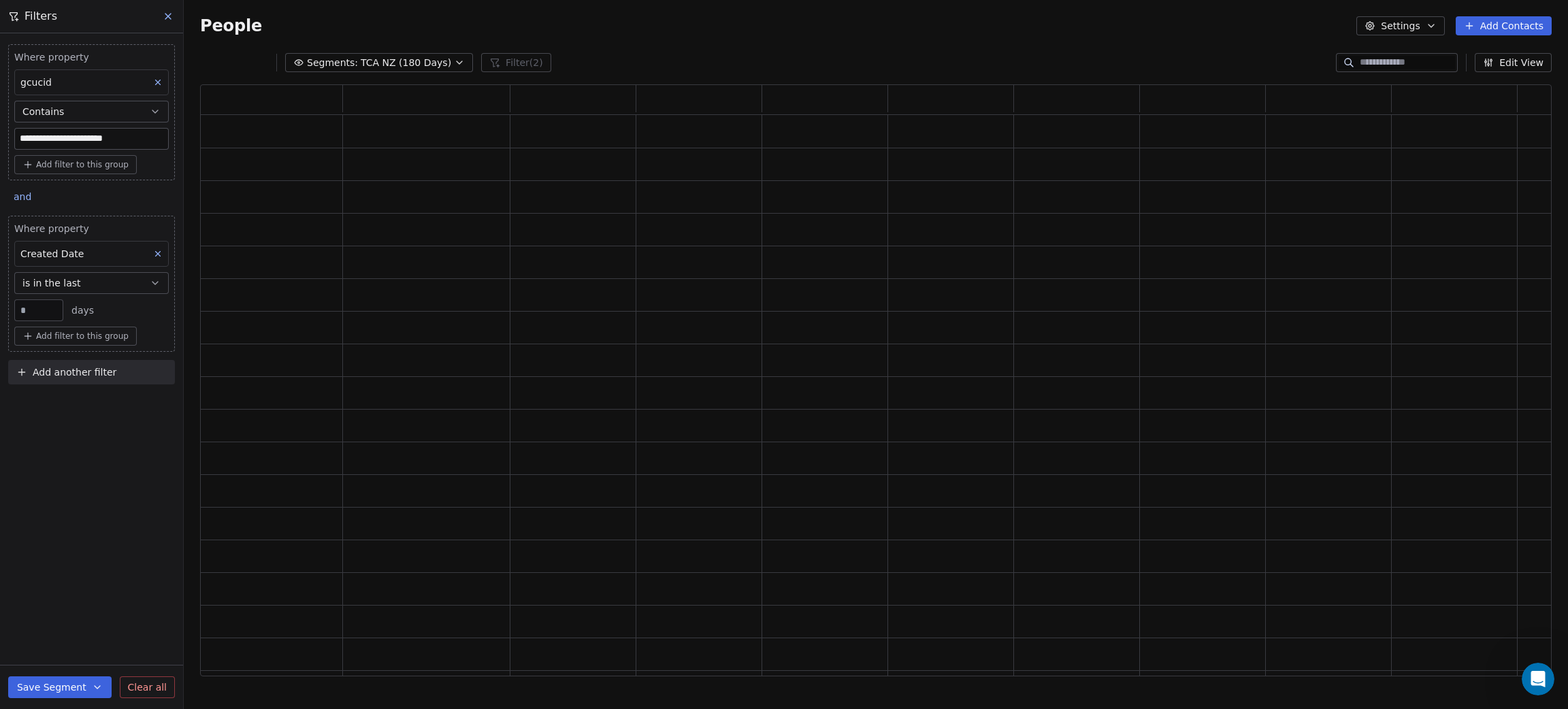
click at [126, 593] on div "**********" at bounding box center [91, 371] width 183 height 676
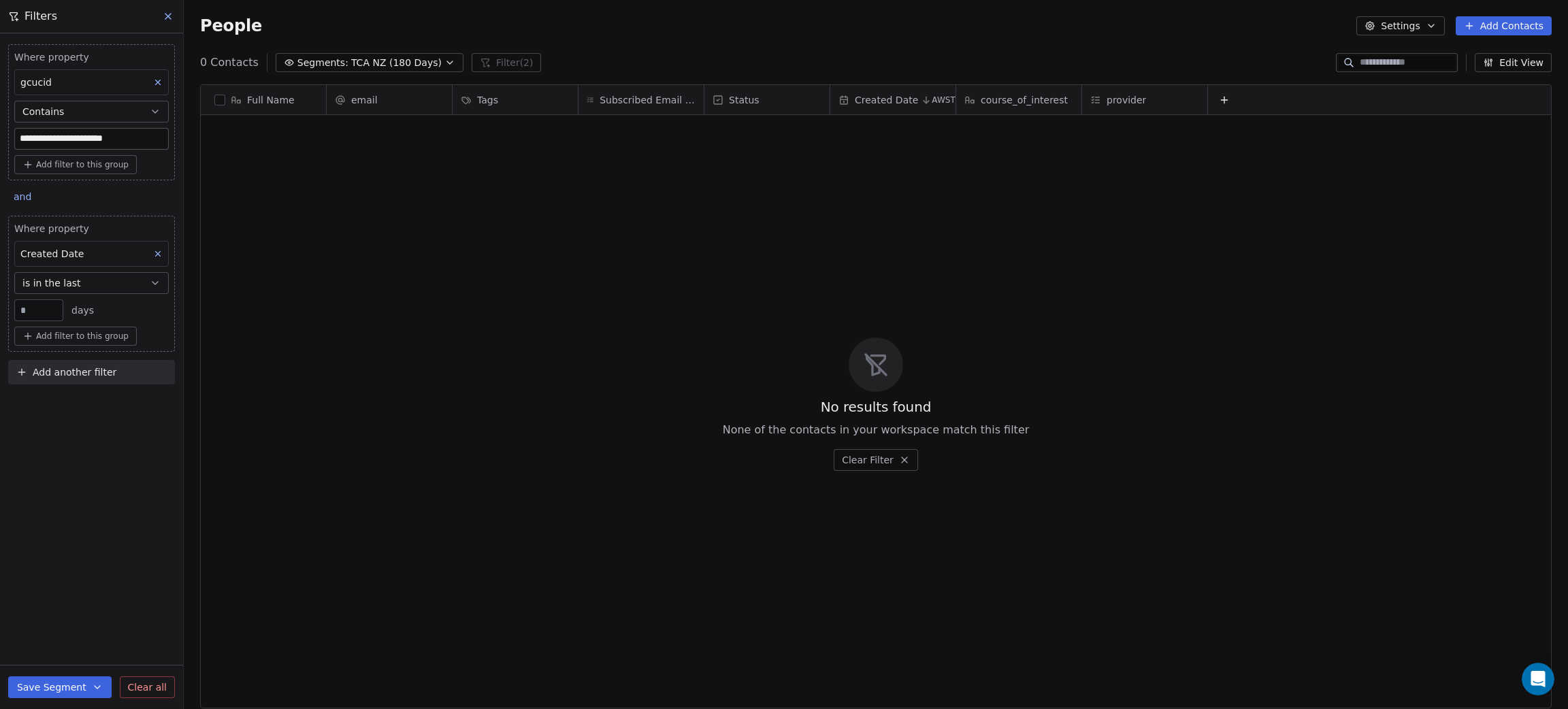
scroll to position [608, 1369]
drag, startPoint x: 146, startPoint y: 133, endPoint x: 2, endPoint y: 136, distance: 144.0
click at [2, 136] on div "**********" at bounding box center [91, 211] width 183 height 356
type input "***"
click at [54, 585] on div "Where property gcucid Contains *** Add filter to this group and Where property …" at bounding box center [91, 371] width 183 height 676
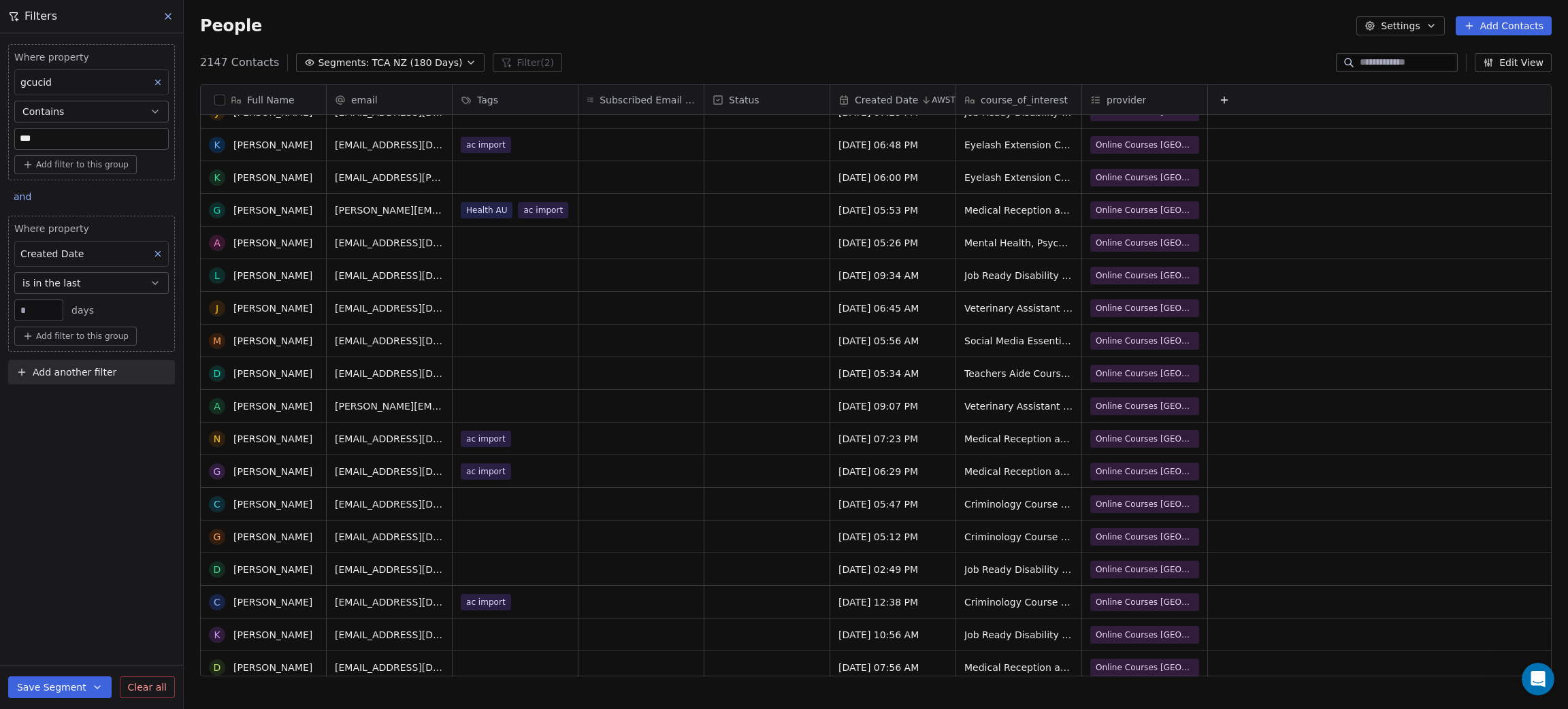
scroll to position [0, 0]
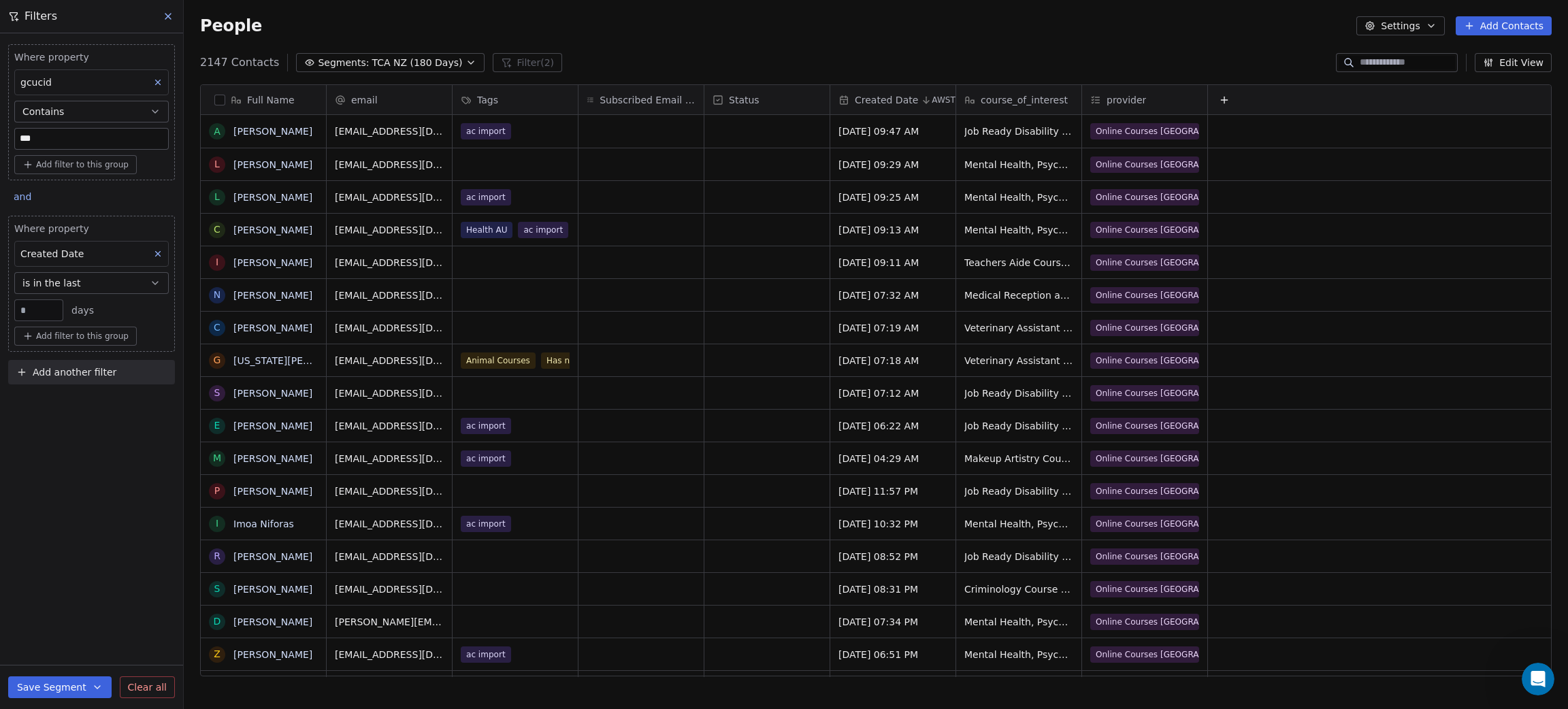
click at [222, 95] on button "button" at bounding box center [220, 100] width 11 height 11
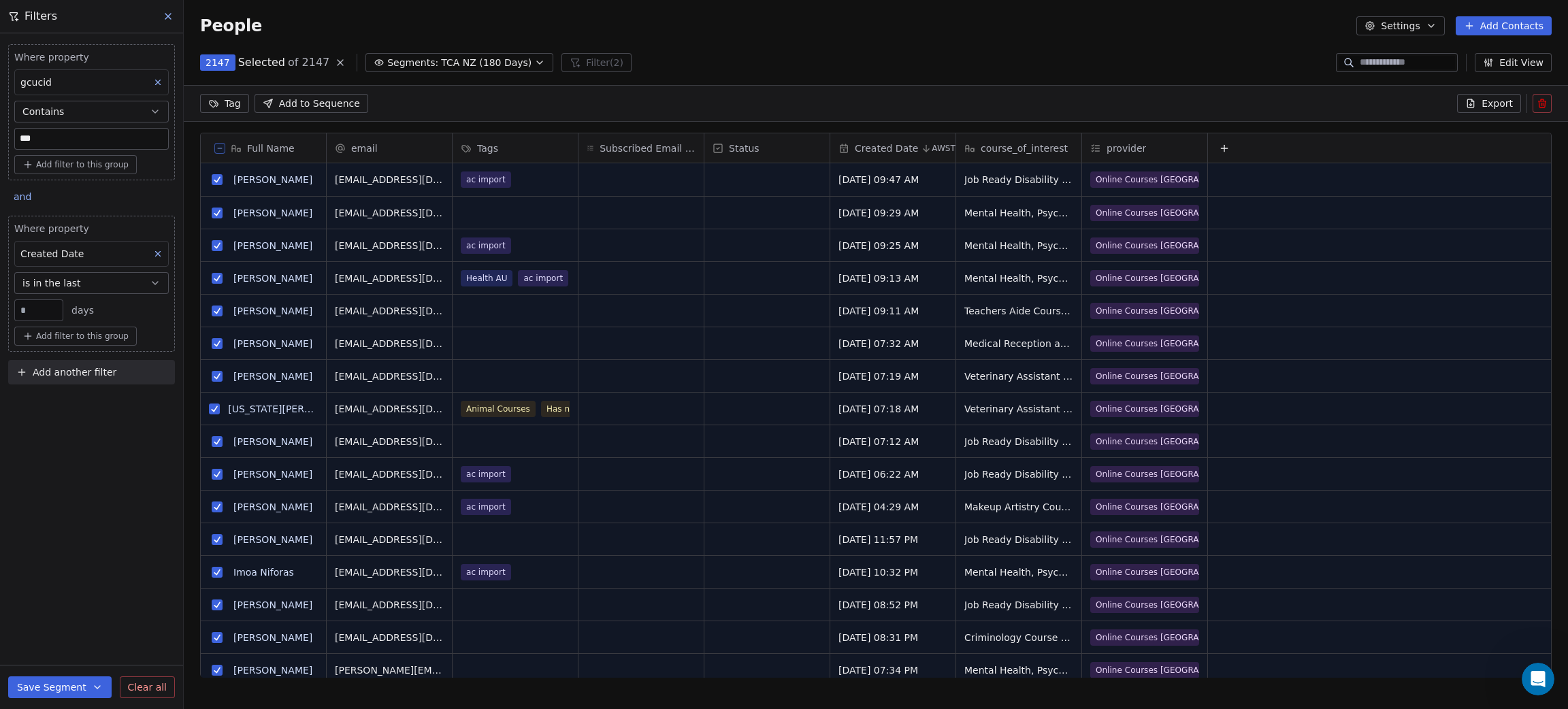
click at [1492, 100] on span "Export" at bounding box center [1498, 104] width 31 height 14
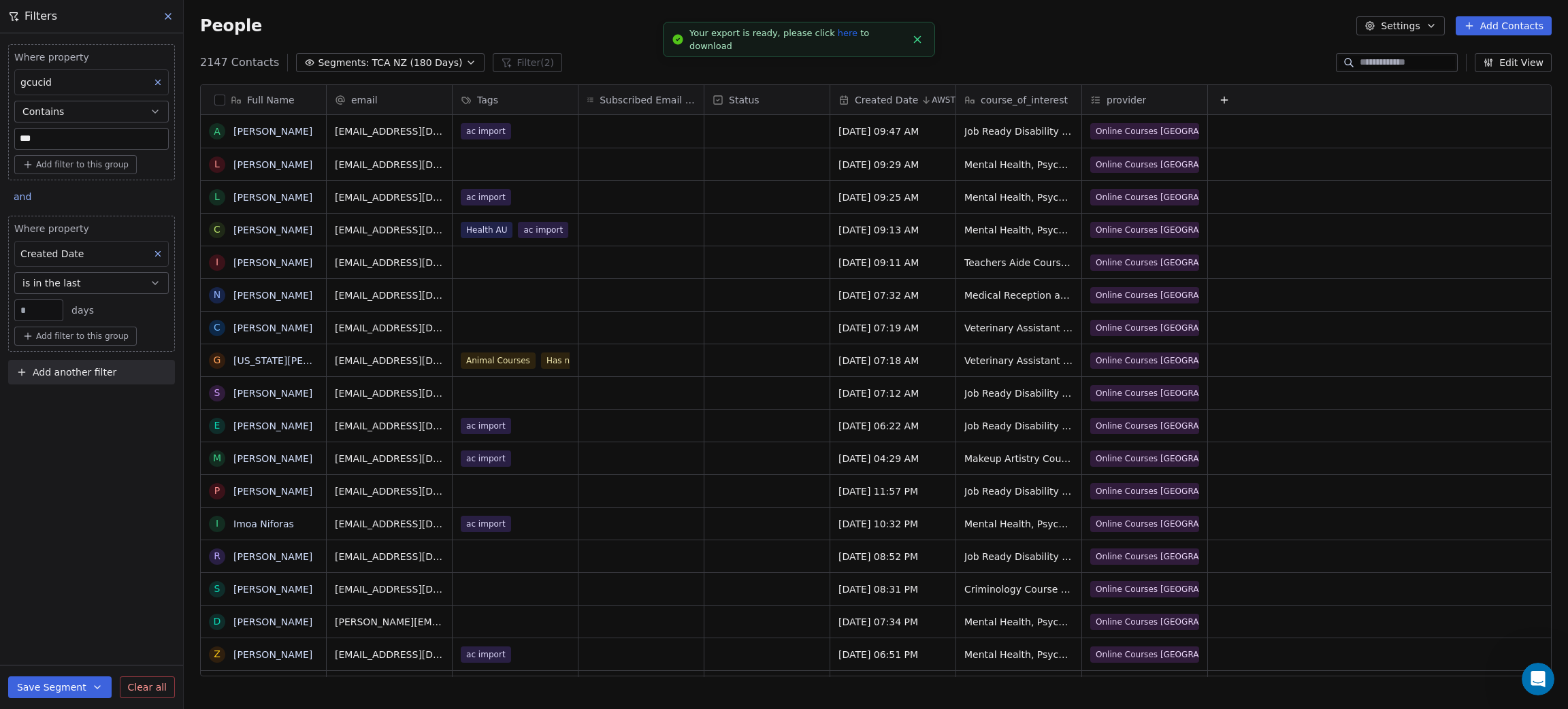
click at [838, 38] on link "here" at bounding box center [848, 33] width 20 height 10
